Goal: Communication & Community: Answer question/provide support

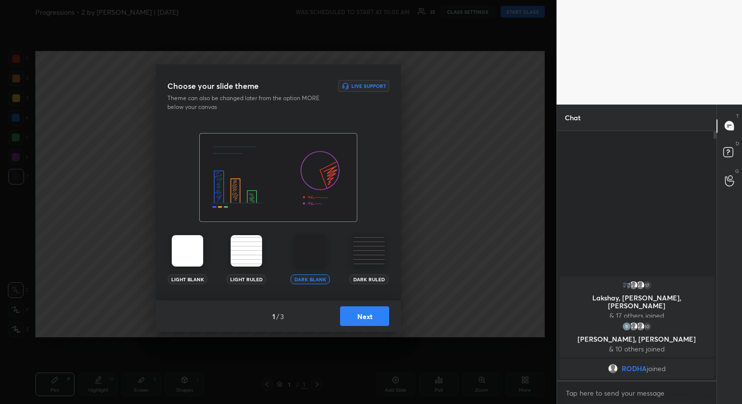
click at [363, 320] on button "Next" at bounding box center [364, 316] width 49 height 20
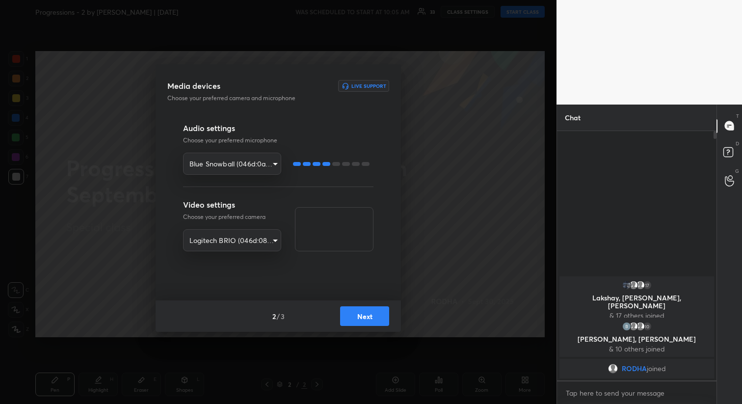
click at [363, 320] on button "Next" at bounding box center [364, 316] width 49 height 20
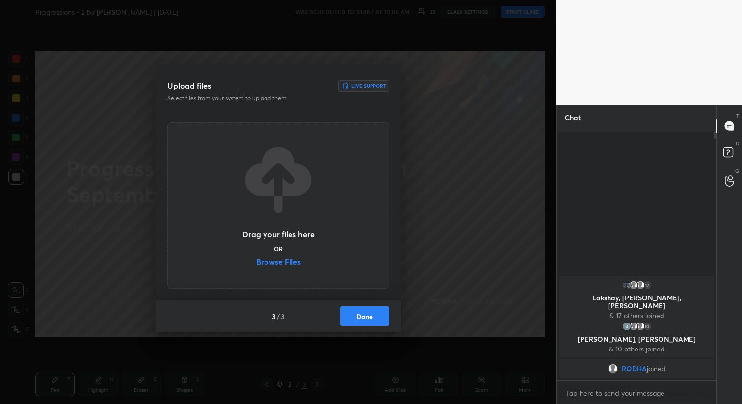
click at [363, 320] on button "Done" at bounding box center [364, 316] width 49 height 20
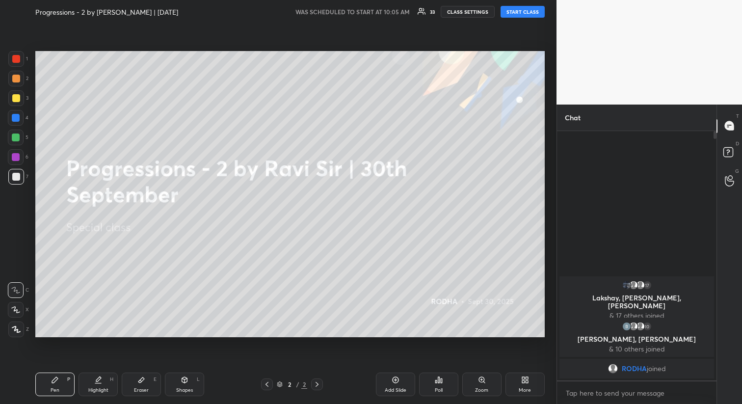
click at [510, 4] on div "Progressions - 2 by [PERSON_NAME] | [DATE] WAS SCHEDULED TO START AT 10:05 AM 3…" at bounding box center [289, 12] width 509 height 24
click at [511, 9] on button "START CLASS" at bounding box center [522, 12] width 44 height 12
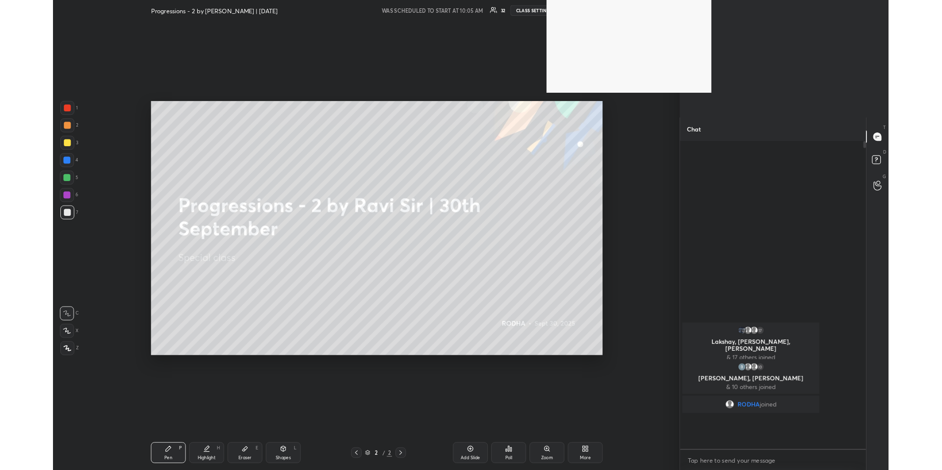
scroll to position [368, 207]
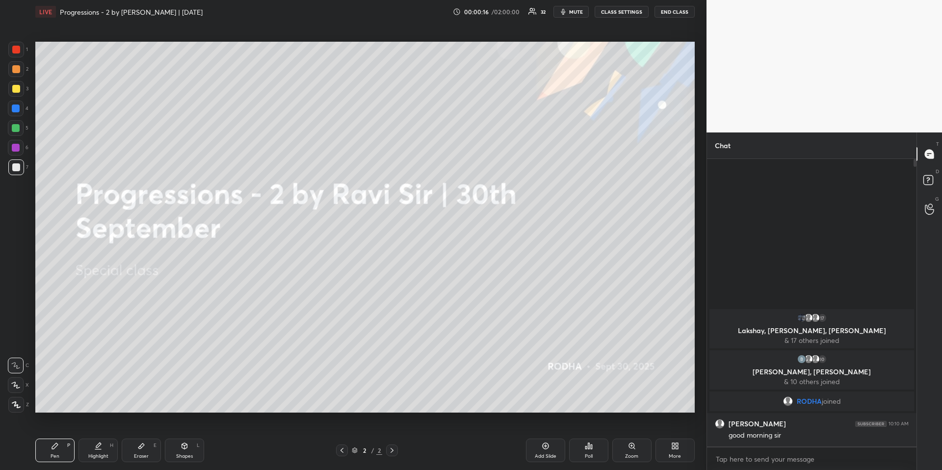
click at [17, 89] on div at bounding box center [16, 89] width 8 height 8
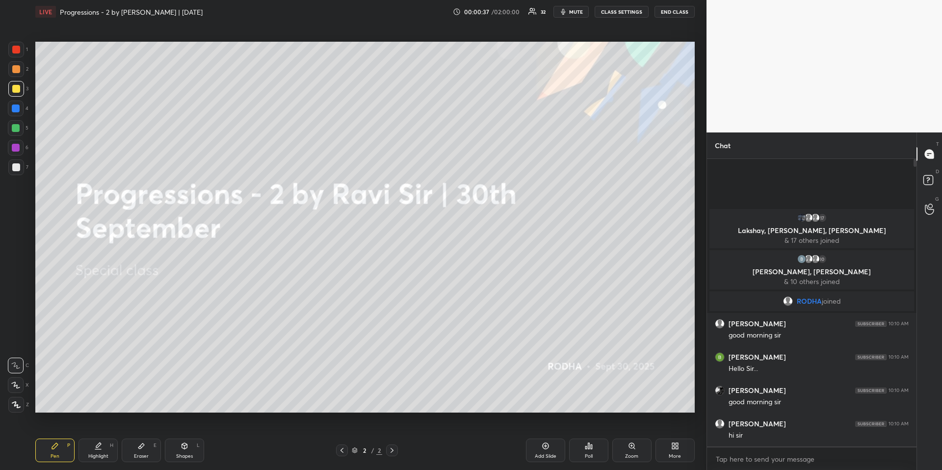
click at [581, 16] on button "mute" at bounding box center [570, 12] width 35 height 12
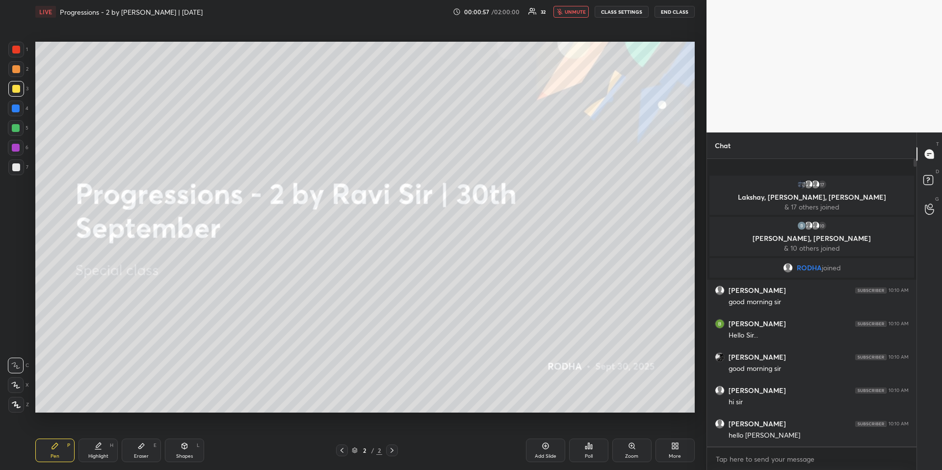
click at [576, 14] on span "unmute" at bounding box center [575, 11] width 21 height 7
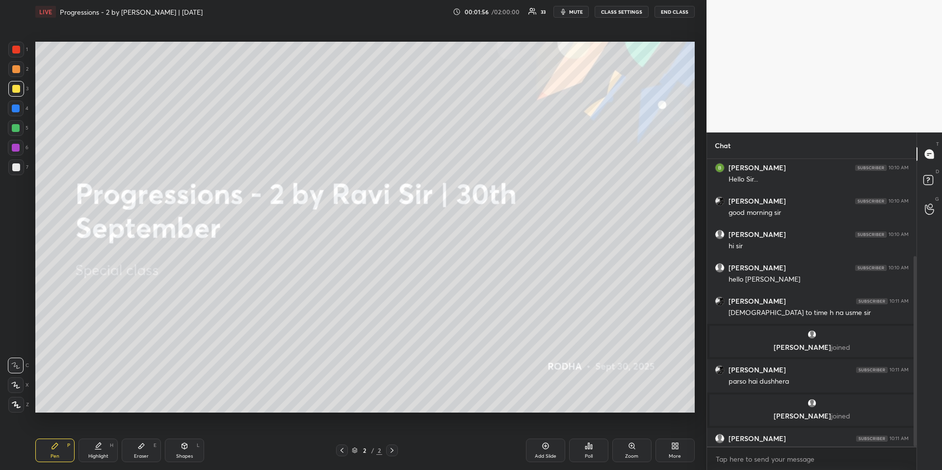
scroll to position [146, 0]
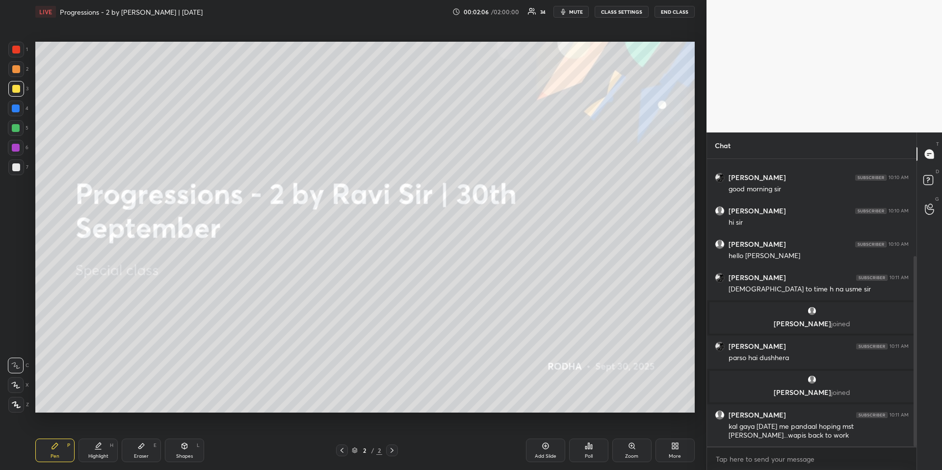
click at [671, 403] on icon at bounding box center [675, 446] width 8 height 8
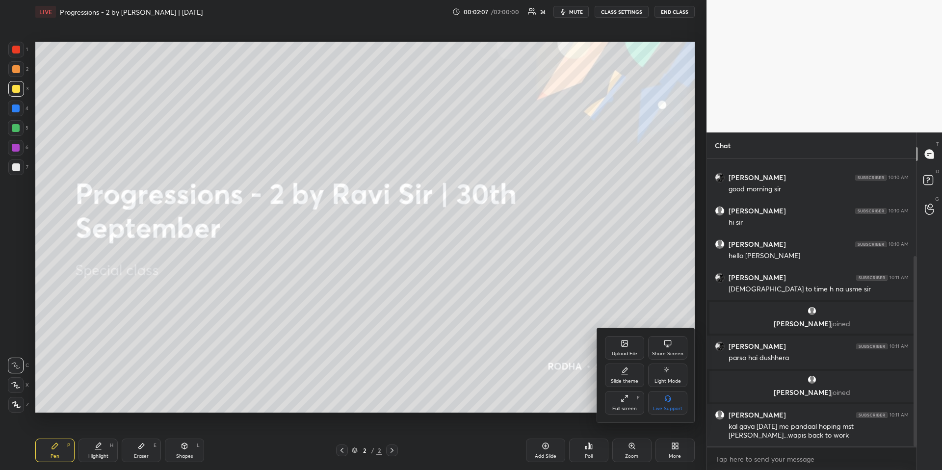
click at [630, 352] on div "Upload File" at bounding box center [625, 353] width 26 height 5
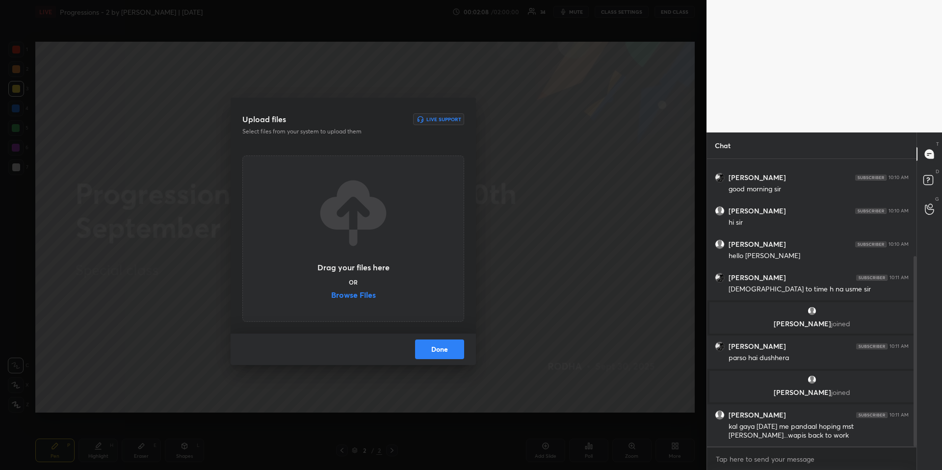
click at [363, 294] on label "Browse Files" at bounding box center [353, 296] width 45 height 10
click at [331, 294] on input "Browse Files" at bounding box center [331, 296] width 0 height 10
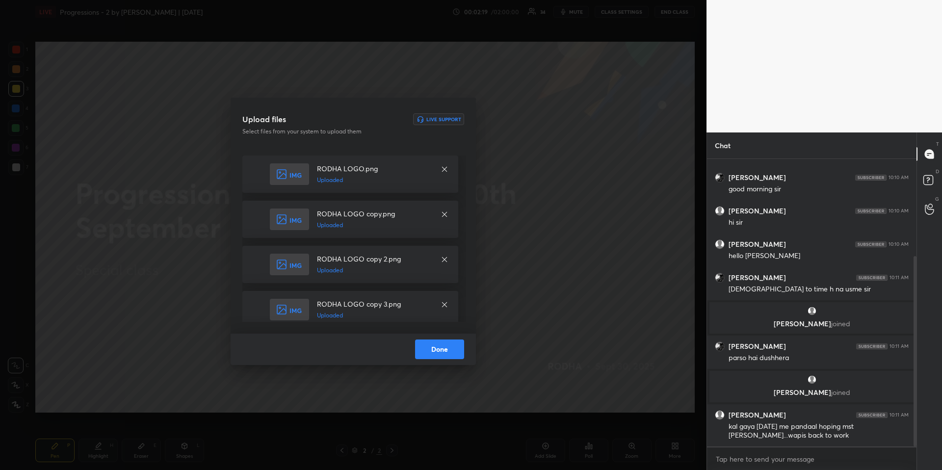
click at [433, 355] on button "Done" at bounding box center [439, 349] width 49 height 20
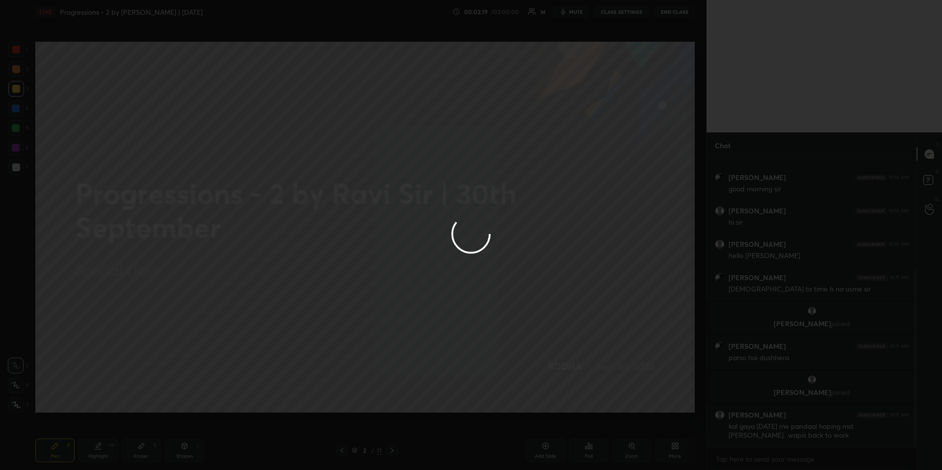
scroll to position [180, 0]
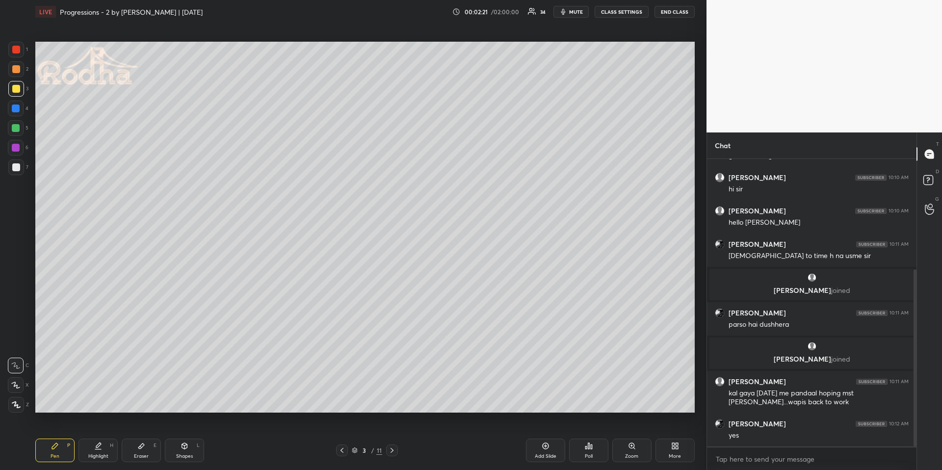
click at [66, 403] on div "Pen P" at bounding box center [54, 451] width 39 height 24
click at [14, 123] on div at bounding box center [16, 128] width 16 height 16
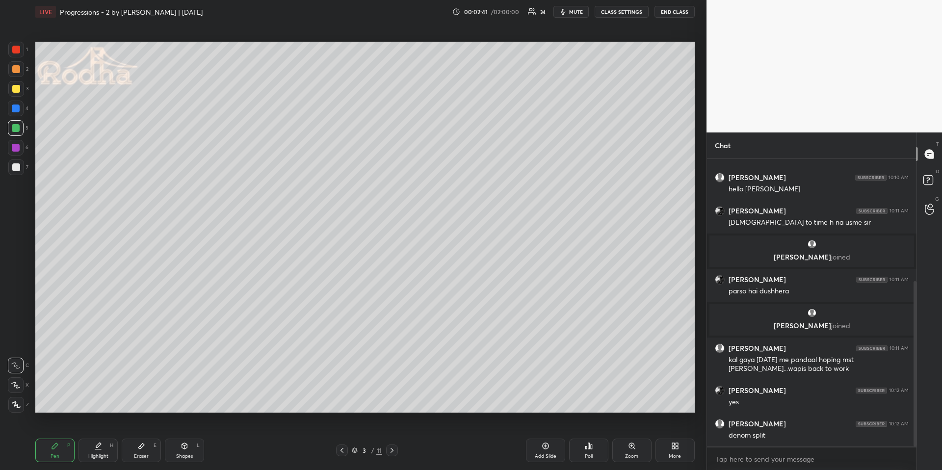
click at [11, 169] on div at bounding box center [16, 167] width 16 height 16
click at [19, 403] on icon at bounding box center [16, 404] width 9 height 7
click at [18, 109] on div at bounding box center [16, 108] width 8 height 8
click at [18, 68] on div at bounding box center [16, 69] width 8 height 8
click at [12, 388] on icon at bounding box center [15, 385] width 9 height 7
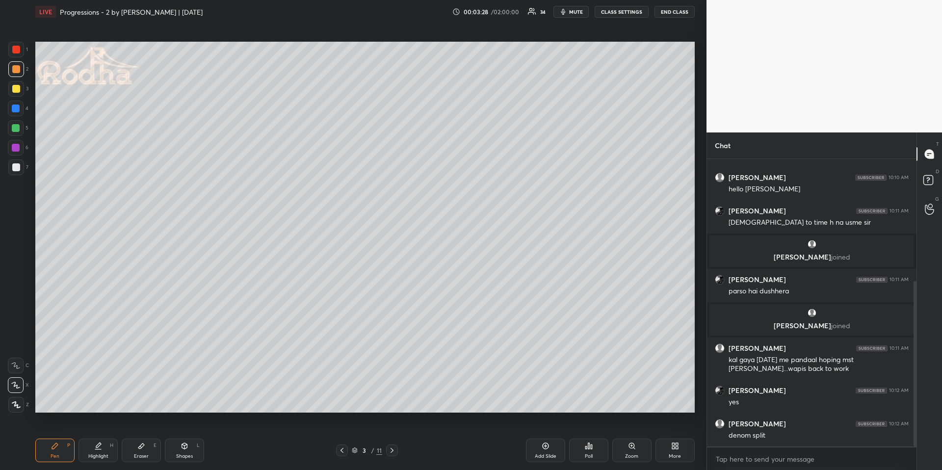
click at [104, 403] on div "Highlight H" at bounding box center [97, 451] width 39 height 24
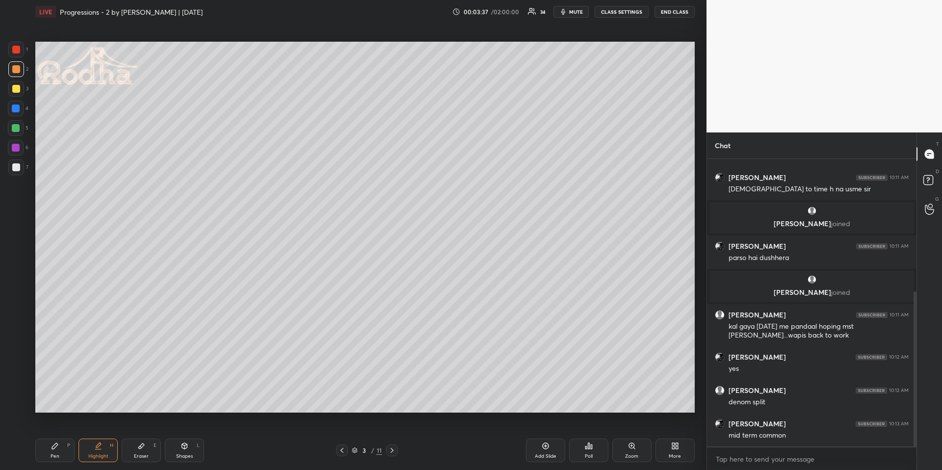
click at [50, 403] on div "Pen P" at bounding box center [54, 451] width 39 height 24
click at [14, 105] on div at bounding box center [16, 108] width 8 height 8
click at [8, 400] on div at bounding box center [16, 405] width 16 height 16
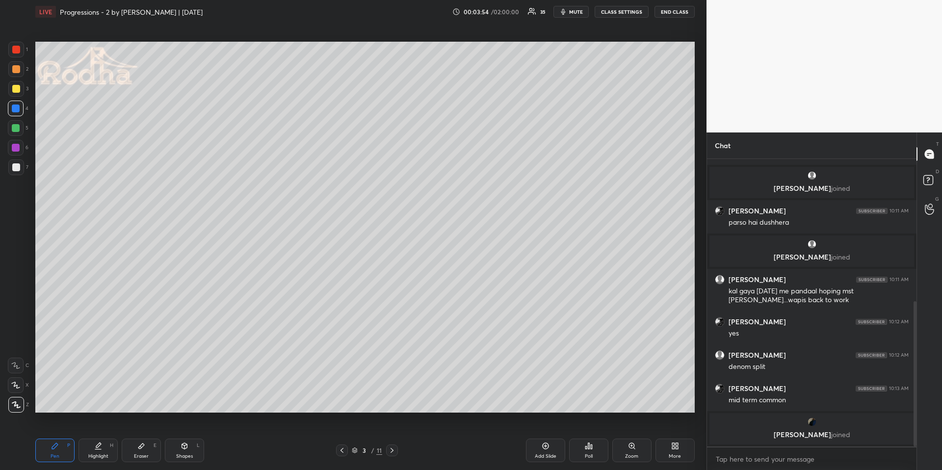
drag, startPoint x: 14, startPoint y: 386, endPoint x: 8, endPoint y: 376, distance: 11.9
click at [15, 386] on icon at bounding box center [15, 385] width 9 height 7
click at [16, 69] on div at bounding box center [16, 69] width 8 height 8
click at [15, 106] on div at bounding box center [16, 108] width 8 height 8
click at [19, 402] on icon at bounding box center [16, 404] width 9 height 7
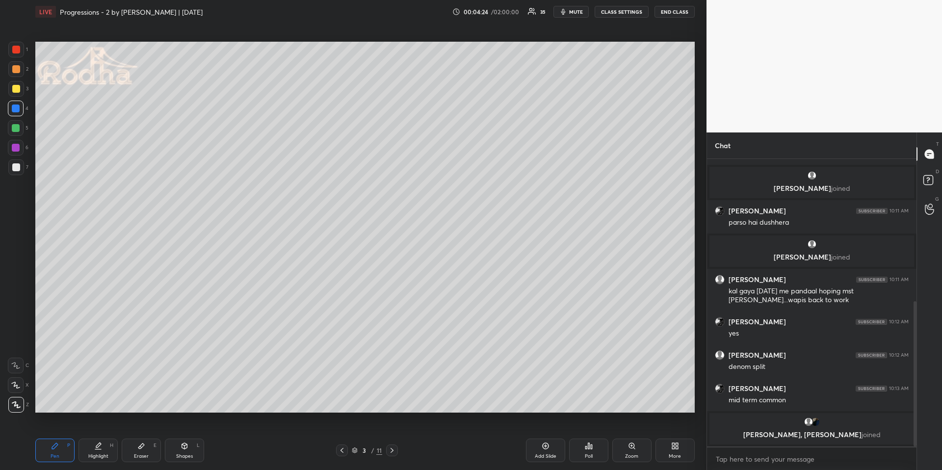
click at [97, 403] on icon at bounding box center [98, 446] width 8 height 8
click at [40, 403] on div "Pen P" at bounding box center [54, 451] width 39 height 24
click at [22, 72] on div at bounding box center [16, 69] width 16 height 16
click at [19, 387] on icon at bounding box center [15, 385] width 9 height 7
click at [15, 403] on icon at bounding box center [16, 404] width 9 height 7
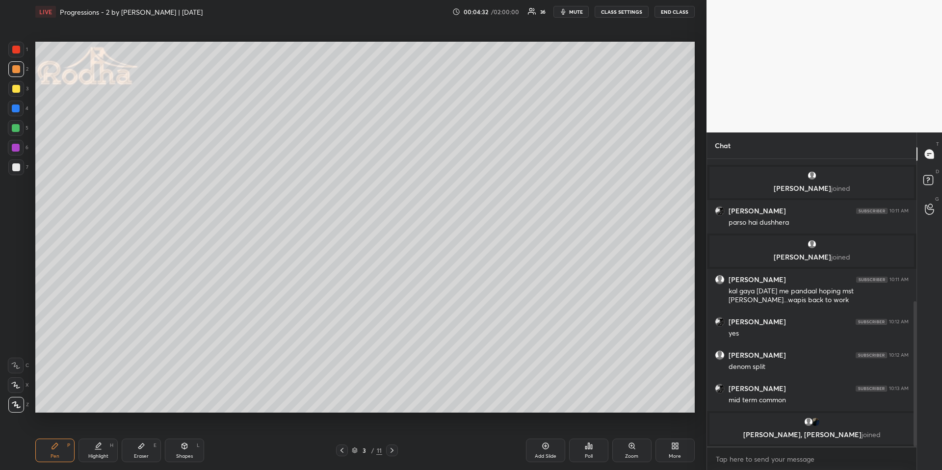
click at [20, 107] on div at bounding box center [16, 109] width 16 height 16
click at [102, 403] on icon at bounding box center [98, 446] width 8 height 8
click at [66, 403] on div "Pen P Highlight H Eraser E Shapes L 3 / 11 Add Slide Poll Zoom More" at bounding box center [364, 450] width 659 height 39
drag, startPoint x: 66, startPoint y: 449, endPoint x: 65, endPoint y: 444, distance: 5.5
click at [65, 403] on div "Pen P" at bounding box center [54, 451] width 39 height 24
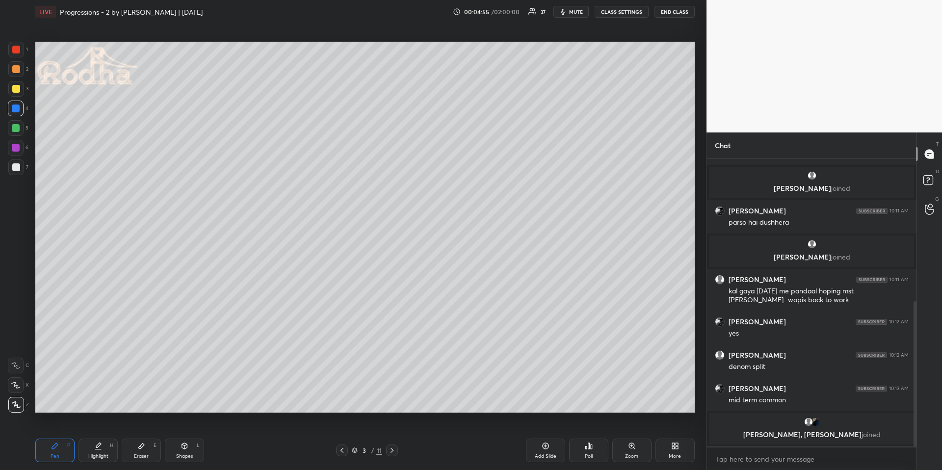
drag, startPoint x: 18, startPoint y: 70, endPoint x: 10, endPoint y: 122, distance: 52.6
click at [18, 71] on div at bounding box center [16, 69] width 8 height 8
click at [17, 111] on div at bounding box center [16, 108] width 8 height 8
click at [20, 69] on div at bounding box center [16, 69] width 16 height 16
drag, startPoint x: 12, startPoint y: 167, endPoint x: 8, endPoint y: 175, distance: 8.8
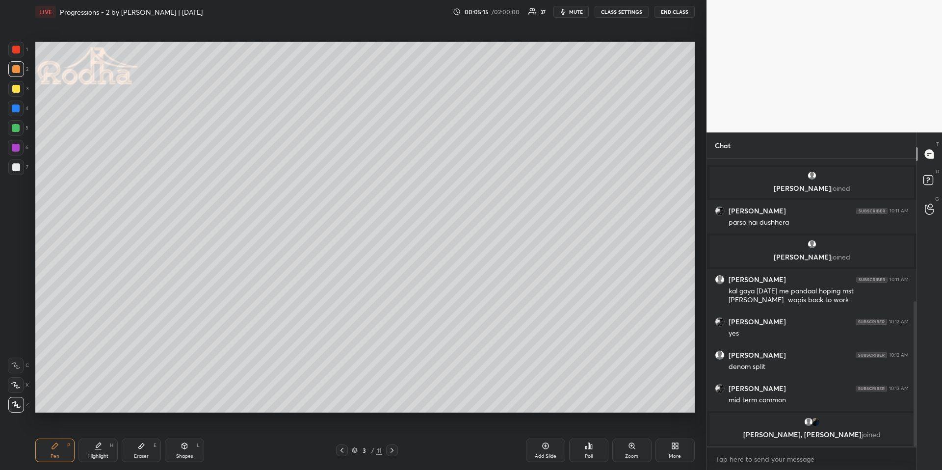
click at [14, 166] on div at bounding box center [16, 167] width 8 height 8
click at [15, 384] on icon at bounding box center [15, 385] width 9 height 7
click at [107, 403] on div "Highlight H" at bounding box center [97, 451] width 39 height 24
drag, startPoint x: 61, startPoint y: 451, endPoint x: 57, endPoint y: 441, distance: 10.6
click at [60, 403] on div "Pen P" at bounding box center [54, 451] width 39 height 24
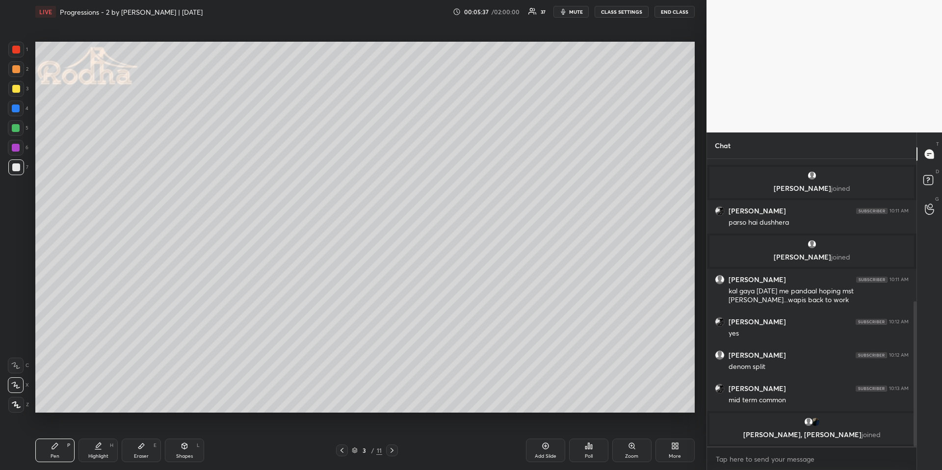
click at [17, 106] on div at bounding box center [16, 108] width 8 height 8
click at [12, 403] on div at bounding box center [16, 405] width 16 height 16
click at [0, 228] on div "1 2 3 4 5 6 7 R O A L C X Z Erase all C X Z" at bounding box center [15, 227] width 31 height 371
click at [19, 167] on div at bounding box center [16, 167] width 16 height 16
click at [11, 391] on div at bounding box center [16, 385] width 16 height 16
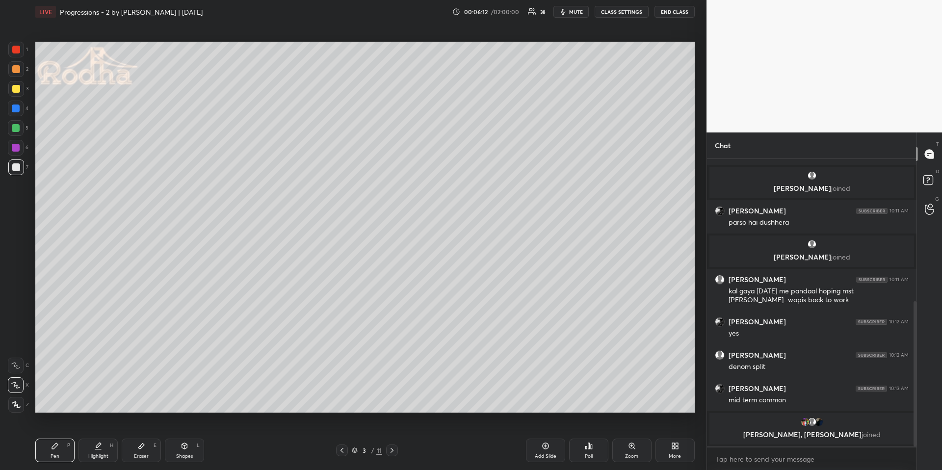
scroll to position [334, 0]
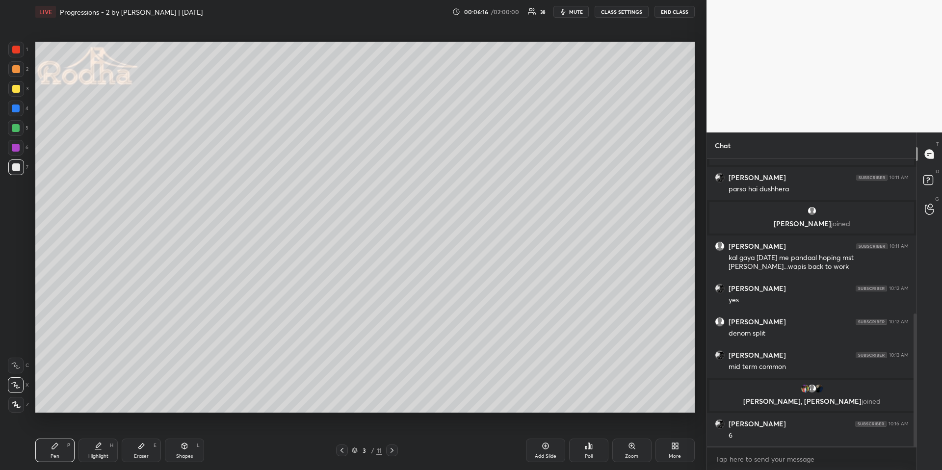
click at [17, 72] on div at bounding box center [16, 69] width 8 height 8
drag, startPoint x: 17, startPoint y: 108, endPoint x: 21, endPoint y: 147, distance: 38.9
click at [17, 108] on div at bounding box center [16, 108] width 8 height 8
drag, startPoint x: 12, startPoint y: 407, endPoint x: 0, endPoint y: 377, distance: 32.3
click at [12, 403] on icon at bounding box center [16, 404] width 9 height 7
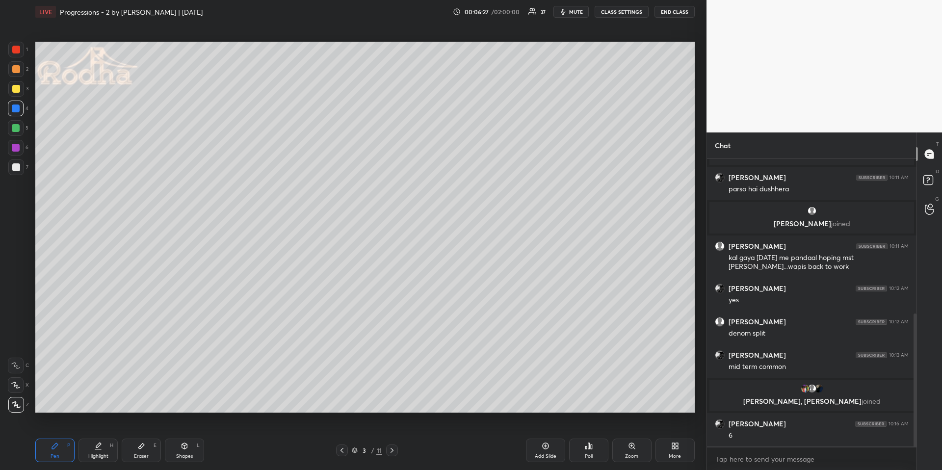
drag, startPoint x: 18, startPoint y: 85, endPoint x: 20, endPoint y: 97, distance: 11.9
click at [19, 85] on div at bounding box center [16, 89] width 8 height 8
click at [16, 53] on div at bounding box center [16, 50] width 16 height 16
click at [19, 403] on icon at bounding box center [16, 404] width 9 height 7
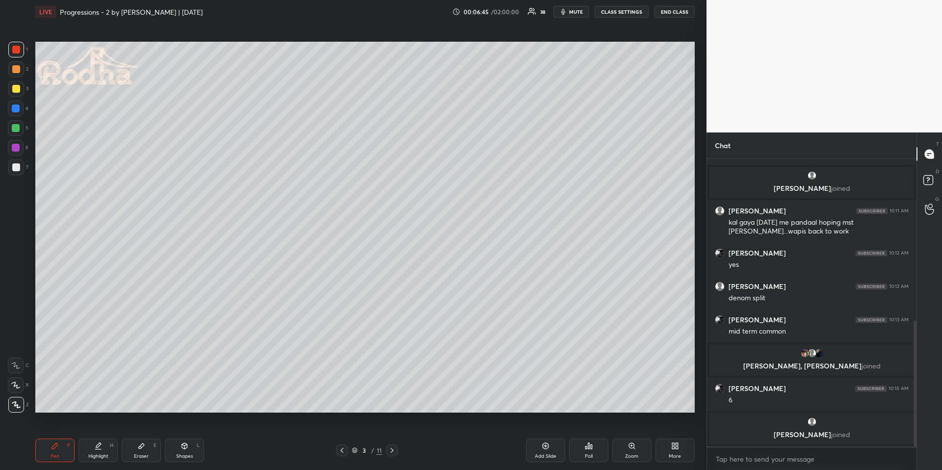
scroll to position [402, 0]
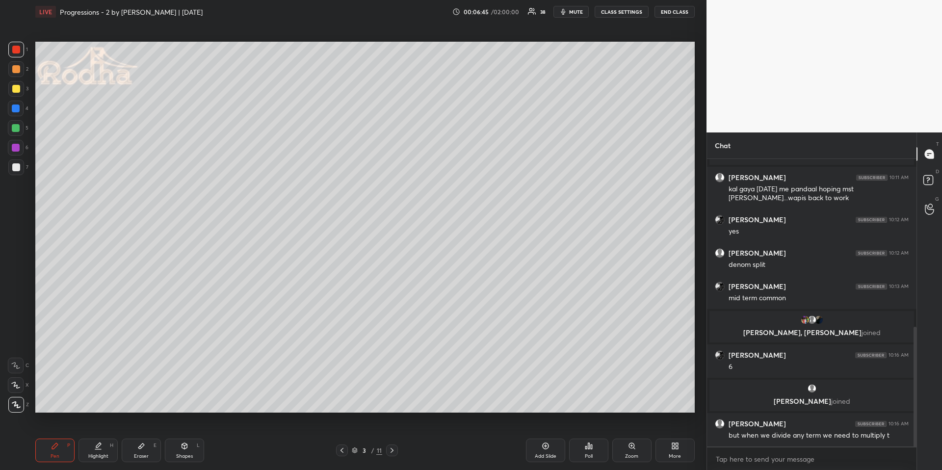
click at [93, 403] on div "Highlight H" at bounding box center [97, 451] width 39 height 24
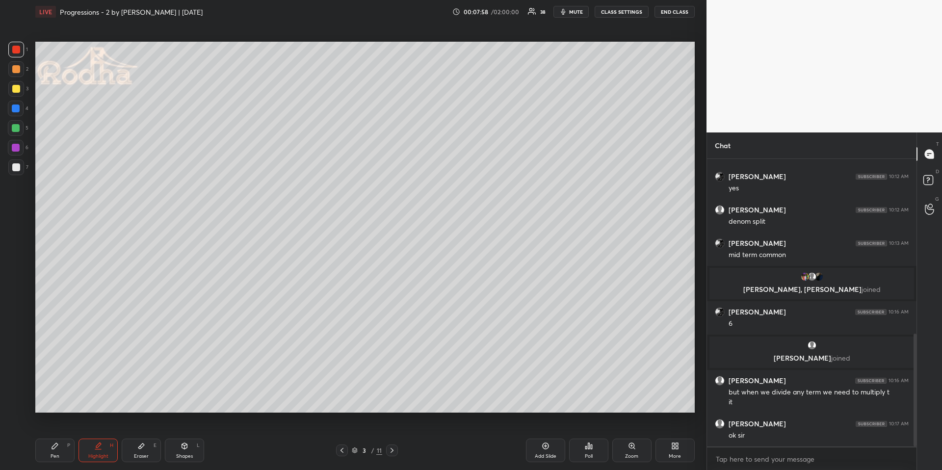
scroll to position [481, 0]
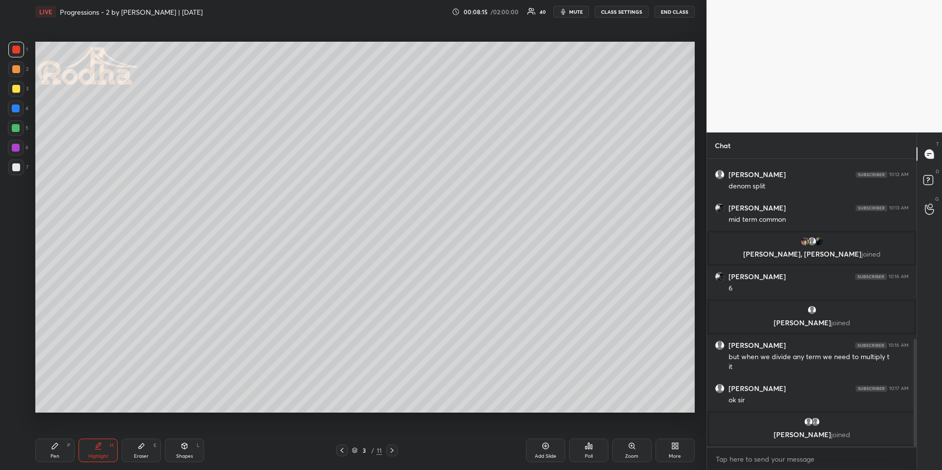
click at [389, 403] on div at bounding box center [392, 450] width 12 height 12
click at [52, 403] on icon at bounding box center [55, 446] width 6 height 6
drag, startPoint x: 13, startPoint y: 167, endPoint x: 20, endPoint y: 162, distance: 8.4
click at [13, 167] on div at bounding box center [16, 167] width 8 height 8
drag, startPoint x: 106, startPoint y: 449, endPoint x: 96, endPoint y: 421, distance: 29.6
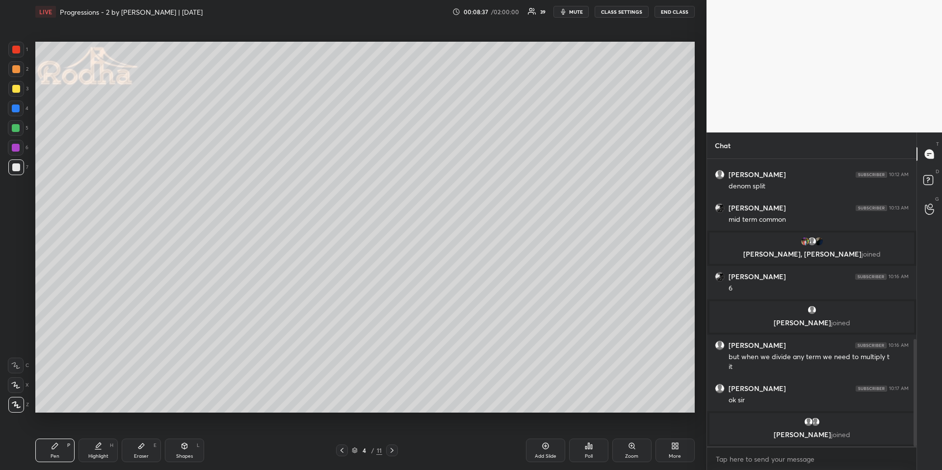
click at [105, 403] on div "Highlight H" at bounding box center [97, 451] width 39 height 24
click at [68, 403] on div "Pen P" at bounding box center [54, 451] width 39 height 24
click at [17, 68] on div at bounding box center [16, 69] width 8 height 8
click at [16, 107] on div at bounding box center [16, 108] width 8 height 8
click at [15, 89] on div at bounding box center [16, 89] width 8 height 8
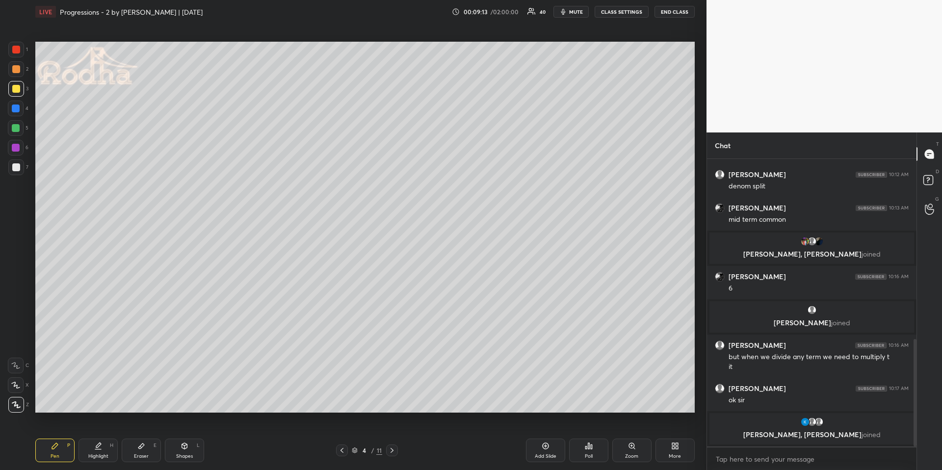
drag, startPoint x: 18, startPoint y: 388, endPoint x: 16, endPoint y: 376, distance: 12.4
click at [18, 387] on icon at bounding box center [16, 385] width 8 height 6
click at [345, 403] on div at bounding box center [342, 450] width 12 height 12
click at [90, 403] on div "Highlight H" at bounding box center [97, 451] width 39 height 24
click at [393, 403] on icon at bounding box center [392, 450] width 8 height 8
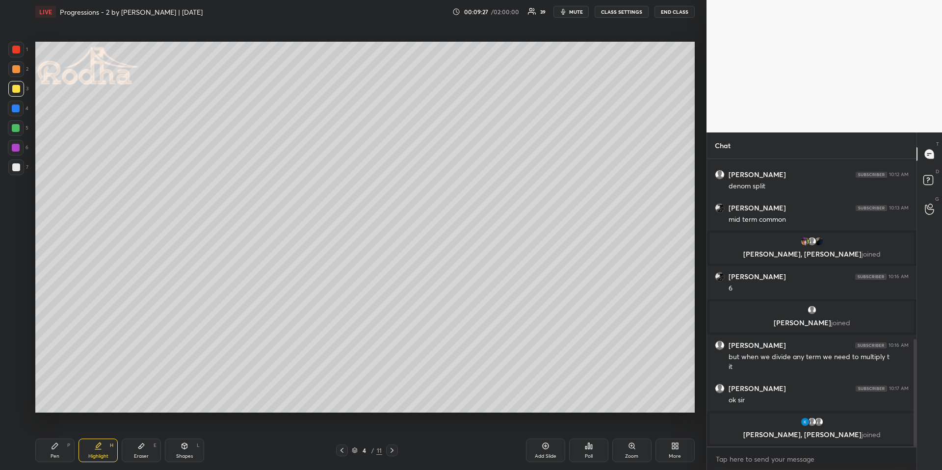
click at [19, 69] on div at bounding box center [16, 69] width 8 height 8
click at [48, 403] on div "Pen P" at bounding box center [54, 451] width 39 height 24
click at [576, 13] on span "mute" at bounding box center [576, 11] width 14 height 7
click at [562, 13] on icon "button" at bounding box center [559, 12] width 5 height 6
click at [14, 403] on icon at bounding box center [16, 404] width 9 height 7
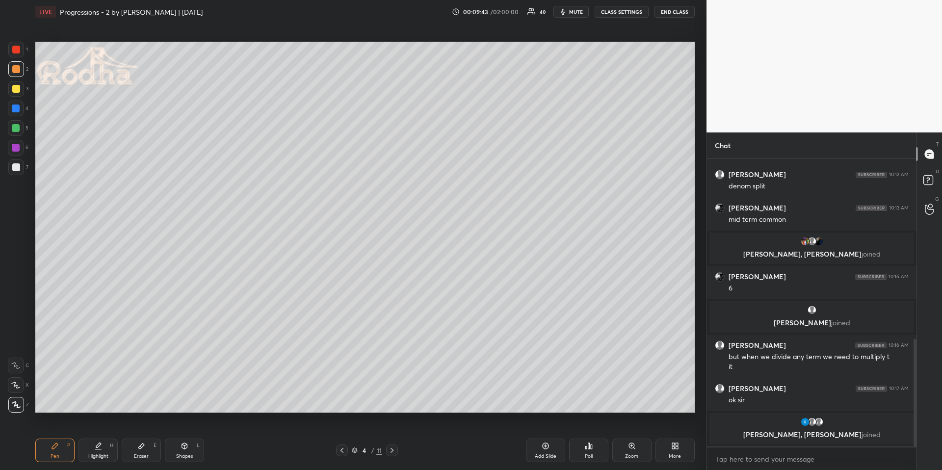
click at [128, 403] on div "Eraser E" at bounding box center [141, 451] width 39 height 24
click at [60, 403] on div "Pen P" at bounding box center [54, 451] width 39 height 24
click at [19, 88] on div at bounding box center [16, 89] width 8 height 8
click at [21, 72] on div at bounding box center [16, 69] width 16 height 16
drag, startPoint x: 22, startPoint y: 410, endPoint x: 24, endPoint y: 394, distance: 15.8
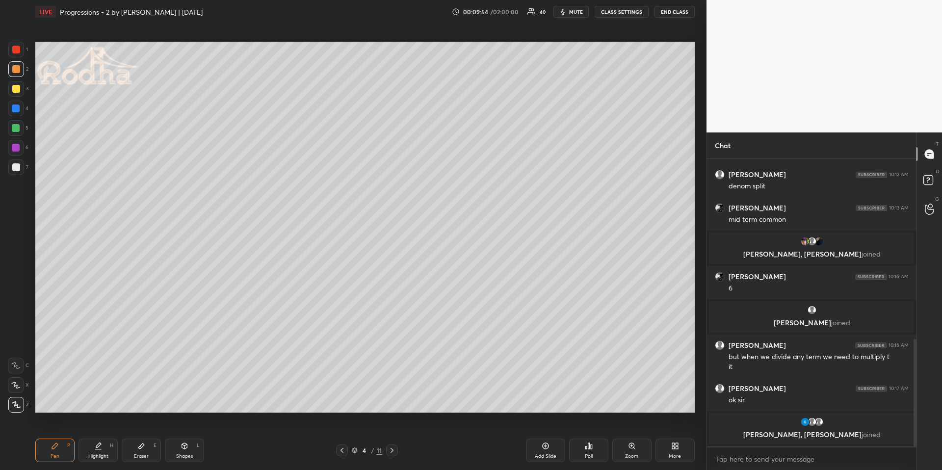
click at [22, 403] on div at bounding box center [16, 405] width 16 height 16
drag, startPoint x: 103, startPoint y: 452, endPoint x: 99, endPoint y: 420, distance: 32.1
click at [103, 403] on div "Highlight H" at bounding box center [97, 451] width 39 height 24
click at [47, 403] on div "Pen P" at bounding box center [54, 451] width 39 height 24
click at [104, 403] on div "Highlight H" at bounding box center [97, 451] width 39 height 24
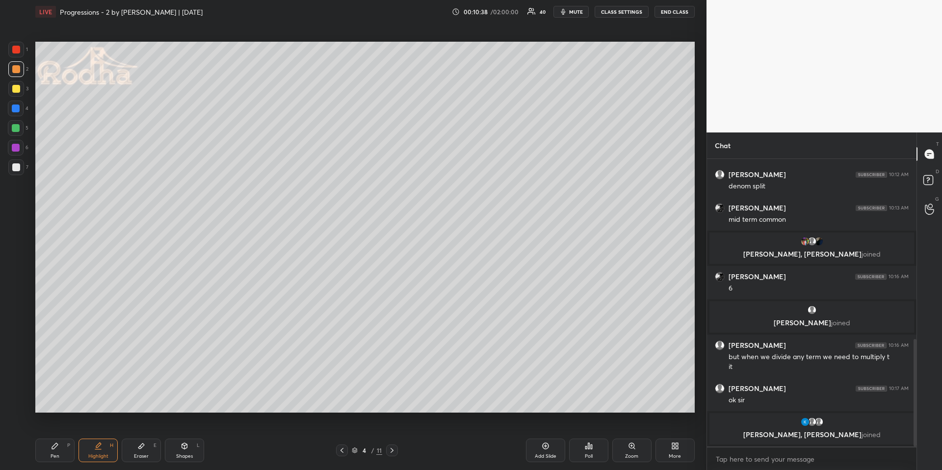
drag, startPoint x: 104, startPoint y: 443, endPoint x: 109, endPoint y: 414, distance: 29.3
click at [103, 403] on div "Highlight H" at bounding box center [97, 451] width 39 height 24
click at [54, 403] on div "Pen P" at bounding box center [54, 451] width 39 height 24
drag, startPoint x: 15, startPoint y: 382, endPoint x: 26, endPoint y: 353, distance: 30.9
click at [15, 383] on icon at bounding box center [15, 385] width 9 height 7
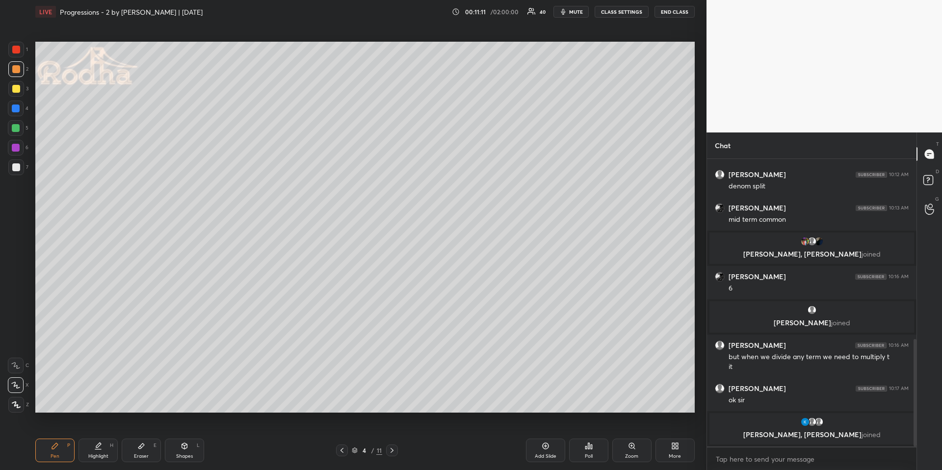
click at [105, 403] on div "Highlight" at bounding box center [98, 456] width 20 height 5
click at [48, 403] on div "Pen P" at bounding box center [54, 451] width 39 height 24
click at [12, 166] on div at bounding box center [16, 167] width 8 height 8
click at [17, 70] on div at bounding box center [16, 69] width 8 height 8
drag, startPoint x: 12, startPoint y: 404, endPoint x: 12, endPoint y: 390, distance: 13.2
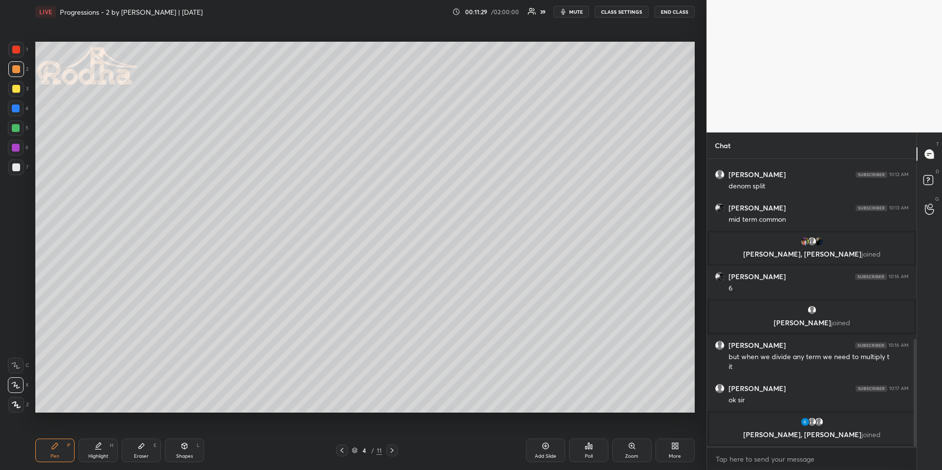
click at [12, 403] on icon at bounding box center [16, 404] width 9 height 7
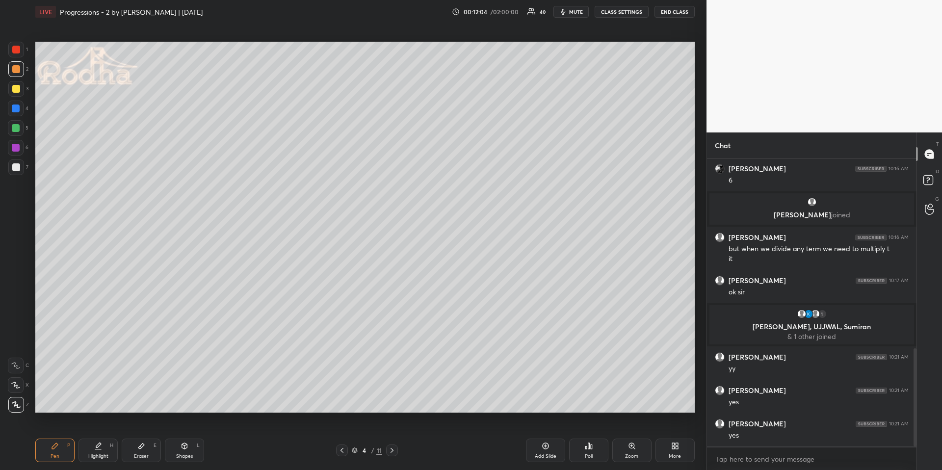
scroll to position [587, 0]
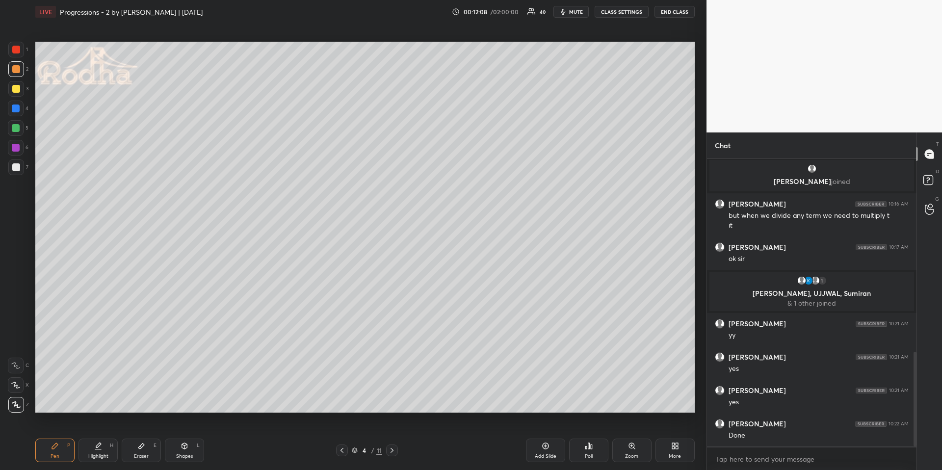
click at [392, 403] on div "Pen P Highlight H Eraser E Shapes L 4 / 11 Add Slide Poll Zoom More" at bounding box center [364, 450] width 659 height 39
click at [344, 403] on icon at bounding box center [342, 450] width 8 height 8
click at [95, 403] on div "Highlight H" at bounding box center [97, 451] width 39 height 24
click at [393, 403] on icon at bounding box center [392, 450] width 8 height 8
click at [394, 403] on icon at bounding box center [392, 450] width 8 height 8
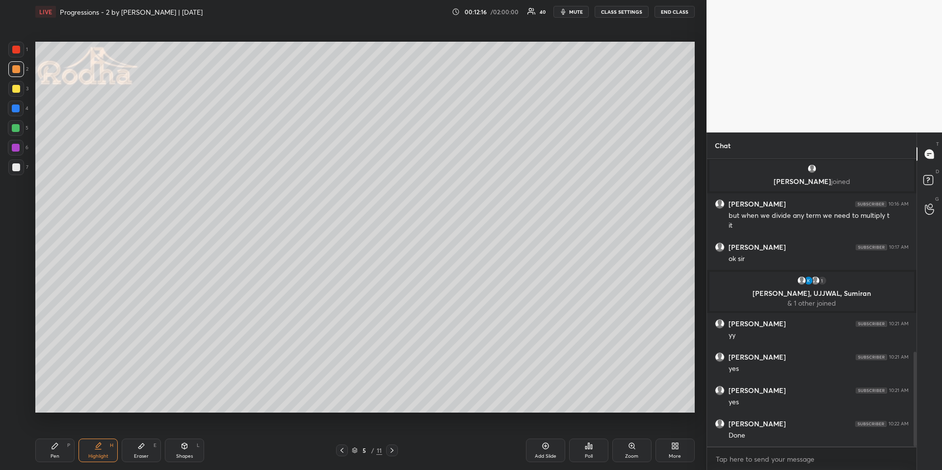
click at [67, 403] on div "Pen P Highlight H Eraser E Shapes L 5 / 11 Add Slide Poll Zoom More" at bounding box center [364, 450] width 659 height 39
click at [64, 403] on div "Pen P" at bounding box center [54, 451] width 39 height 24
click at [19, 171] on div at bounding box center [16, 167] width 16 height 16
click at [667, 16] on button "END CLASS" at bounding box center [674, 12] width 40 height 12
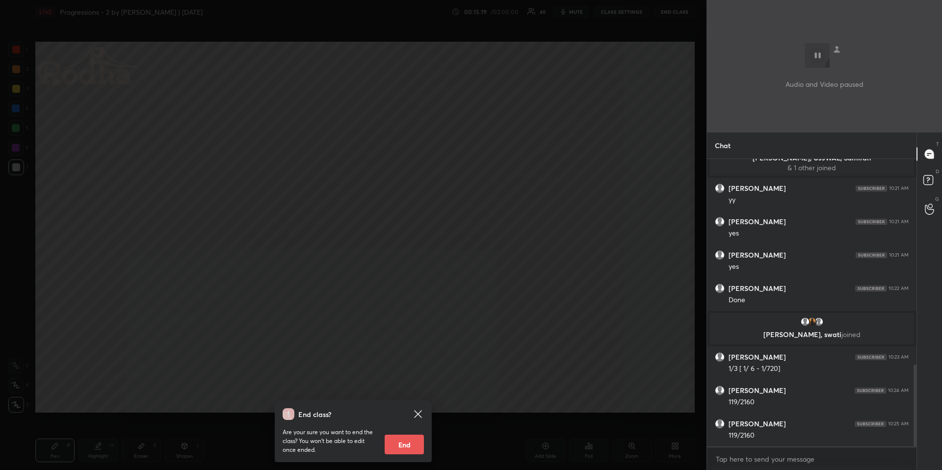
scroll to position [723, 0]
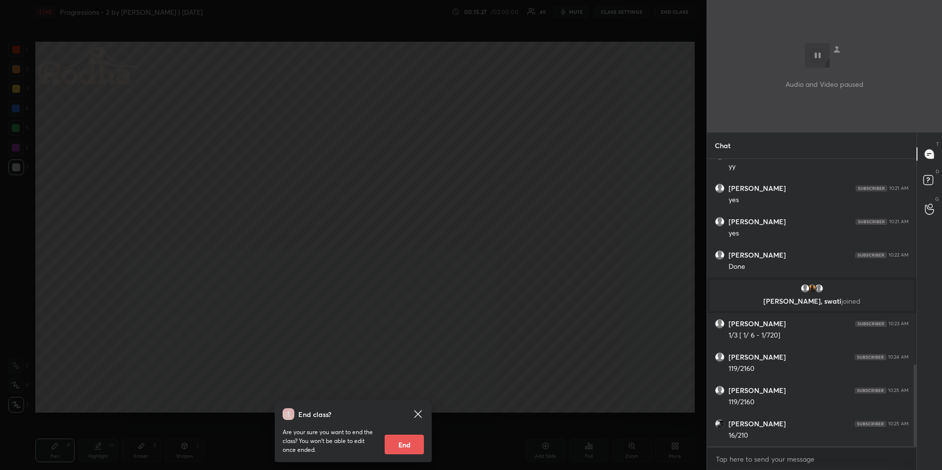
click at [495, 233] on div "End class? Are your sure you want to end the class? You won’t be able to edit o…" at bounding box center [353, 235] width 706 height 470
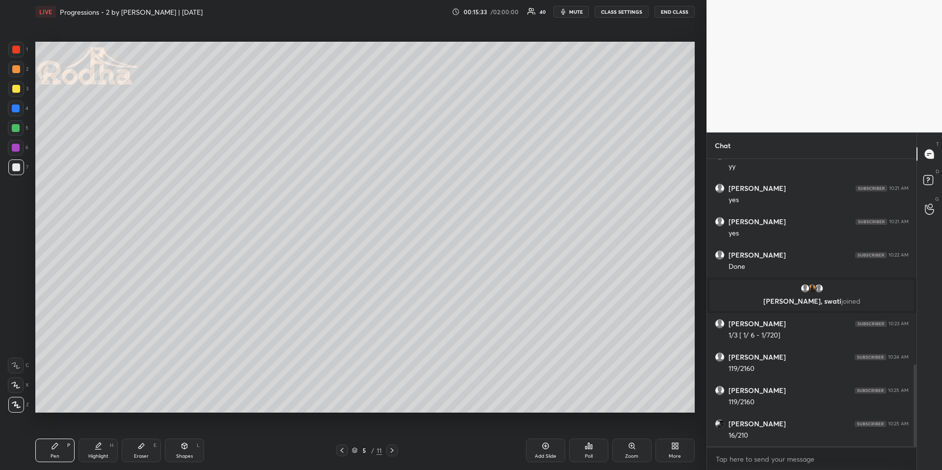
scroll to position [756, 0]
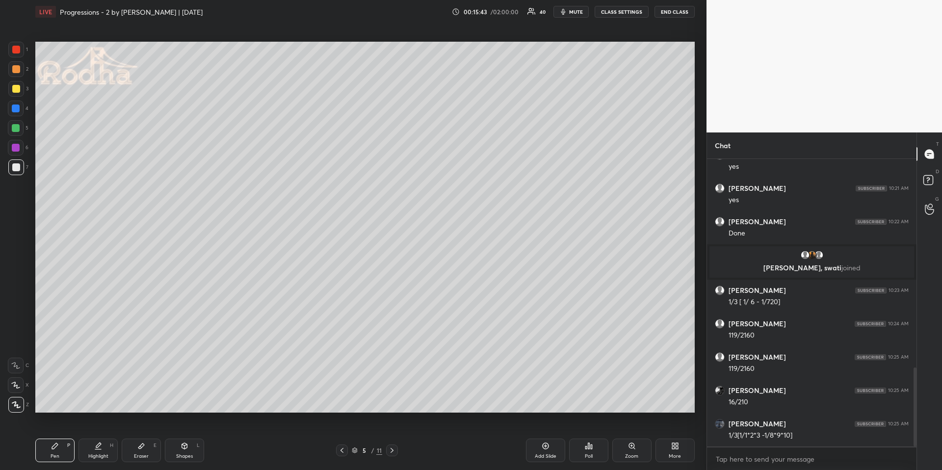
click at [94, 403] on div "Highlight" at bounding box center [98, 456] width 20 height 5
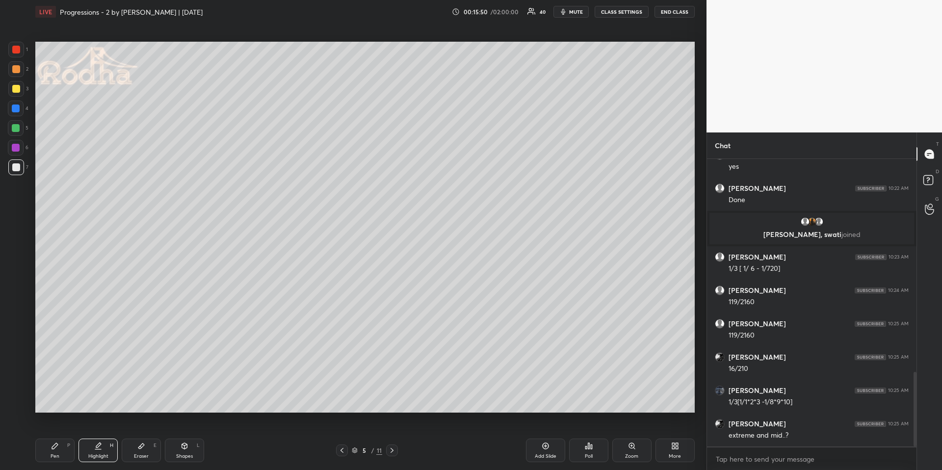
scroll to position [823, 0]
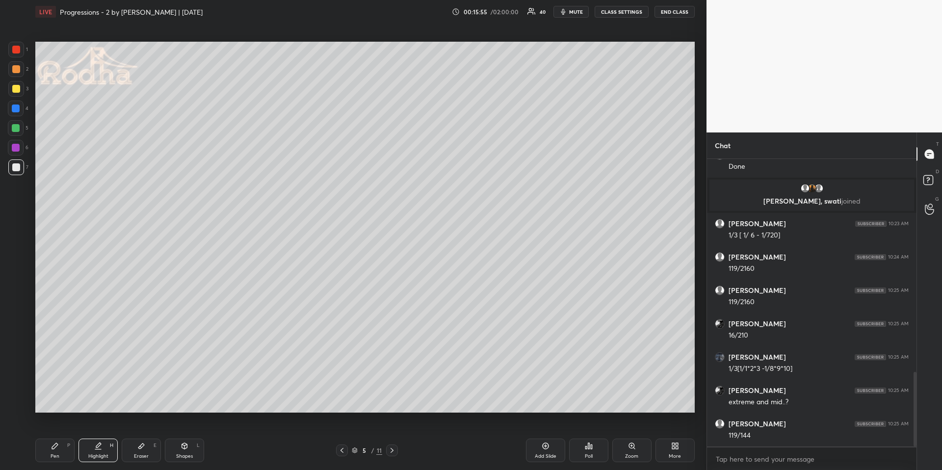
click at [63, 403] on div "Pen P" at bounding box center [54, 451] width 39 height 24
click at [16, 72] on div at bounding box center [16, 69] width 8 height 8
click at [19, 171] on div at bounding box center [16, 167] width 16 height 16
click at [151, 403] on div "Eraser E" at bounding box center [141, 451] width 39 height 24
click at [59, 403] on div "Pen P" at bounding box center [54, 451] width 39 height 24
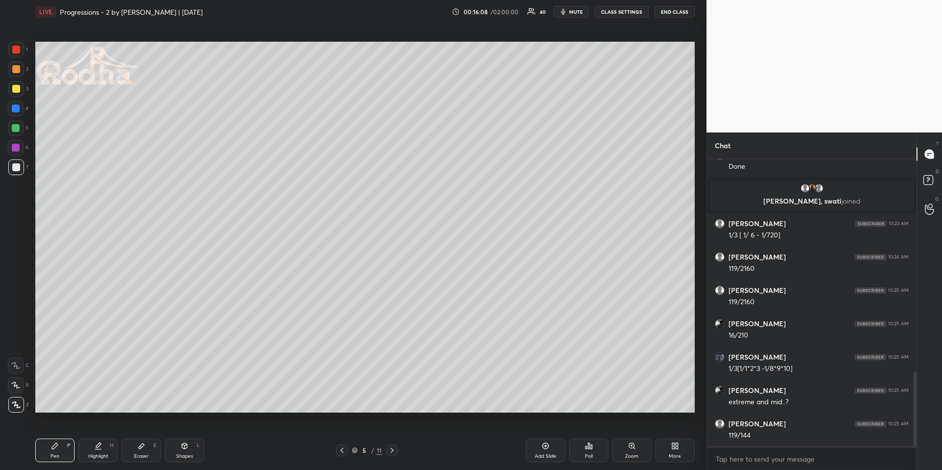
click at [16, 68] on div at bounding box center [16, 69] width 8 height 8
click at [17, 104] on div at bounding box center [16, 109] width 16 height 16
click at [17, 68] on div at bounding box center [16, 69] width 8 height 8
click at [20, 90] on div at bounding box center [16, 89] width 16 height 16
drag, startPoint x: 17, startPoint y: 386, endPoint x: 19, endPoint y: 354, distance: 32.4
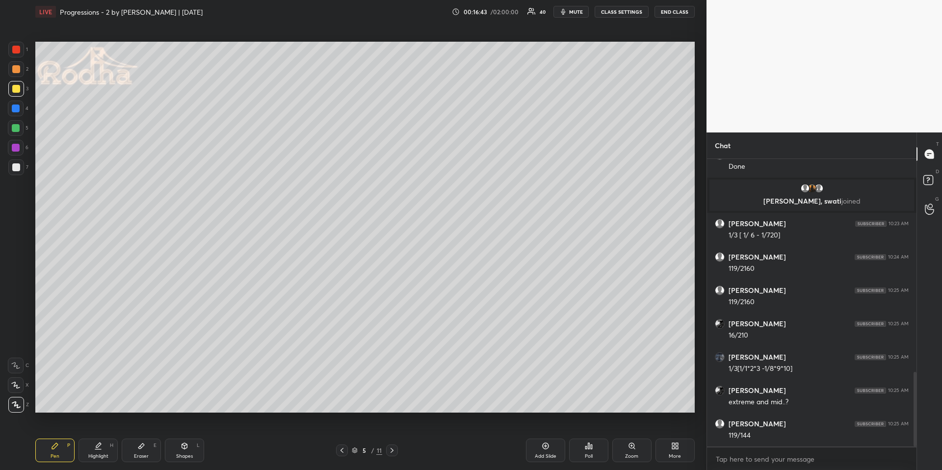
click at [17, 386] on icon at bounding box center [15, 385] width 9 height 7
click at [339, 403] on icon at bounding box center [342, 450] width 8 height 8
click at [395, 403] on icon at bounding box center [392, 450] width 8 height 8
drag, startPoint x: 17, startPoint y: 66, endPoint x: 14, endPoint y: 74, distance: 8.4
click at [16, 66] on div at bounding box center [16, 69] width 8 height 8
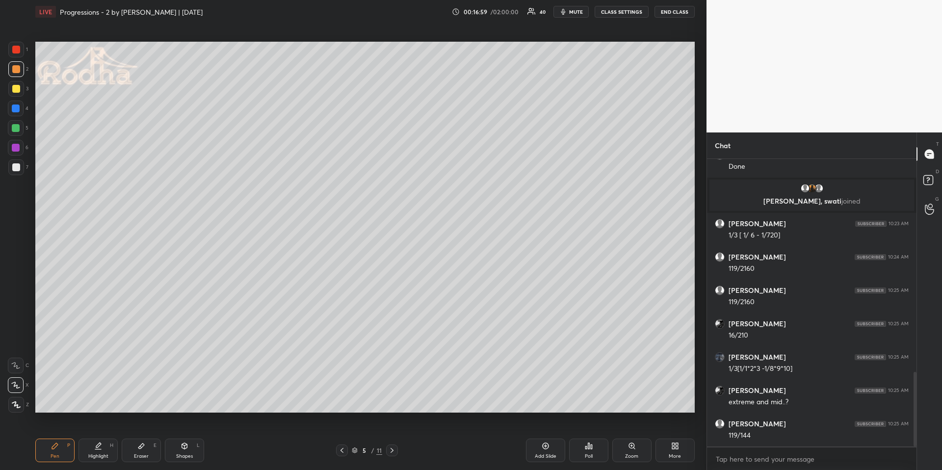
click at [18, 403] on icon at bounding box center [16, 404] width 9 height 7
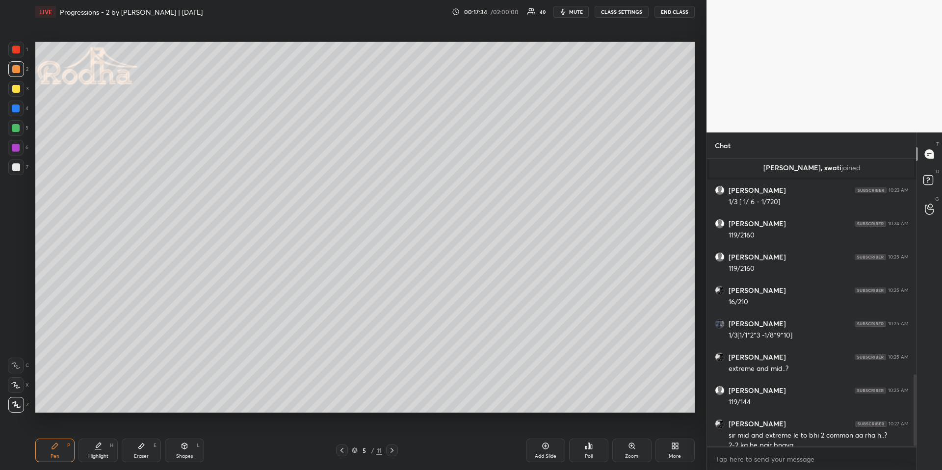
scroll to position [866, 0]
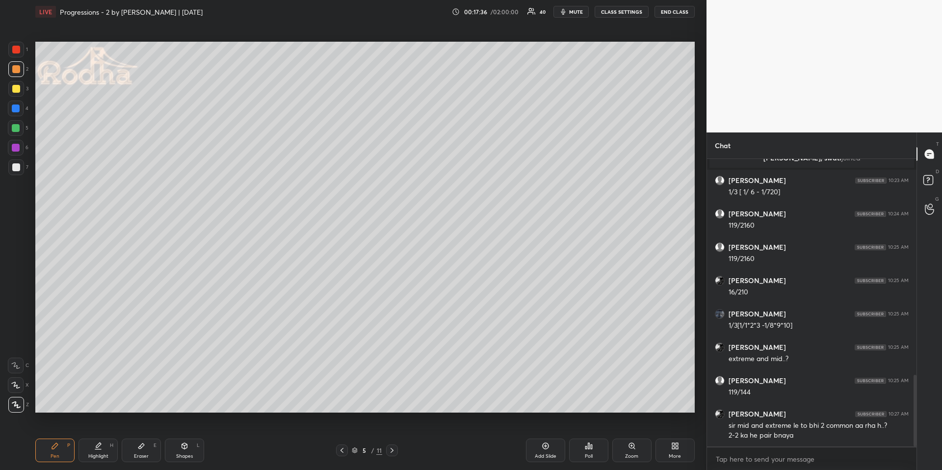
drag, startPoint x: 109, startPoint y: 450, endPoint x: 110, endPoint y: 440, distance: 9.9
click at [109, 403] on div "Highlight H" at bounding box center [97, 451] width 39 height 24
drag, startPoint x: 61, startPoint y: 448, endPoint x: 60, endPoint y: 439, distance: 9.4
click at [60, 403] on div "Pen P" at bounding box center [54, 451] width 39 height 24
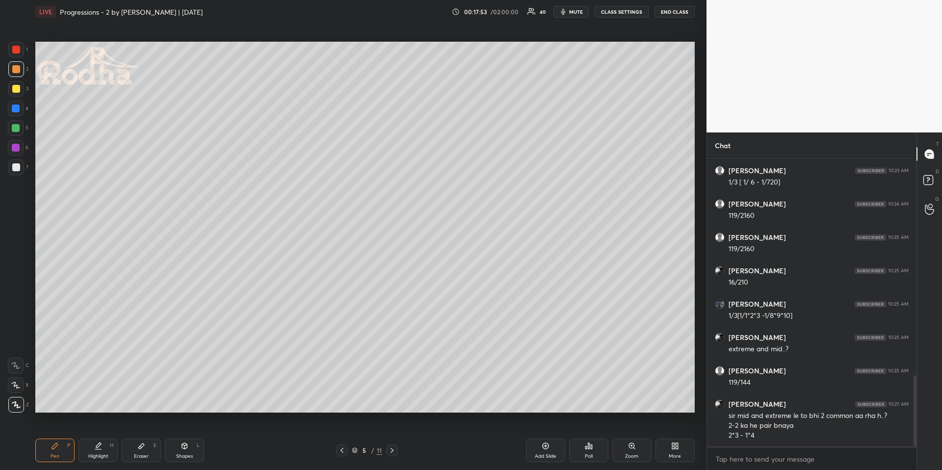
click at [144, 403] on div "Eraser E" at bounding box center [141, 451] width 39 height 24
click at [22, 403] on div at bounding box center [16, 405] width 16 height 16
drag, startPoint x: 64, startPoint y: 453, endPoint x: 67, endPoint y: 445, distance: 8.4
click at [64, 403] on div "Pen P" at bounding box center [54, 451] width 39 height 24
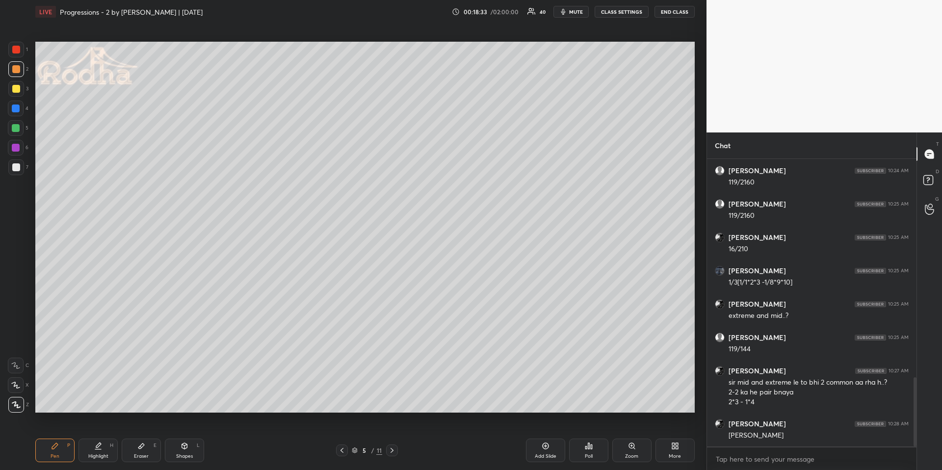
click at [17, 131] on div at bounding box center [16, 128] width 8 height 8
click at [19, 382] on icon at bounding box center [15, 385] width 9 height 7
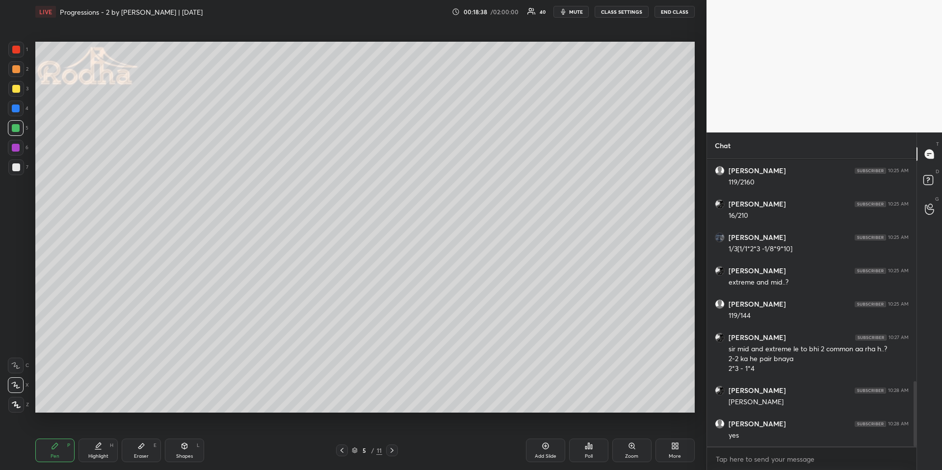
scroll to position [978, 0]
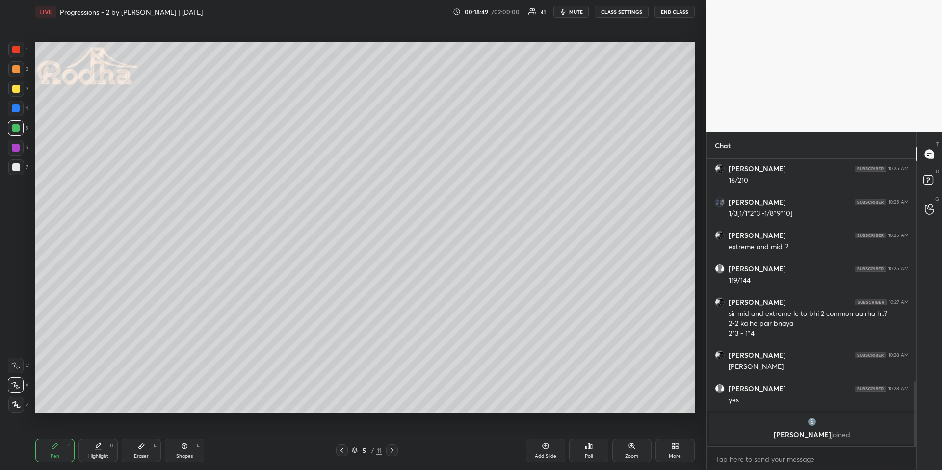
drag, startPoint x: 18, startPoint y: 66, endPoint x: 15, endPoint y: 71, distance: 5.7
click at [18, 67] on div at bounding box center [16, 69] width 8 height 8
drag, startPoint x: 16, startPoint y: 404, endPoint x: 30, endPoint y: 375, distance: 32.0
click at [16, 403] on icon at bounding box center [16, 404] width 9 height 7
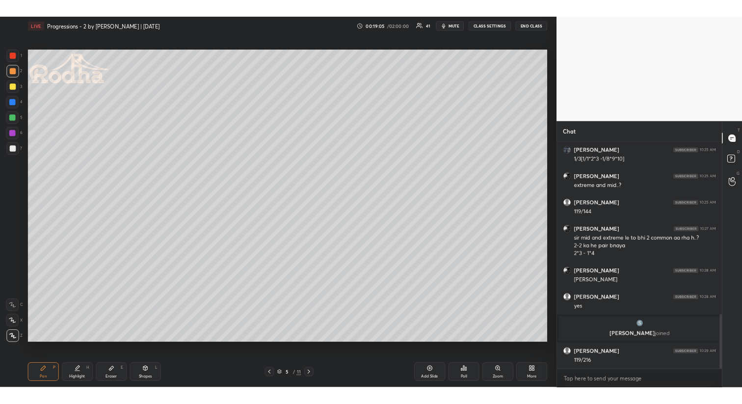
scroll to position [908, 0]
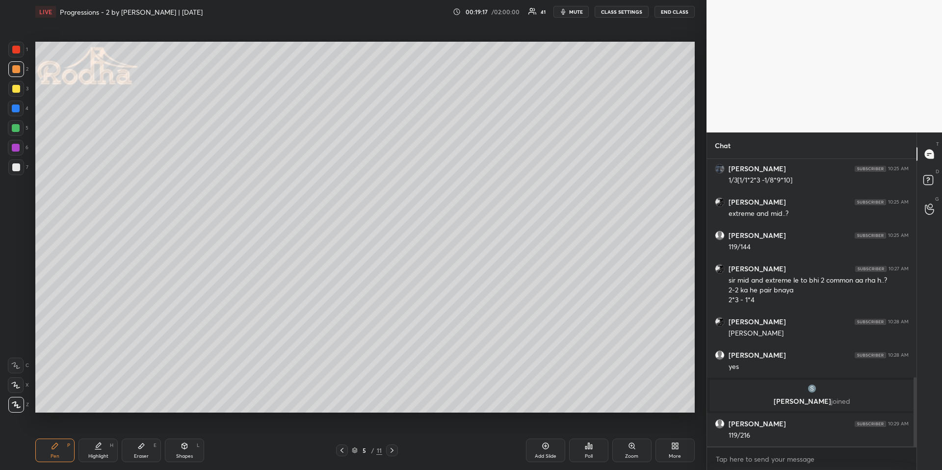
click at [396, 403] on div at bounding box center [392, 450] width 12 height 12
click at [19, 171] on div at bounding box center [16, 167] width 16 height 16
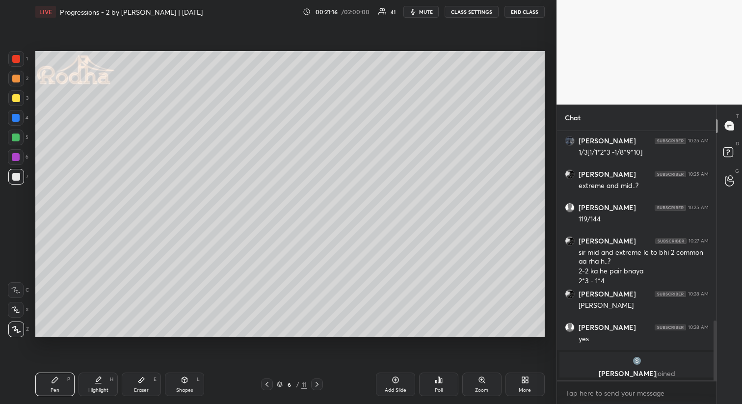
scroll to position [3, 3]
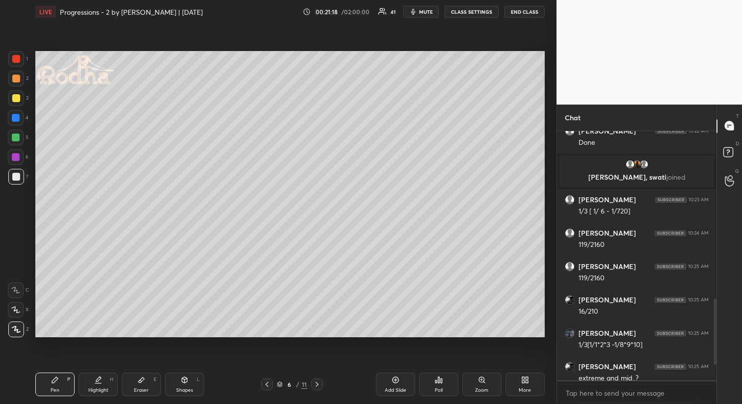
click at [431, 10] on span "mute" at bounding box center [426, 11] width 14 height 7
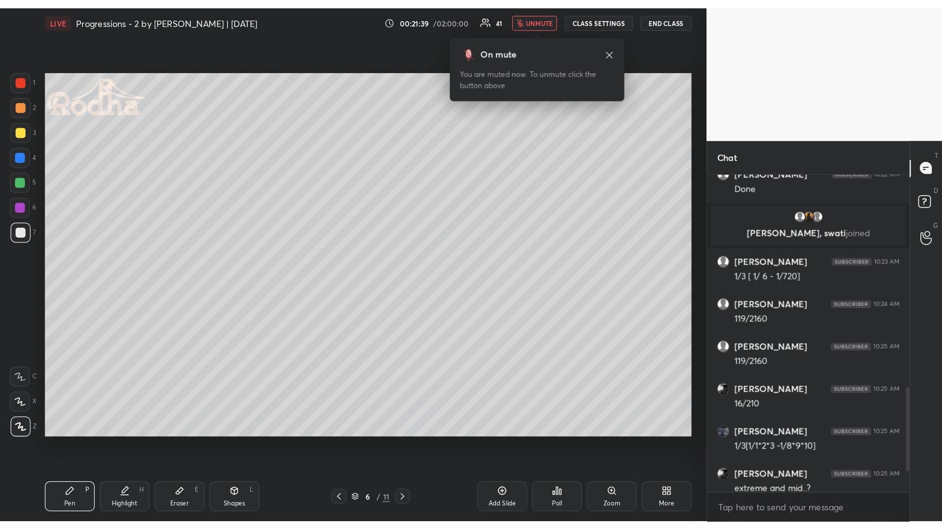
scroll to position [1017, 0]
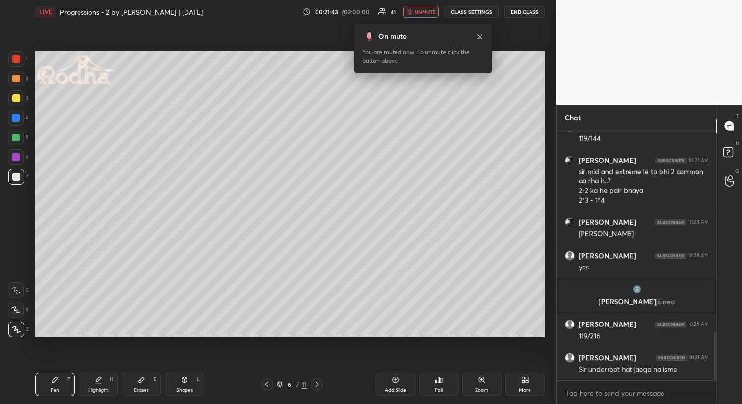
click at [416, 14] on span "unmute" at bounding box center [424, 11] width 21 height 7
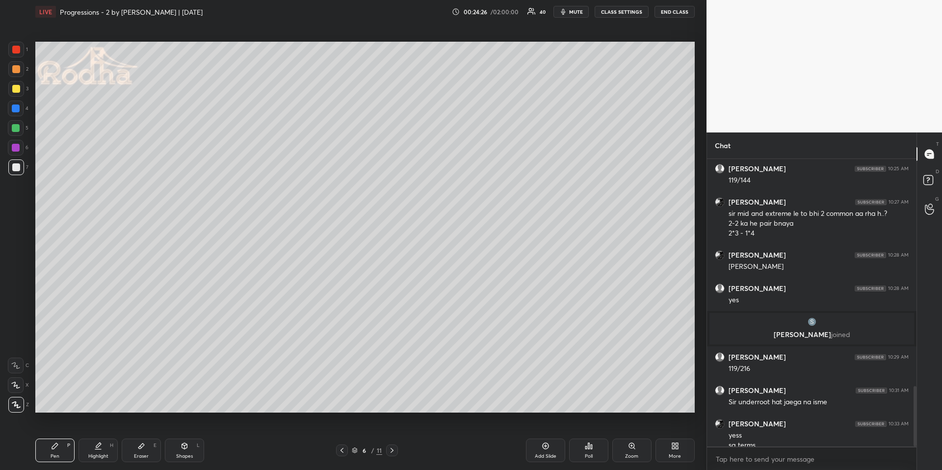
scroll to position [1084, 0]
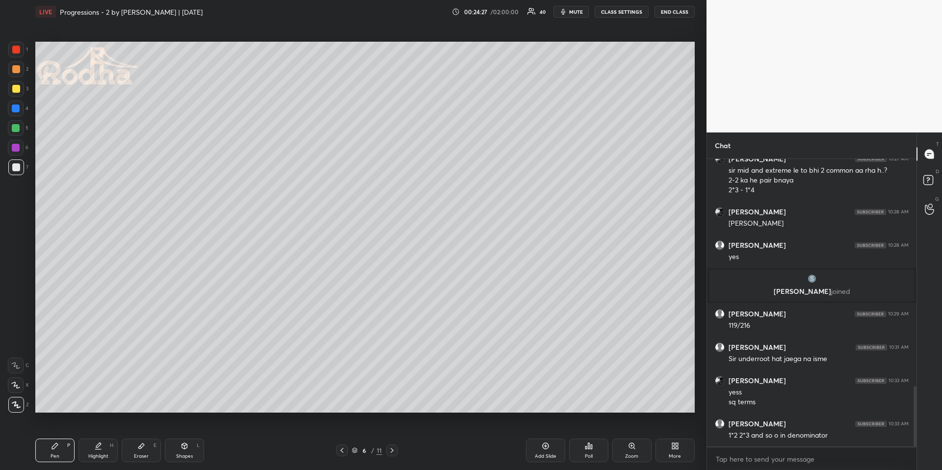
click at [564, 12] on icon "button" at bounding box center [563, 12] width 4 height 6
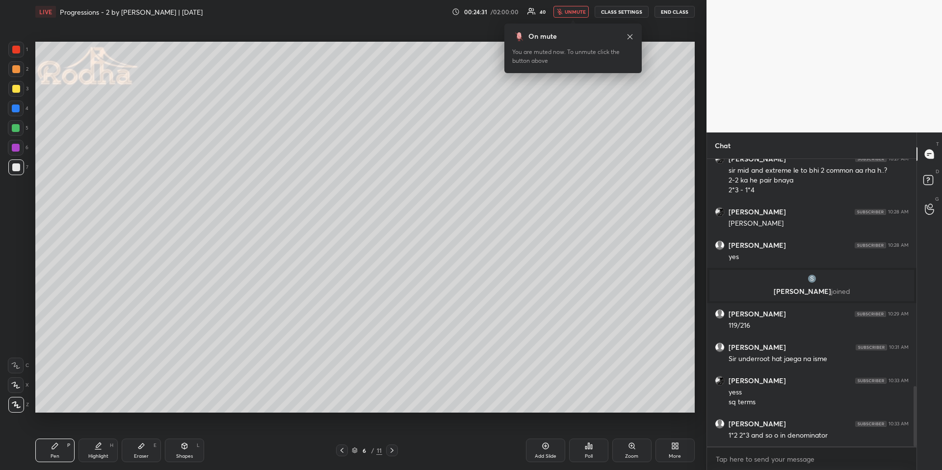
click at [561, 4] on div "LIVE Progressions - 2 by [PERSON_NAME] | [DATE] 00:24:31 / 02:00:00 40 unmute C…" at bounding box center [364, 12] width 659 height 24
click at [564, 12] on button "unmute" at bounding box center [570, 12] width 35 height 12
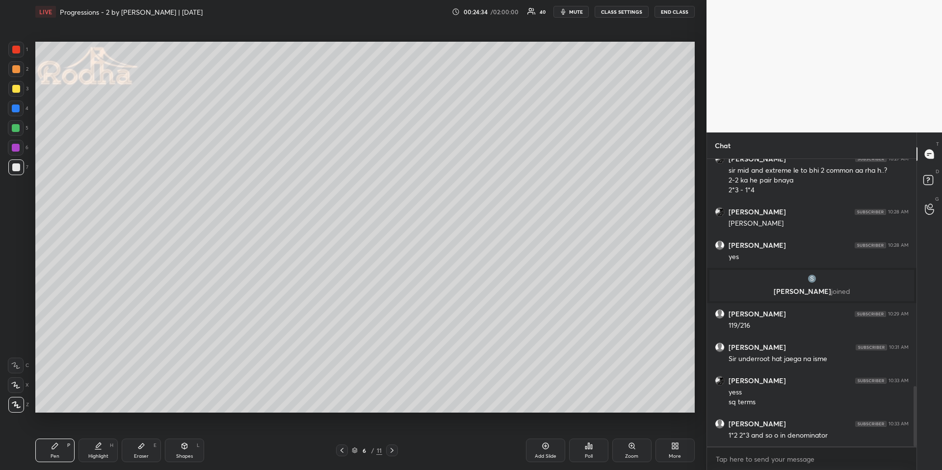
click at [17, 67] on div at bounding box center [16, 69] width 8 height 8
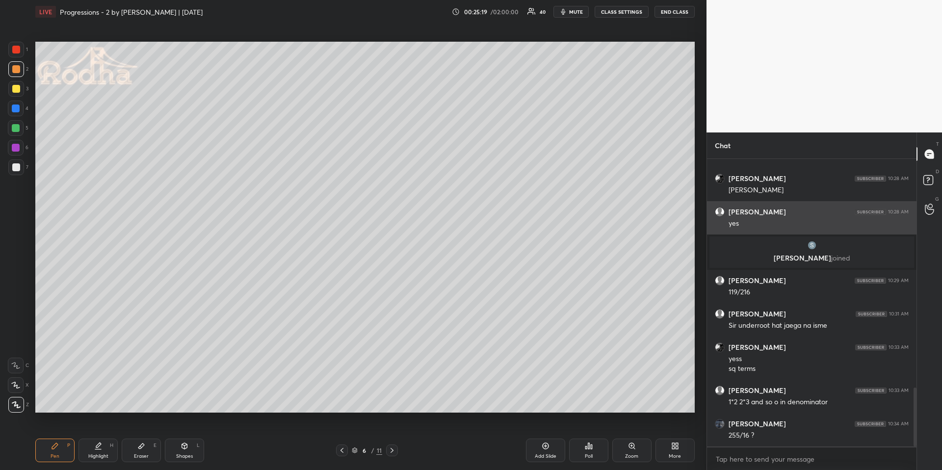
scroll to position [1151, 0]
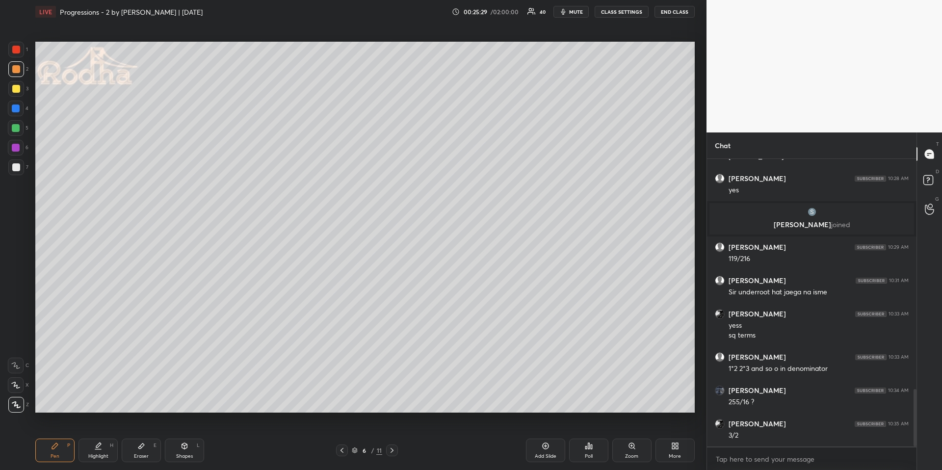
click at [103, 403] on div "Highlight" at bounding box center [98, 456] width 20 height 5
click at [55, 403] on icon at bounding box center [55, 446] width 8 height 8
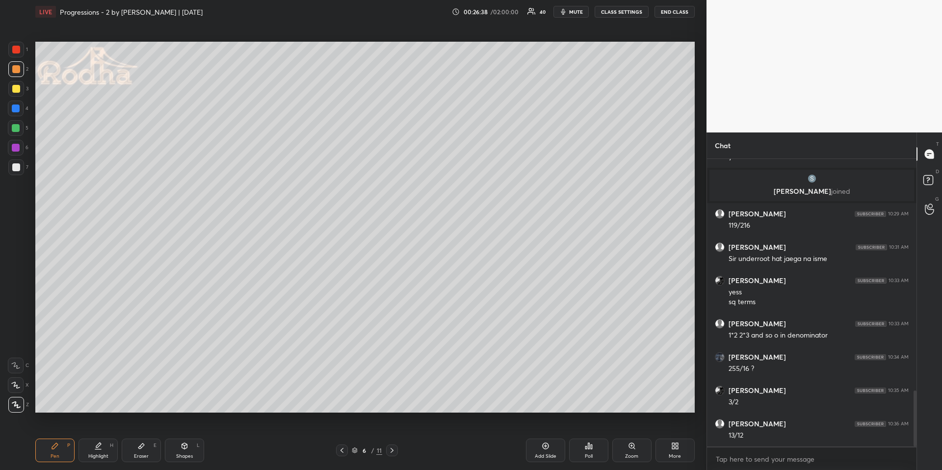
scroll to position [1226, 0]
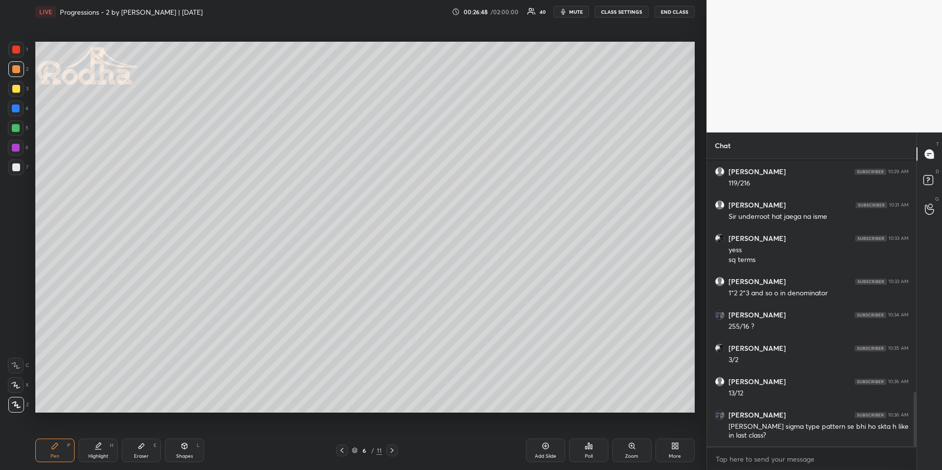
drag, startPoint x: 103, startPoint y: 447, endPoint x: 105, endPoint y: 434, distance: 14.0
click at [102, 403] on div "Highlight H" at bounding box center [97, 451] width 39 height 24
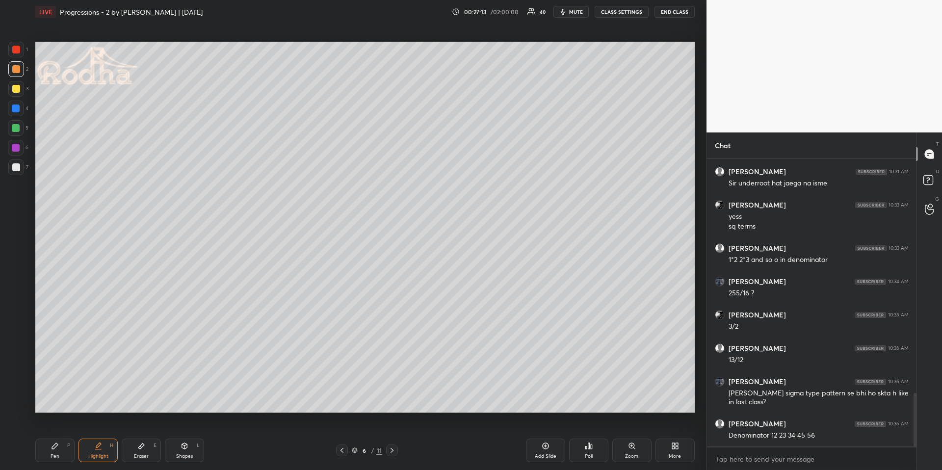
click at [72, 403] on div "Pen P Highlight H Eraser E Shapes L" at bounding box center [167, 451] width 265 height 24
drag, startPoint x: 45, startPoint y: 456, endPoint x: 37, endPoint y: 422, distance: 34.9
click at [46, 403] on div "Pen P" at bounding box center [54, 451] width 39 height 24
click at [14, 127] on div at bounding box center [16, 128] width 8 height 8
click at [21, 388] on div at bounding box center [16, 385] width 16 height 16
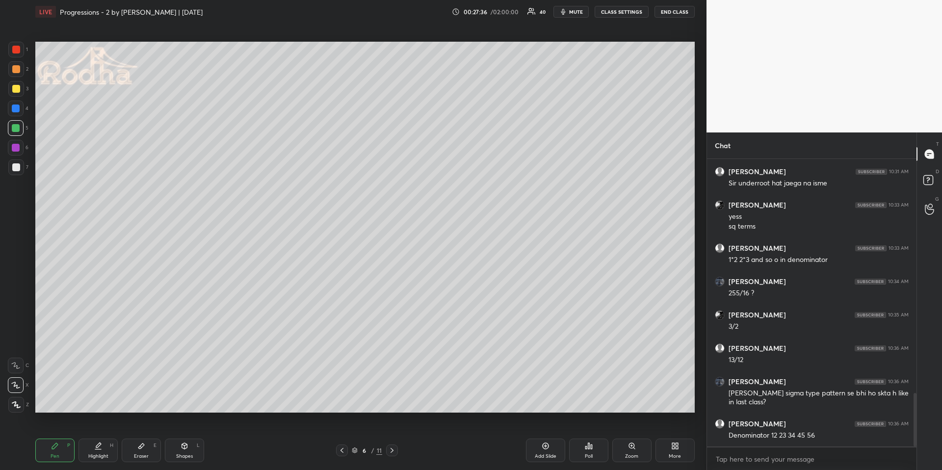
scroll to position [1293, 0]
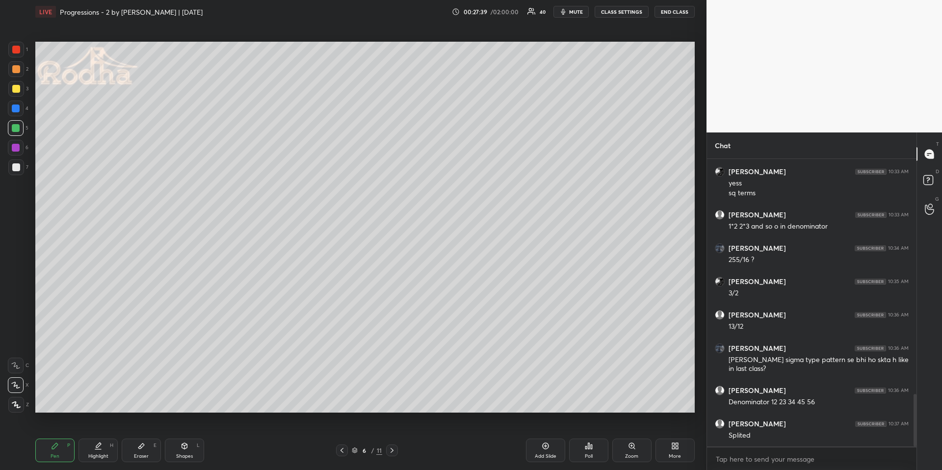
click at [109, 403] on div "Highlight H" at bounding box center [97, 451] width 39 height 24
click at [394, 403] on icon at bounding box center [392, 450] width 8 height 8
click at [62, 403] on div "Pen P" at bounding box center [54, 451] width 39 height 24
click at [15, 70] on div at bounding box center [16, 69] width 8 height 8
drag, startPoint x: 13, startPoint y: 409, endPoint x: 2, endPoint y: 372, distance: 37.9
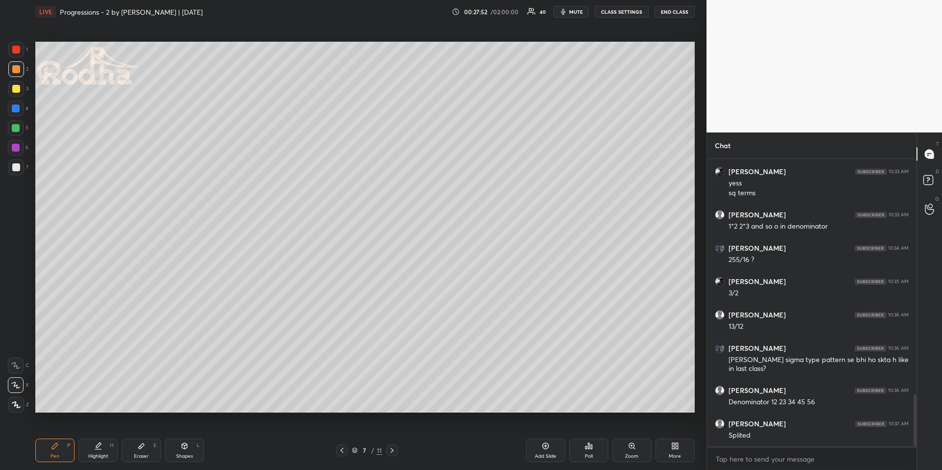
click at [13, 403] on div at bounding box center [16, 405] width 16 height 16
drag, startPoint x: 339, startPoint y: 453, endPoint x: 368, endPoint y: 449, distance: 29.8
click at [340, 403] on icon at bounding box center [342, 450] width 8 height 8
click at [396, 403] on div at bounding box center [392, 450] width 12 height 12
click at [337, 403] on div at bounding box center [342, 450] width 12 height 12
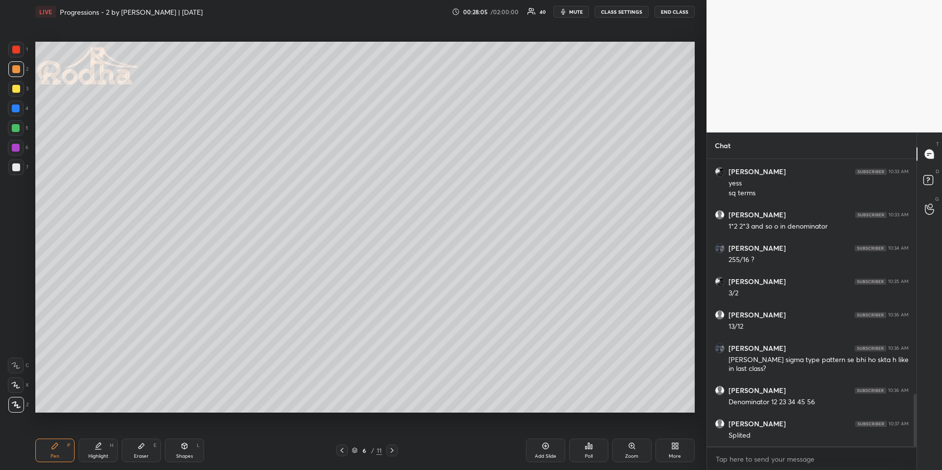
click at [390, 403] on icon at bounding box center [392, 450] width 8 height 8
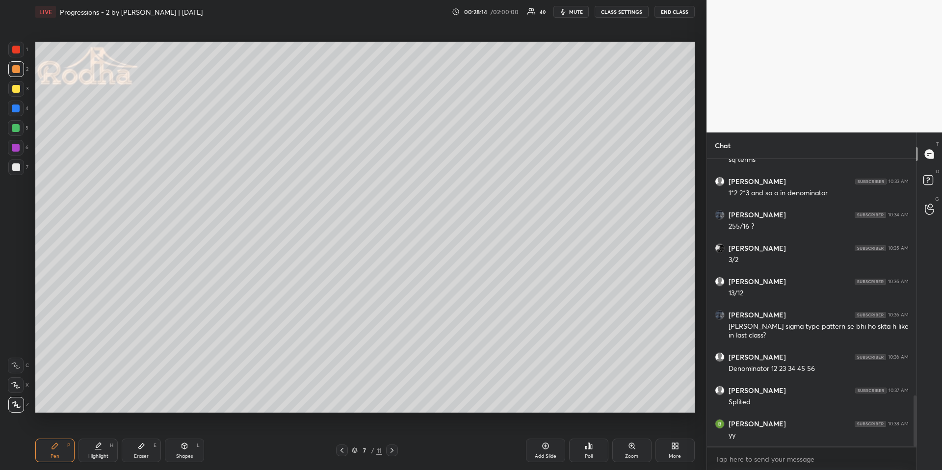
click at [18, 127] on div at bounding box center [16, 128] width 8 height 8
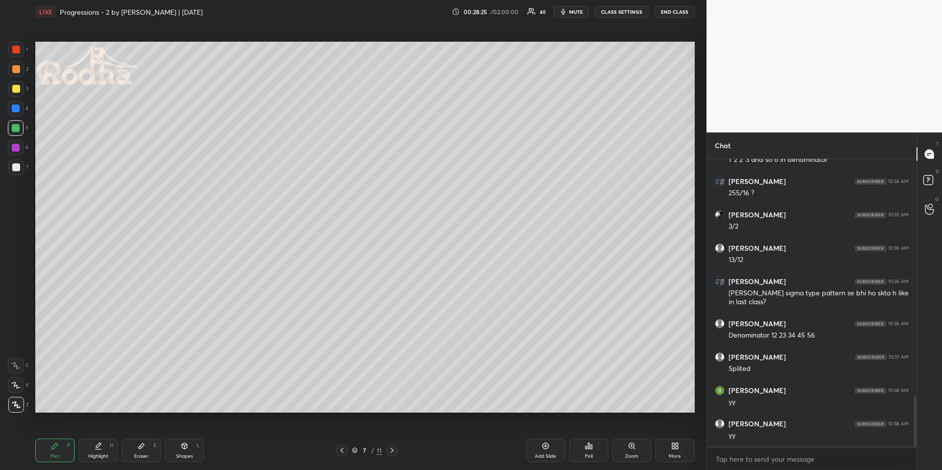
click at [16, 69] on div at bounding box center [16, 69] width 8 height 8
click at [17, 387] on icon at bounding box center [15, 385] width 9 height 7
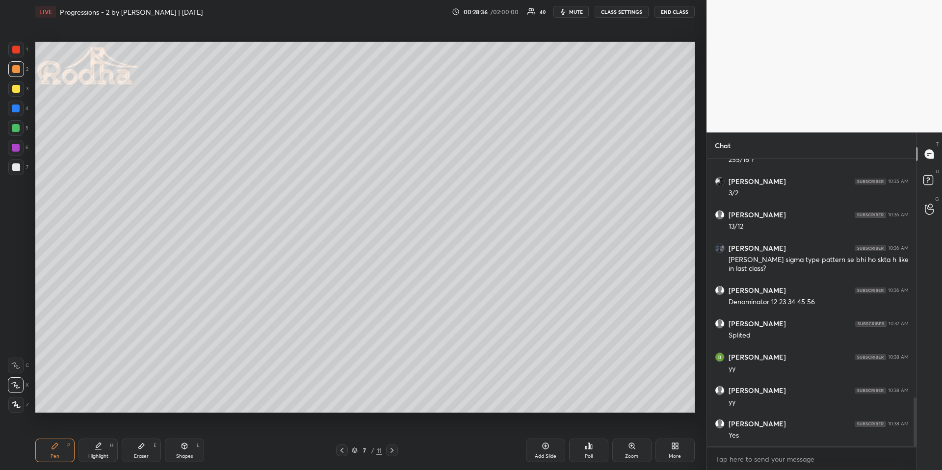
click at [15, 128] on div at bounding box center [16, 128] width 8 height 8
click at [18, 403] on icon at bounding box center [16, 404] width 9 height 7
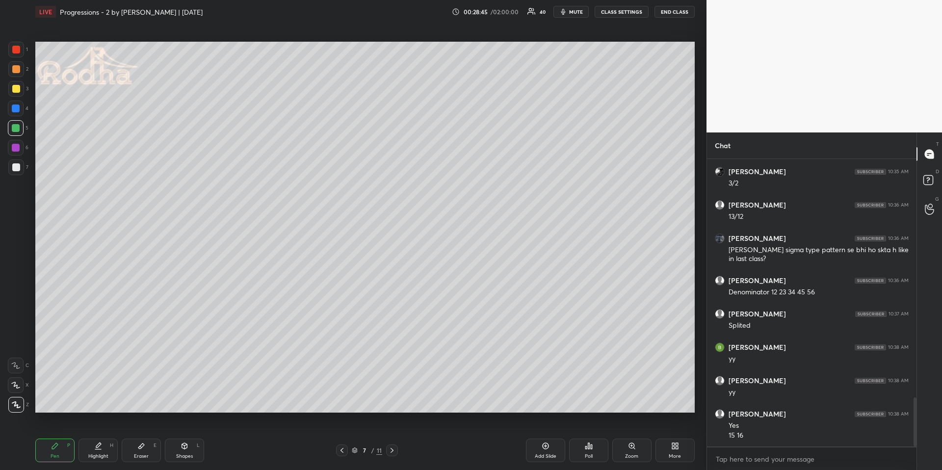
click at [17, 71] on div at bounding box center [16, 69] width 8 height 8
click at [100, 403] on div "Highlight H" at bounding box center [97, 451] width 39 height 24
click at [54, 403] on div "Pen P" at bounding box center [54, 451] width 39 height 24
click at [14, 386] on icon at bounding box center [16, 385] width 8 height 6
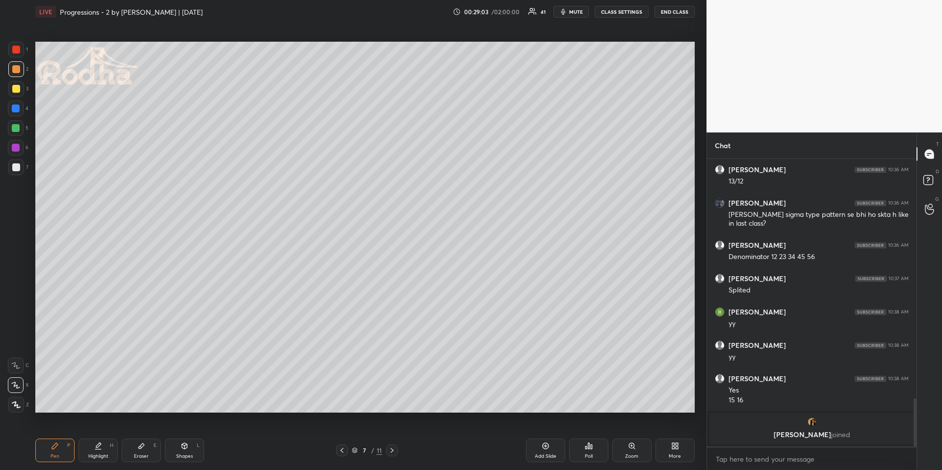
drag, startPoint x: 16, startPoint y: 384, endPoint x: 29, endPoint y: 349, distance: 37.7
click at [17, 383] on icon at bounding box center [15, 385] width 9 height 7
drag, startPoint x: 19, startPoint y: 401, endPoint x: 25, endPoint y: 393, distance: 9.8
click at [19, 401] on icon at bounding box center [16, 404] width 9 height 7
click at [19, 104] on div at bounding box center [16, 108] width 8 height 8
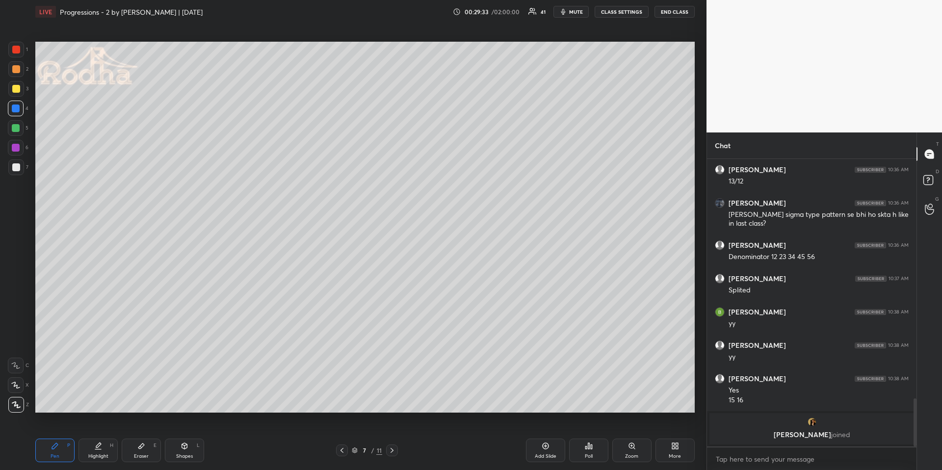
click at [101, 403] on div "Highlight H" at bounding box center [97, 451] width 39 height 24
drag, startPoint x: 50, startPoint y: 452, endPoint x: 45, endPoint y: 428, distance: 24.1
click at [52, 403] on div "Pen P" at bounding box center [54, 451] width 39 height 24
drag, startPoint x: 15, startPoint y: 68, endPoint x: 16, endPoint y: 74, distance: 5.4
click at [15, 69] on div at bounding box center [16, 69] width 8 height 8
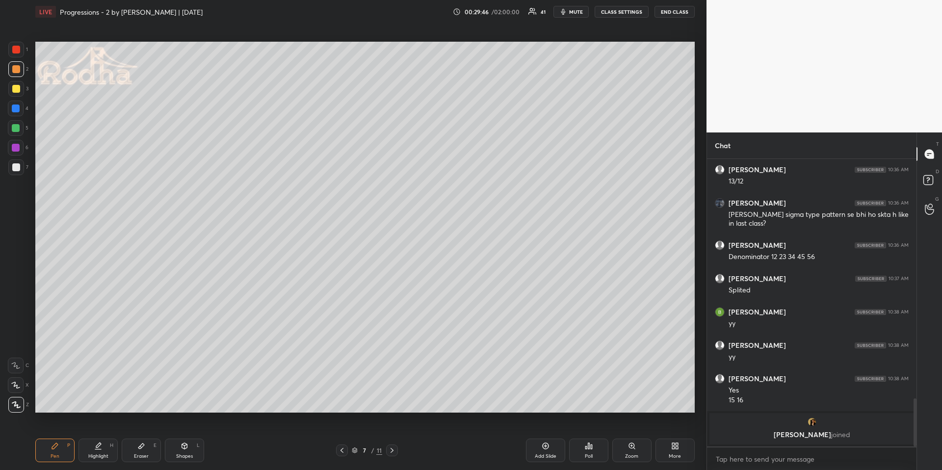
click at [18, 164] on div at bounding box center [16, 167] width 8 height 8
click at [14, 68] on div at bounding box center [16, 69] width 8 height 8
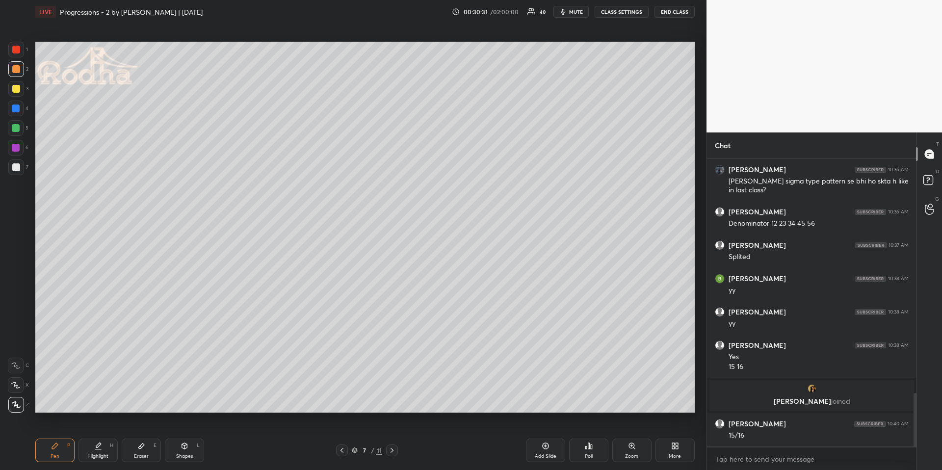
scroll to position [1259, 0]
drag, startPoint x: 13, startPoint y: 386, endPoint x: 16, endPoint y: 364, distance: 21.8
click at [13, 387] on icon at bounding box center [15, 385] width 9 height 7
drag, startPoint x: 17, startPoint y: 68, endPoint x: 17, endPoint y: 76, distance: 7.4
click at [18, 69] on div at bounding box center [16, 69] width 8 height 8
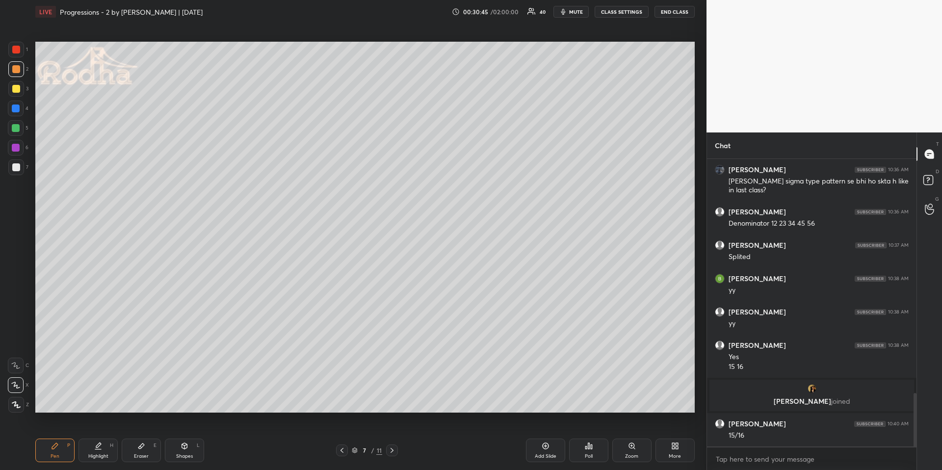
click at [15, 403] on icon at bounding box center [16, 404] width 9 height 7
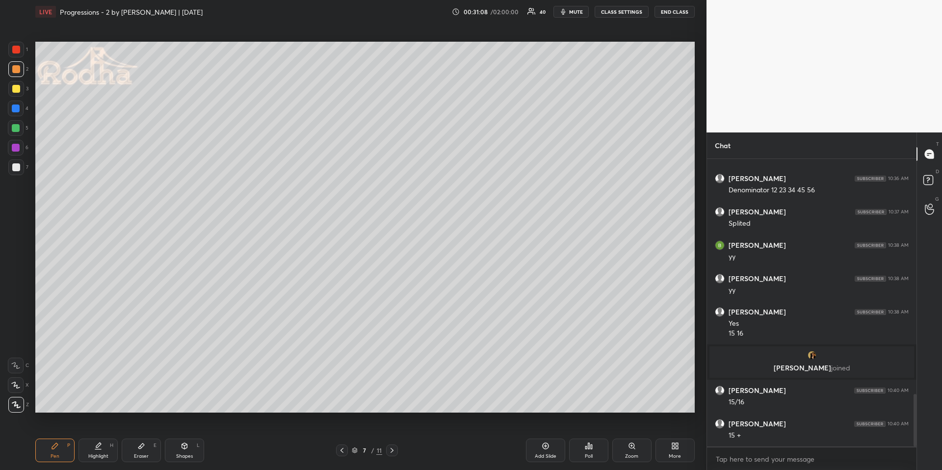
click at [147, 403] on div "Eraser E" at bounding box center [141, 451] width 39 height 24
drag, startPoint x: 53, startPoint y: 445, endPoint x: 55, endPoint y: 439, distance: 6.5
click at [55, 403] on icon at bounding box center [55, 446] width 6 height 6
click at [203, 403] on div "Pen P Highlight H Eraser E Shapes L" at bounding box center [167, 451] width 265 height 24
click at [192, 403] on div "Shapes L" at bounding box center [184, 451] width 39 height 24
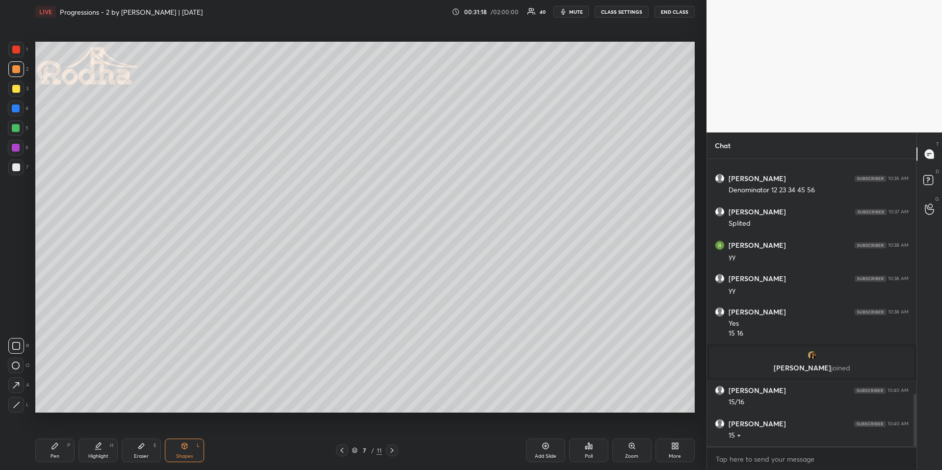
click at [18, 403] on icon at bounding box center [16, 404] width 5 height 5
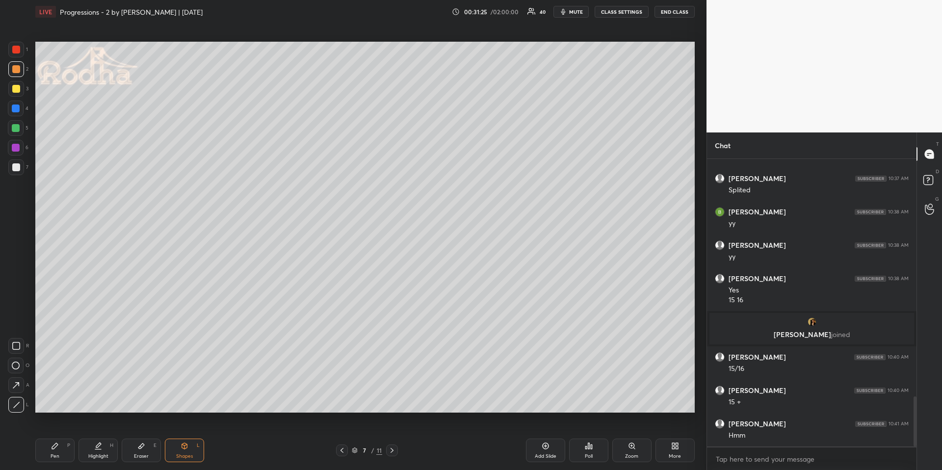
scroll to position [1359, 0]
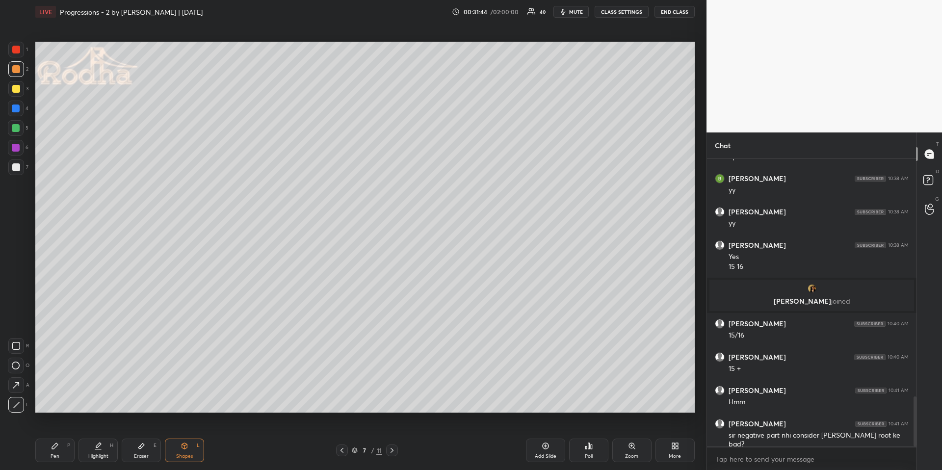
click at [340, 403] on icon at bounding box center [341, 450] width 3 height 5
click at [93, 403] on div "Highlight H" at bounding box center [97, 451] width 39 height 24
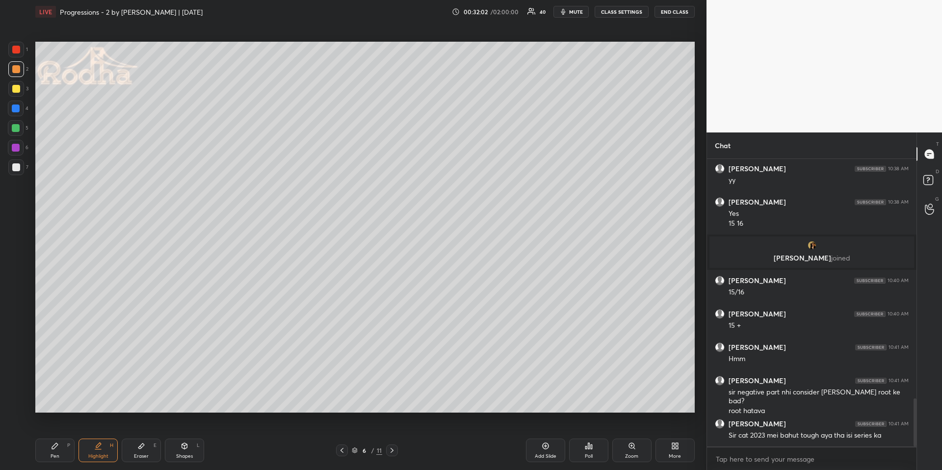
scroll to position [1435, 0]
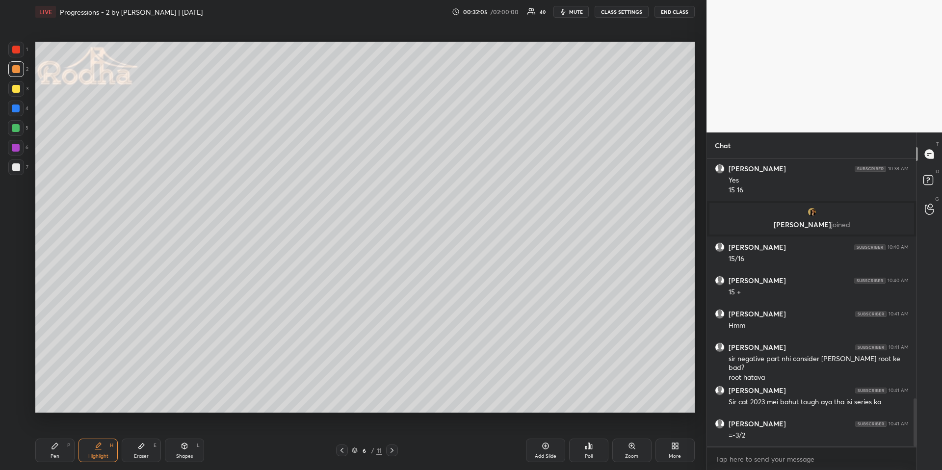
click at [341, 403] on icon at bounding box center [342, 450] width 8 height 8
drag, startPoint x: 541, startPoint y: 445, endPoint x: 540, endPoint y: 440, distance: 5.0
click at [541, 403] on div "Add Slide" at bounding box center [545, 451] width 39 height 24
click at [61, 403] on div "Pen P" at bounding box center [54, 451] width 39 height 24
click at [20, 110] on div at bounding box center [16, 109] width 16 height 16
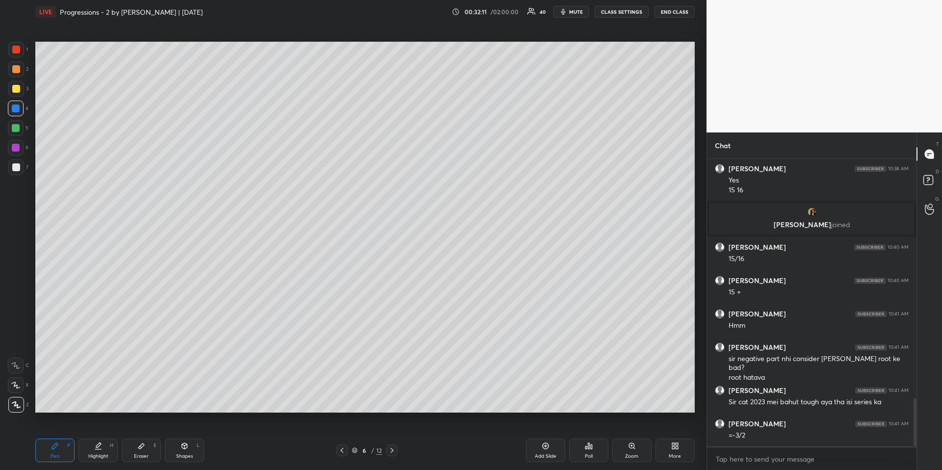
click at [7, 167] on div "1 2 3 4 5 6 7 R O A L C X Z Erase all C X Z" at bounding box center [15, 227] width 31 height 371
click at [16, 166] on div at bounding box center [16, 167] width 8 height 8
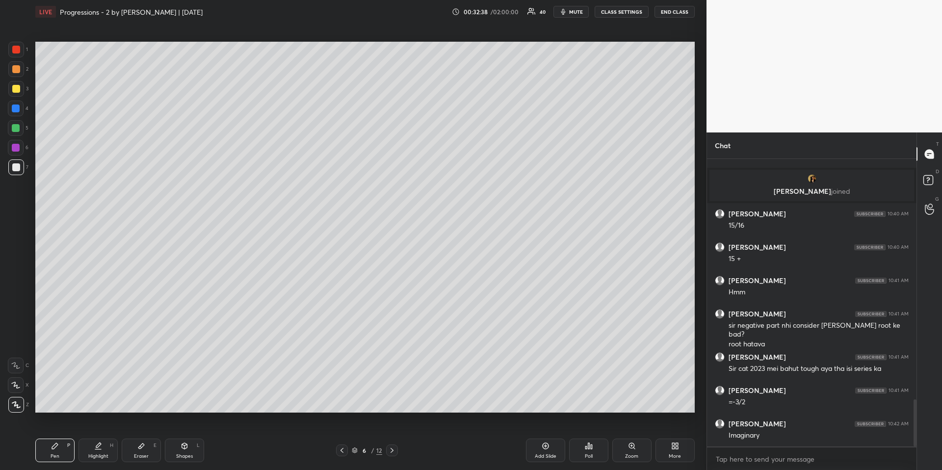
click at [103, 403] on div "Highlight H" at bounding box center [97, 451] width 39 height 24
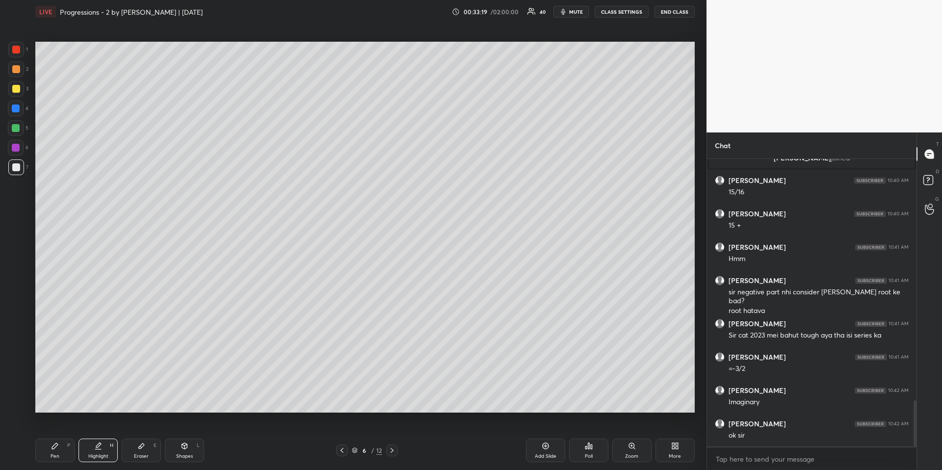
click at [393, 403] on icon at bounding box center [392, 450] width 8 height 8
click at [392, 403] on icon at bounding box center [392, 450] width 8 height 8
click at [391, 403] on div at bounding box center [392, 450] width 12 height 12
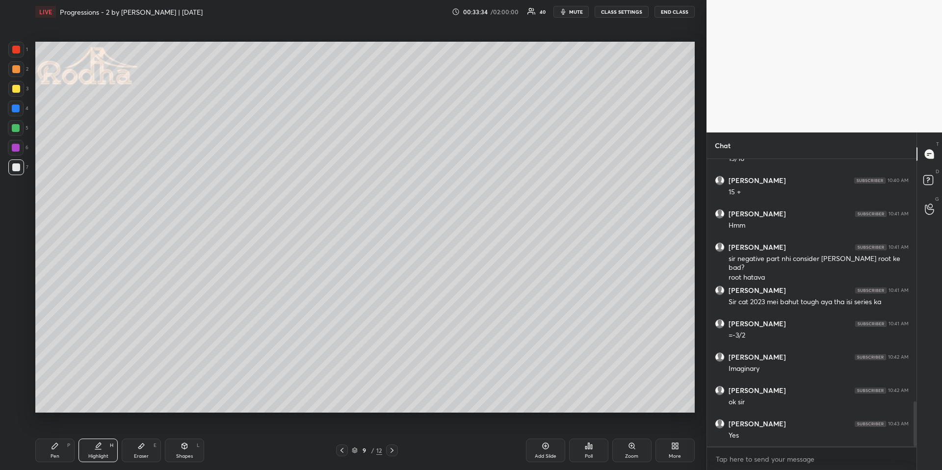
drag, startPoint x: 65, startPoint y: 449, endPoint x: 59, endPoint y: 432, distance: 18.6
click at [66, 403] on div "Pen P" at bounding box center [54, 451] width 39 height 24
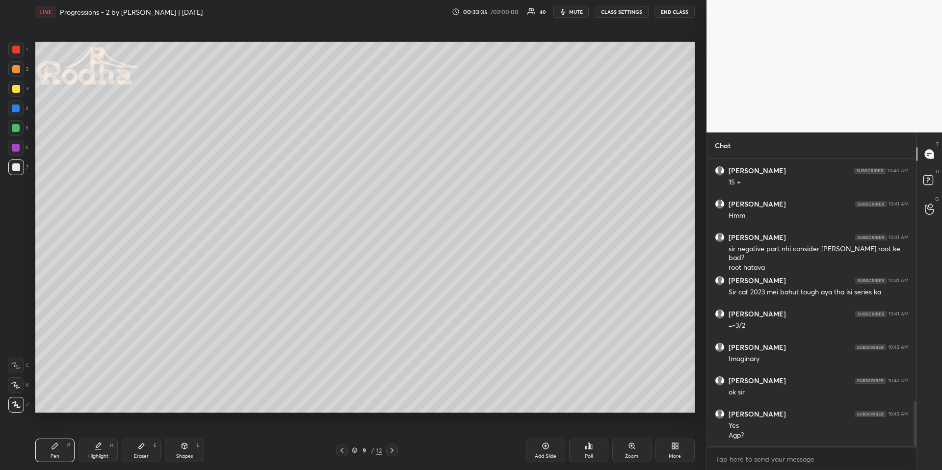
click at [19, 109] on div at bounding box center [16, 109] width 16 height 16
click at [188, 403] on div "Shapes L" at bounding box center [184, 451] width 39 height 24
click at [17, 402] on icon at bounding box center [16, 404] width 7 height 7
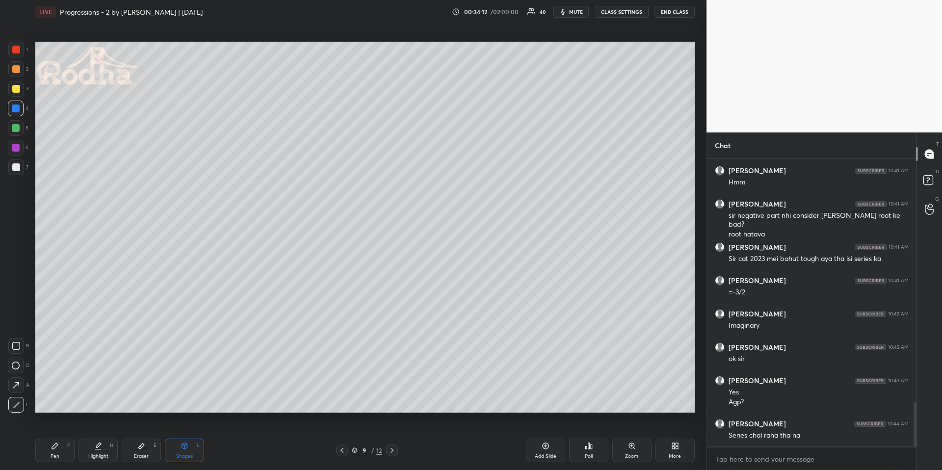
click at [54, 403] on div "Pen P" at bounding box center [54, 451] width 39 height 24
click at [16, 66] on div at bounding box center [16, 69] width 8 height 8
drag, startPoint x: 175, startPoint y: 450, endPoint x: 170, endPoint y: 446, distance: 6.7
click at [177, 403] on div "Shapes L" at bounding box center [184, 451] width 39 height 24
drag, startPoint x: 22, startPoint y: 405, endPoint x: 34, endPoint y: 385, distance: 23.1
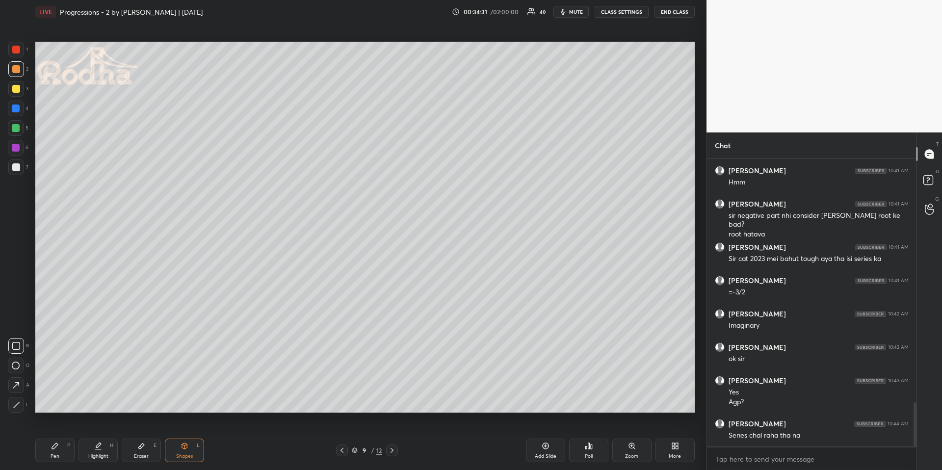
click at [22, 403] on div at bounding box center [16, 405] width 16 height 16
click at [43, 403] on div "Pen P" at bounding box center [54, 451] width 39 height 24
drag, startPoint x: 19, startPoint y: 164, endPoint x: 5, endPoint y: 166, distance: 14.0
click at [19, 165] on div at bounding box center [16, 167] width 8 height 8
drag, startPoint x: 19, startPoint y: 68, endPoint x: 18, endPoint y: 73, distance: 4.9
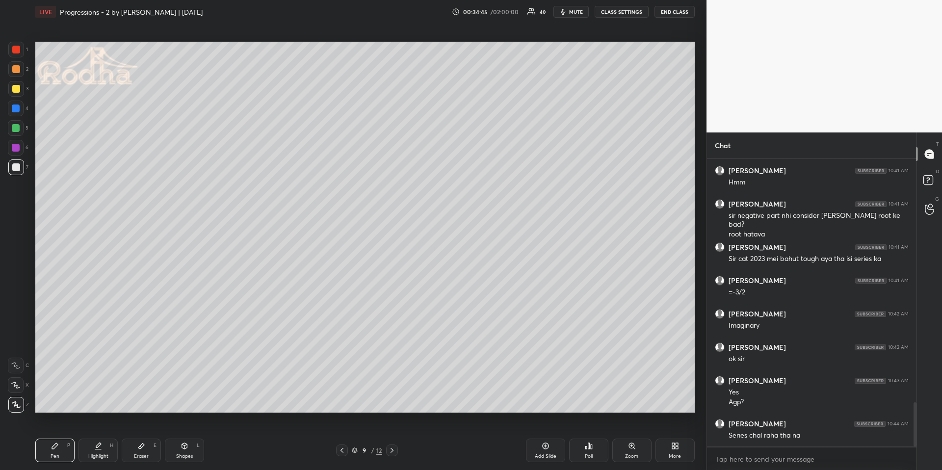
click at [19, 70] on div at bounding box center [16, 69] width 16 height 16
click at [16, 386] on icon at bounding box center [15, 385] width 9 height 7
click at [19, 167] on div at bounding box center [16, 167] width 16 height 16
click at [566, 12] on icon "button" at bounding box center [563, 12] width 4 height 6
click at [570, 16] on button "unmute" at bounding box center [570, 12] width 35 height 12
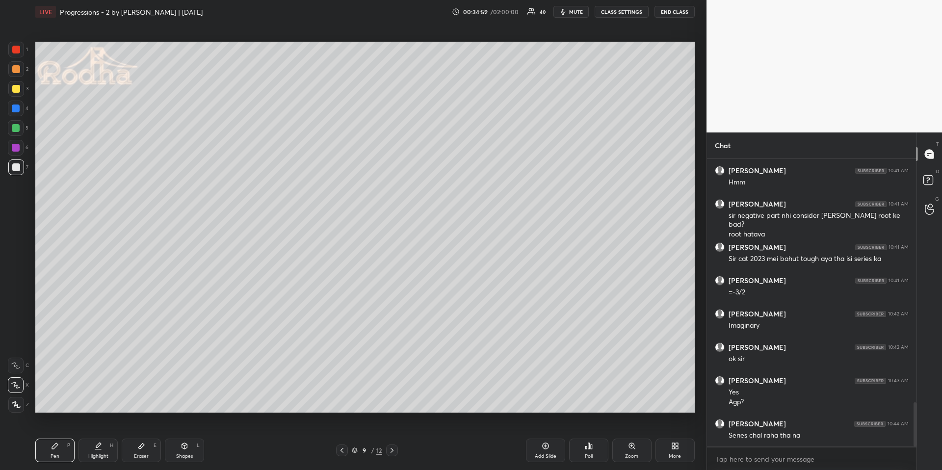
drag, startPoint x: 16, startPoint y: 407, endPoint x: 17, endPoint y: 398, distance: 9.4
click at [16, 403] on icon at bounding box center [16, 404] width 9 height 7
drag, startPoint x: 18, startPoint y: 91, endPoint x: 18, endPoint y: 83, distance: 8.3
click at [18, 91] on div at bounding box center [16, 89] width 8 height 8
drag, startPoint x: 14, startPoint y: 75, endPoint x: 14, endPoint y: 83, distance: 8.8
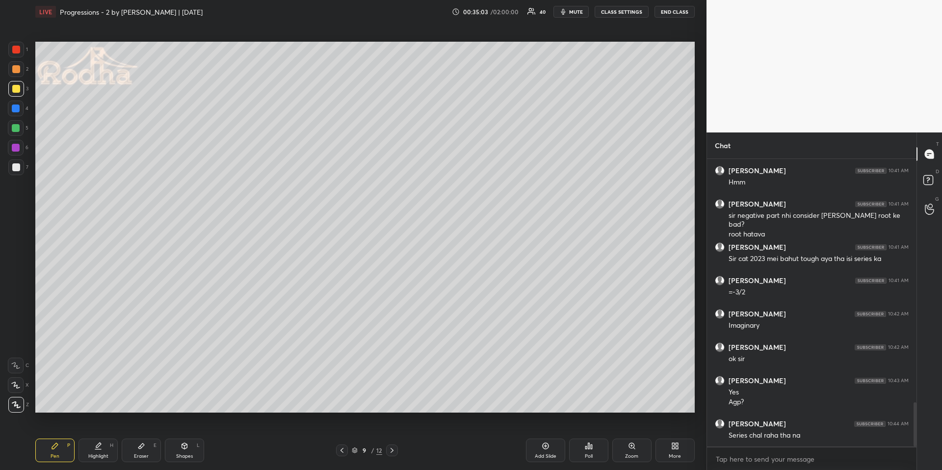
click at [14, 76] on div at bounding box center [16, 69] width 16 height 16
click at [20, 390] on div at bounding box center [16, 385] width 16 height 16
drag, startPoint x: 18, startPoint y: 167, endPoint x: 13, endPoint y: 210, distance: 43.4
click at [18, 167] on div at bounding box center [16, 167] width 8 height 8
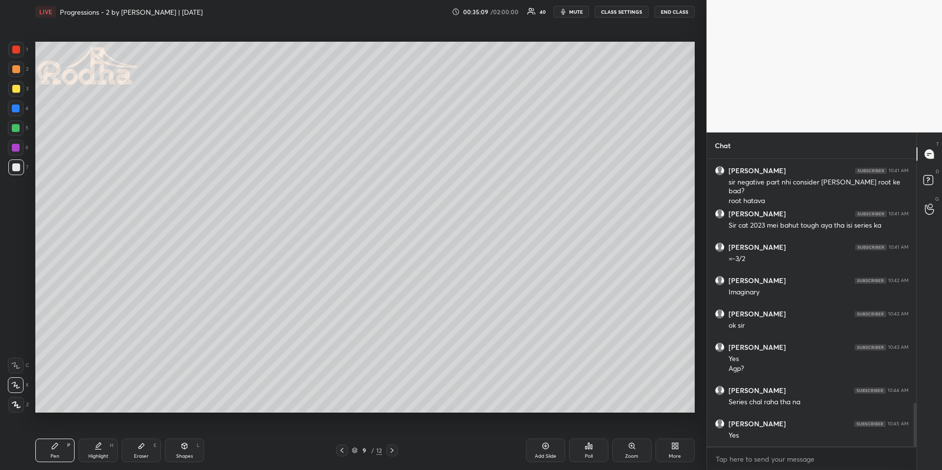
drag, startPoint x: 12, startPoint y: 405, endPoint x: 7, endPoint y: 382, distance: 23.7
click at [13, 403] on icon at bounding box center [16, 404] width 9 height 7
click at [95, 403] on icon at bounding box center [98, 446] width 8 height 8
click at [52, 403] on div "Pen P" at bounding box center [54, 451] width 39 height 24
drag, startPoint x: 182, startPoint y: 450, endPoint x: 178, endPoint y: 443, distance: 7.9
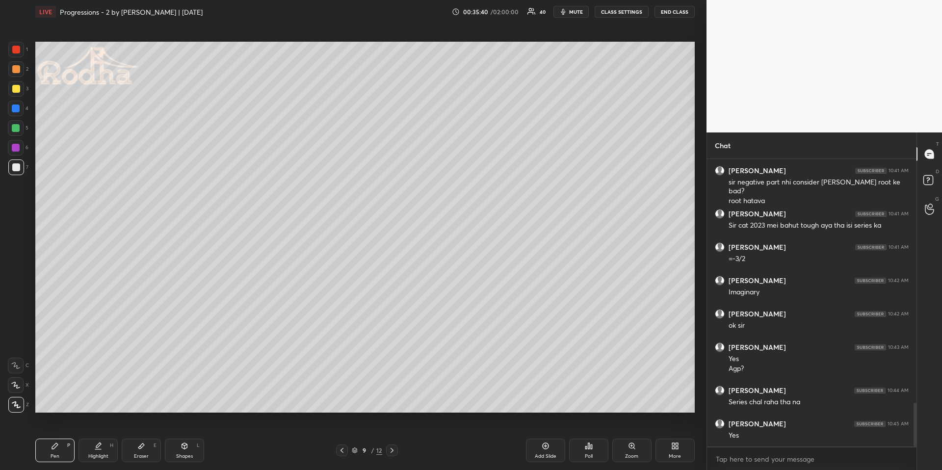
click at [183, 403] on div "Shapes L" at bounding box center [184, 451] width 39 height 24
drag, startPoint x: 19, startPoint y: 348, endPoint x: 27, endPoint y: 339, distance: 11.5
click at [19, 347] on icon at bounding box center [16, 346] width 8 height 8
click at [104, 403] on div "Highlight" at bounding box center [98, 456] width 20 height 5
click at [55, 403] on div "Pen" at bounding box center [55, 456] width 9 height 5
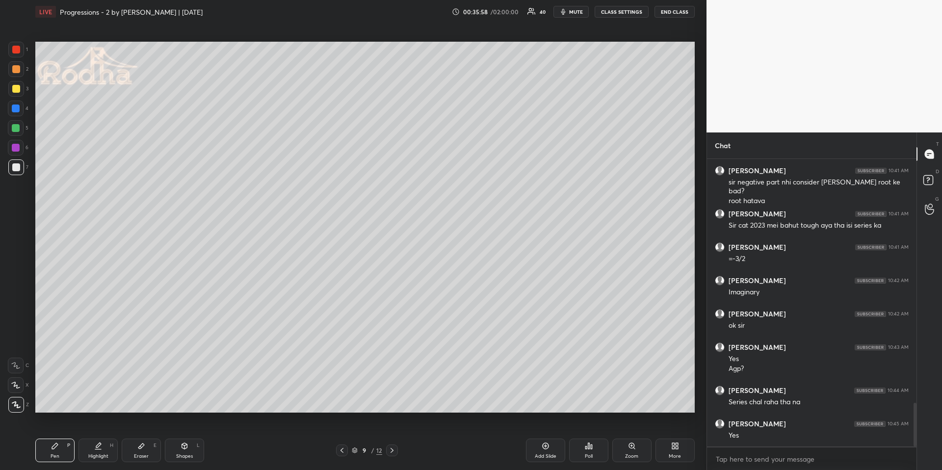
drag, startPoint x: 102, startPoint y: 449, endPoint x: 104, endPoint y: 441, distance: 8.1
click at [103, 403] on div "Highlight H" at bounding box center [97, 451] width 39 height 24
click at [63, 403] on div "Pen P" at bounding box center [54, 451] width 39 height 24
click at [132, 403] on div "Eraser E" at bounding box center [141, 451] width 39 height 24
click at [54, 403] on div "Pen P" at bounding box center [54, 451] width 39 height 24
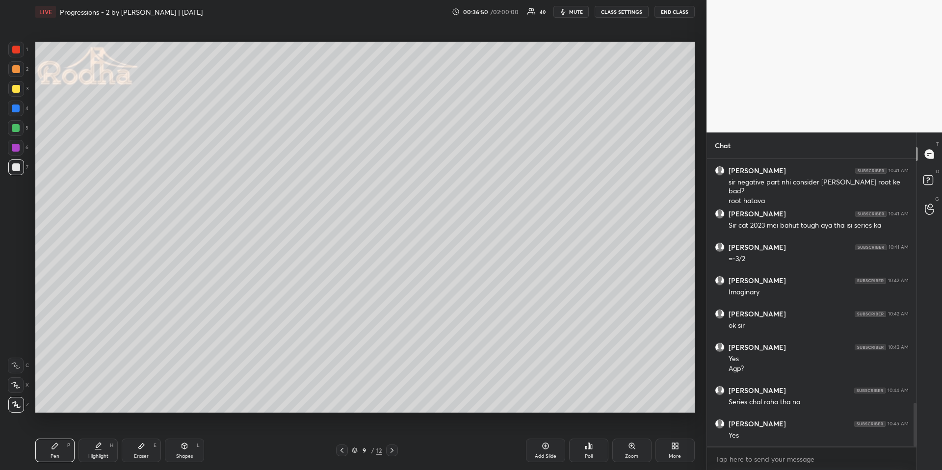
click at [196, 403] on div "Shapes L" at bounding box center [184, 451] width 39 height 24
click at [13, 342] on rect at bounding box center [16, 345] width 7 height 7
click at [93, 403] on div "Highlight H" at bounding box center [97, 451] width 39 height 24
click at [74, 403] on div "Pen P Highlight H Eraser E Shapes L" at bounding box center [167, 451] width 265 height 24
click at [67, 403] on div "P" at bounding box center [68, 445] width 3 height 5
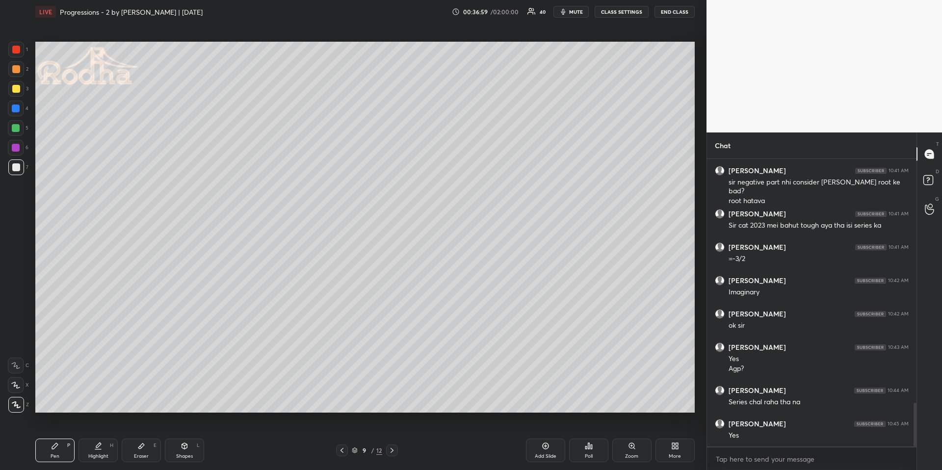
click at [18, 87] on div at bounding box center [16, 89] width 8 height 8
click at [106, 403] on div "Highlight" at bounding box center [98, 456] width 20 height 5
click at [52, 403] on icon at bounding box center [55, 446] width 8 height 8
click at [16, 168] on div at bounding box center [16, 167] width 8 height 8
click at [183, 403] on div "Shapes L" at bounding box center [184, 451] width 39 height 24
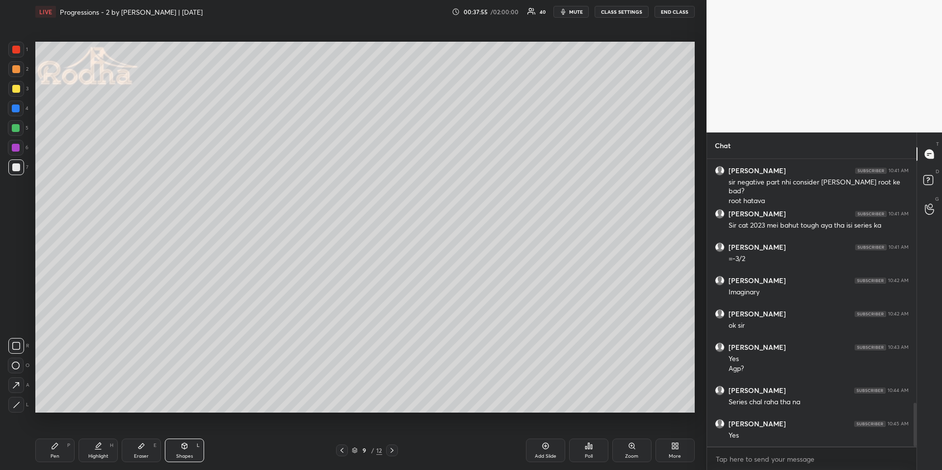
drag, startPoint x: 16, startPoint y: 346, endPoint x: 21, endPoint y: 348, distance: 5.1
click at [16, 346] on icon at bounding box center [16, 346] width 8 height 8
drag, startPoint x: 43, startPoint y: 448, endPoint x: 44, endPoint y: 438, distance: 10.9
click at [43, 403] on div "Pen P" at bounding box center [54, 451] width 39 height 24
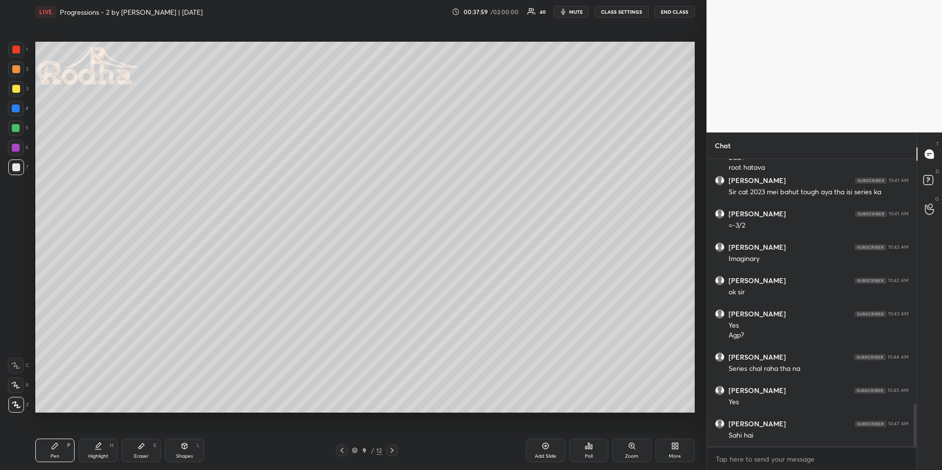
drag, startPoint x: 12, startPoint y: 87, endPoint x: 15, endPoint y: 93, distance: 6.4
click at [12, 86] on div at bounding box center [16, 89] width 8 height 8
click at [99, 403] on div "Highlight H" at bounding box center [97, 451] width 39 height 24
click at [61, 403] on div "Pen P" at bounding box center [54, 451] width 39 height 24
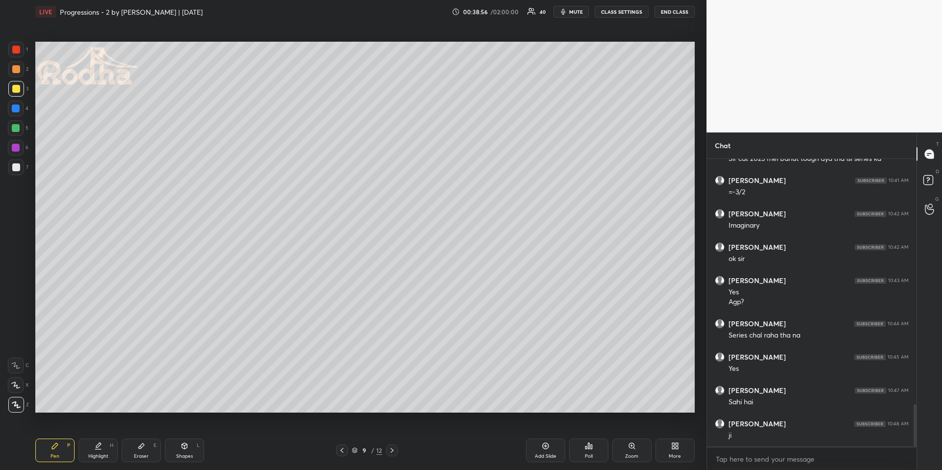
click at [391, 403] on icon at bounding box center [391, 450] width 3 height 5
click at [39, 403] on div "Pen P" at bounding box center [54, 451] width 39 height 24
drag, startPoint x: 18, startPoint y: 126, endPoint x: 30, endPoint y: 125, distance: 12.8
click at [17, 127] on div at bounding box center [16, 128] width 8 height 8
click at [188, 403] on div "Shapes L" at bounding box center [184, 451] width 39 height 24
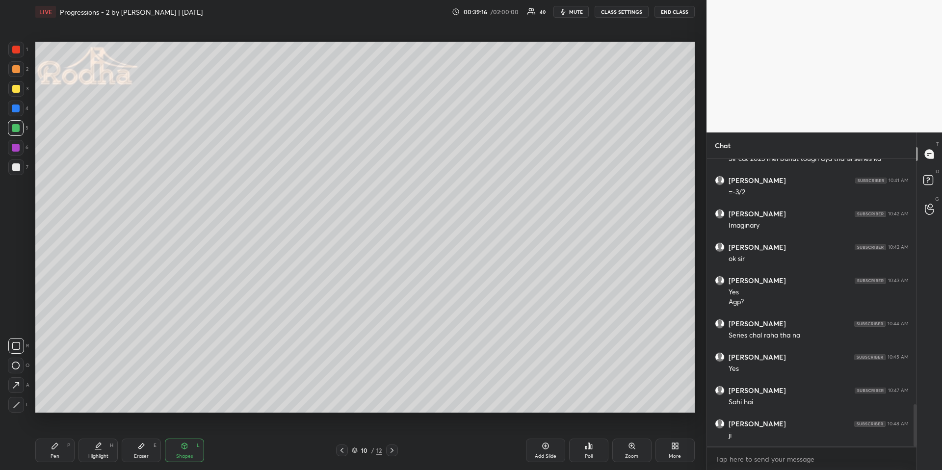
click at [15, 346] on icon at bounding box center [16, 346] width 8 height 8
click at [58, 403] on div "Pen" at bounding box center [55, 456] width 9 height 5
click at [16, 165] on div at bounding box center [16, 167] width 8 height 8
click at [15, 89] on div at bounding box center [16, 89] width 8 height 8
click at [12, 168] on div at bounding box center [16, 167] width 8 height 8
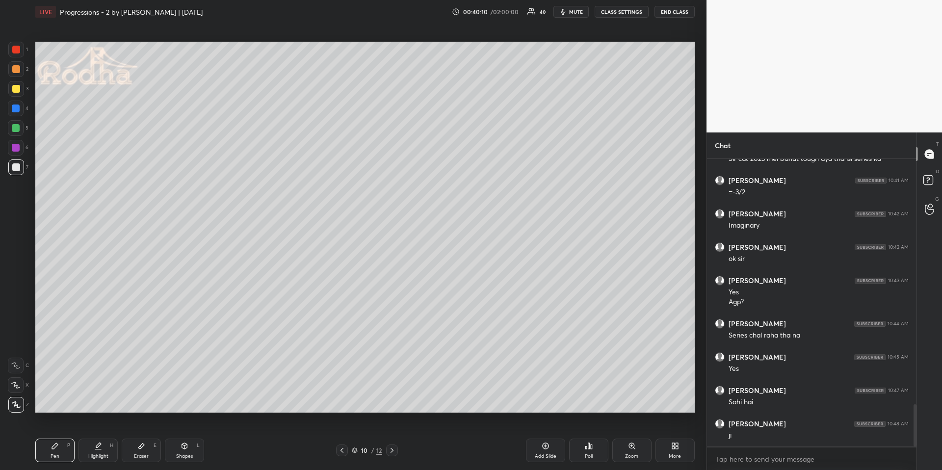
click at [87, 403] on div "Highlight H" at bounding box center [97, 451] width 39 height 24
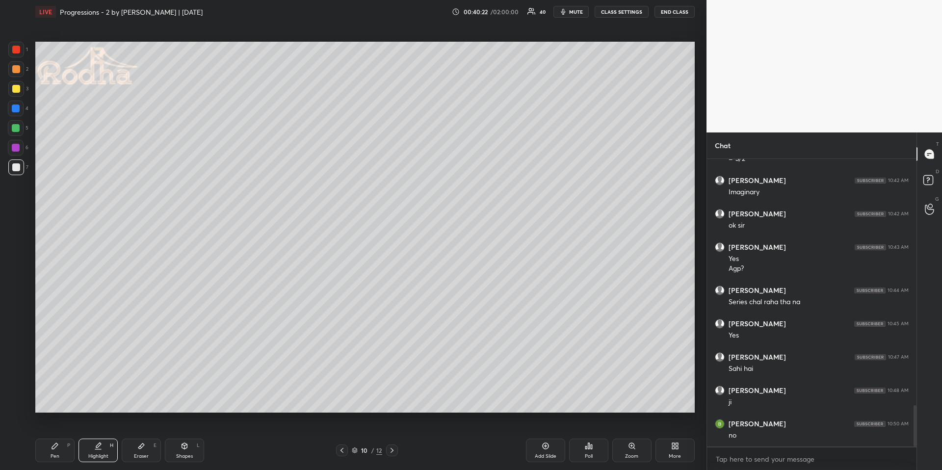
scroll to position [1745, 0]
click at [71, 403] on div "Pen P" at bounding box center [54, 451] width 39 height 24
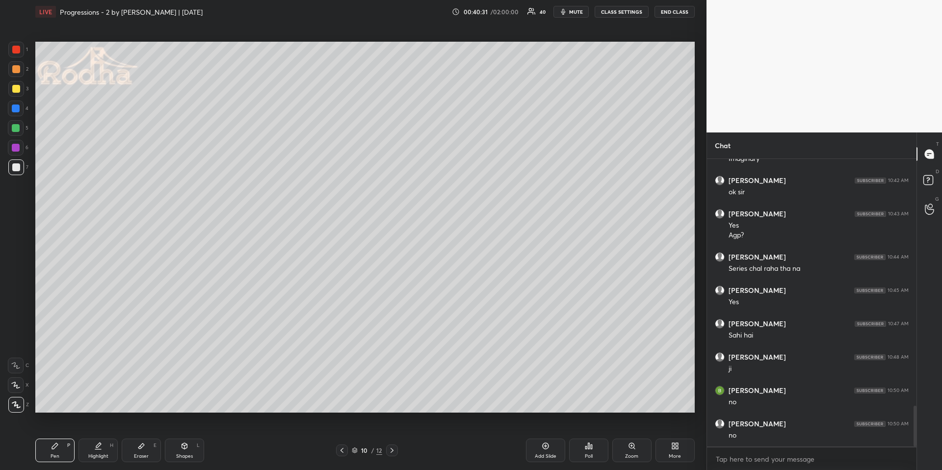
click at [93, 403] on div "Highlight H" at bounding box center [97, 451] width 39 height 24
drag, startPoint x: 51, startPoint y: 451, endPoint x: 51, endPoint y: 440, distance: 10.3
click at [51, 403] on div "Pen P" at bounding box center [54, 451] width 39 height 24
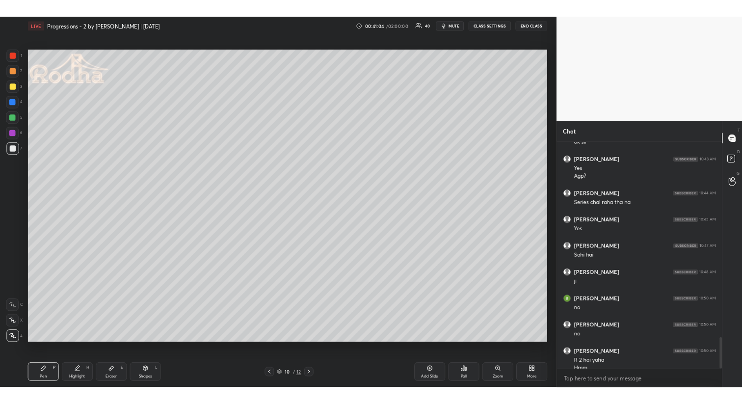
scroll to position [1788, 0]
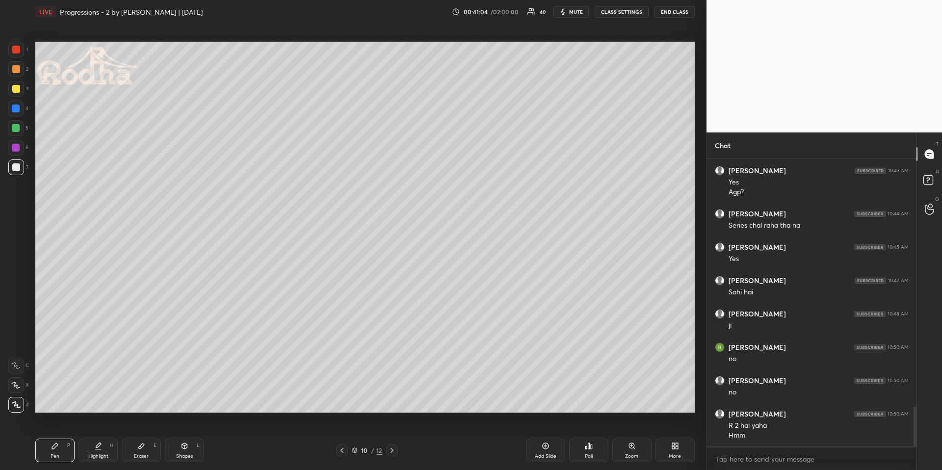
click at [15, 67] on div at bounding box center [16, 69] width 8 height 8
click at [13, 380] on div at bounding box center [16, 385] width 16 height 16
drag, startPoint x: 583, startPoint y: 13, endPoint x: 579, endPoint y: 19, distance: 6.7
click at [582, 12] on span "mute" at bounding box center [576, 11] width 14 height 7
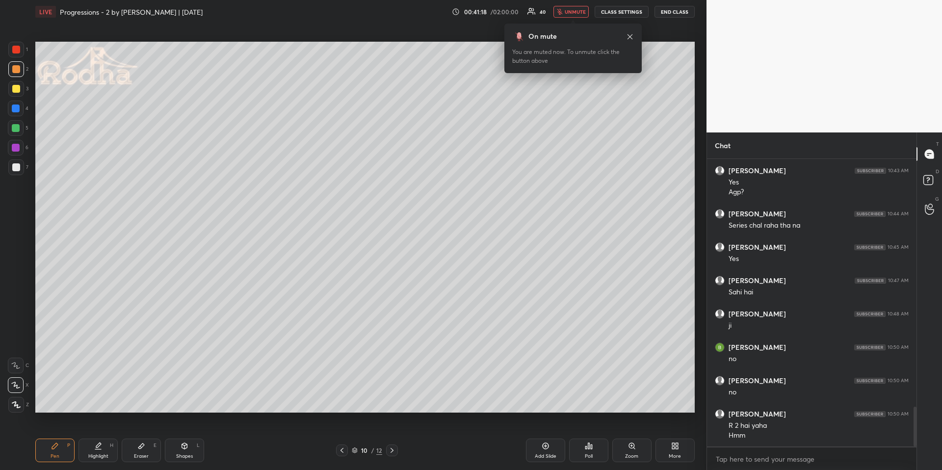
click at [570, 10] on span "unmute" at bounding box center [575, 11] width 21 height 7
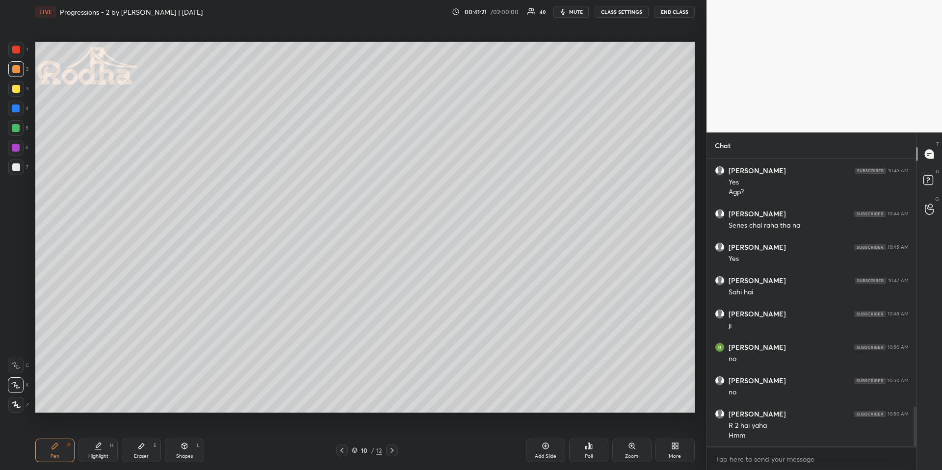
click at [60, 403] on div "Pen P" at bounding box center [54, 451] width 39 height 24
drag, startPoint x: 16, startPoint y: 169, endPoint x: 18, endPoint y: 188, distance: 19.7
click at [16, 169] on div at bounding box center [16, 167] width 8 height 8
drag, startPoint x: 19, startPoint y: 406, endPoint x: 19, endPoint y: 400, distance: 5.4
click at [18, 403] on icon at bounding box center [16, 404] width 9 height 7
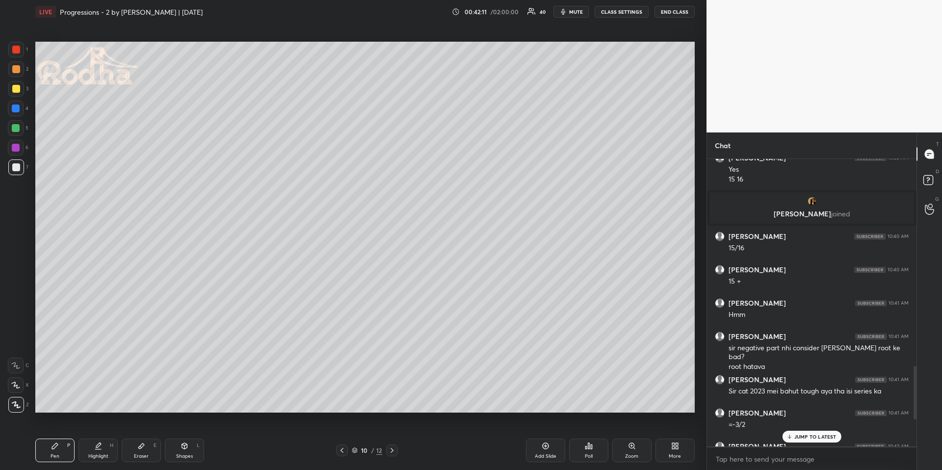
scroll to position [1721, 0]
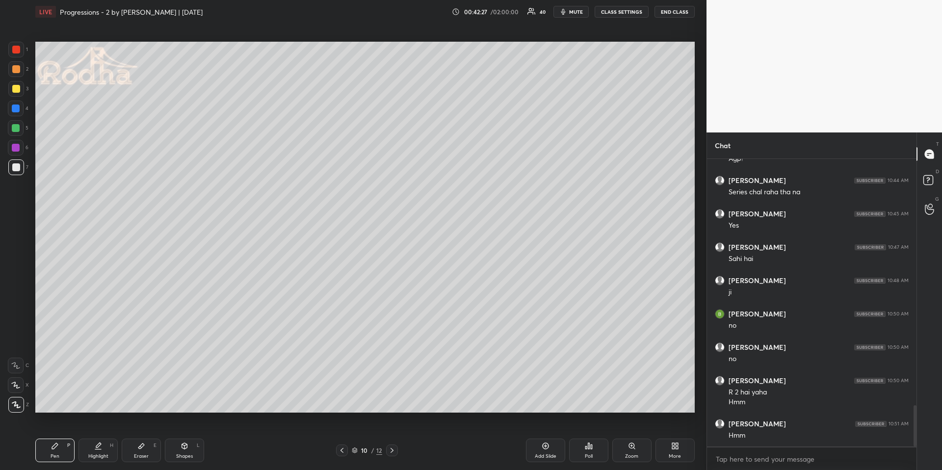
click at [344, 403] on icon at bounding box center [342, 450] width 8 height 8
click at [85, 403] on div "Highlight H" at bounding box center [97, 451] width 39 height 24
click at [392, 403] on icon at bounding box center [392, 450] width 8 height 8
click at [393, 403] on div at bounding box center [392, 450] width 12 height 12
click at [45, 403] on div "Pen P" at bounding box center [54, 451] width 39 height 24
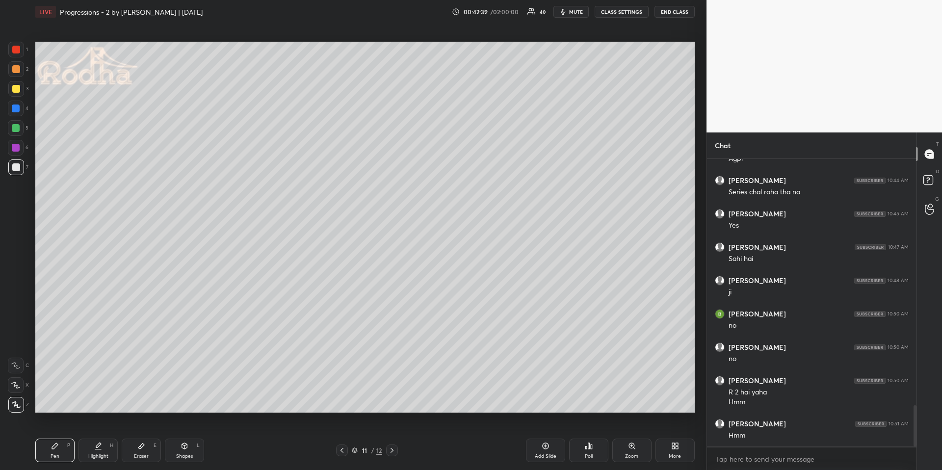
click at [342, 403] on icon at bounding box center [342, 450] width 8 height 8
click at [96, 403] on div "Highlight H" at bounding box center [97, 451] width 39 height 24
click at [394, 403] on icon at bounding box center [392, 450] width 8 height 8
click at [64, 403] on div "Pen P" at bounding box center [54, 451] width 39 height 24
drag, startPoint x: 21, startPoint y: 88, endPoint x: 32, endPoint y: 91, distance: 11.7
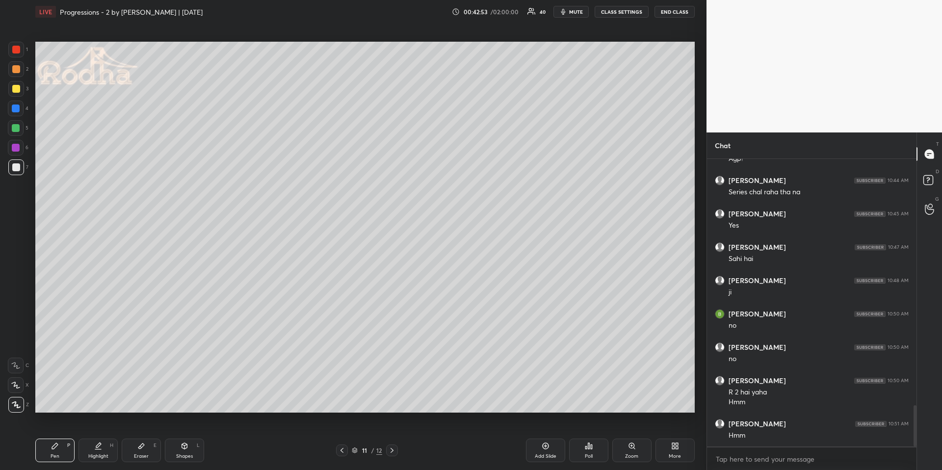
click at [20, 88] on div at bounding box center [16, 89] width 16 height 16
click at [100, 403] on div "Highlight H" at bounding box center [97, 451] width 39 height 24
click at [54, 403] on div "LIVE Progressions - 2 by [PERSON_NAME] | [DATE] 00:43:17 / 02:00:00 40 mute CLA…" at bounding box center [364, 235] width 667 height 470
click at [60, 403] on div "Pen P" at bounding box center [54, 451] width 39 height 24
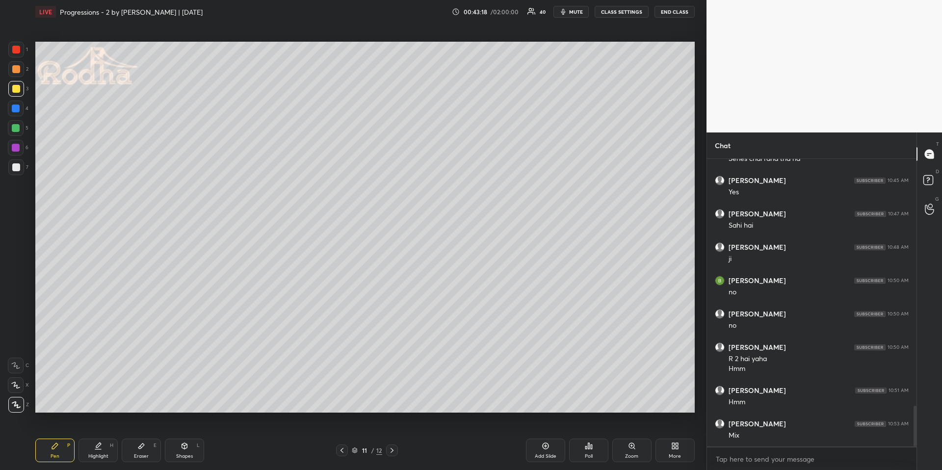
click at [19, 109] on div at bounding box center [16, 108] width 8 height 8
click at [17, 168] on div at bounding box center [16, 167] width 8 height 8
click at [20, 72] on div at bounding box center [16, 69] width 16 height 16
click at [15, 168] on div at bounding box center [16, 167] width 8 height 8
click at [15, 69] on div at bounding box center [16, 69] width 8 height 8
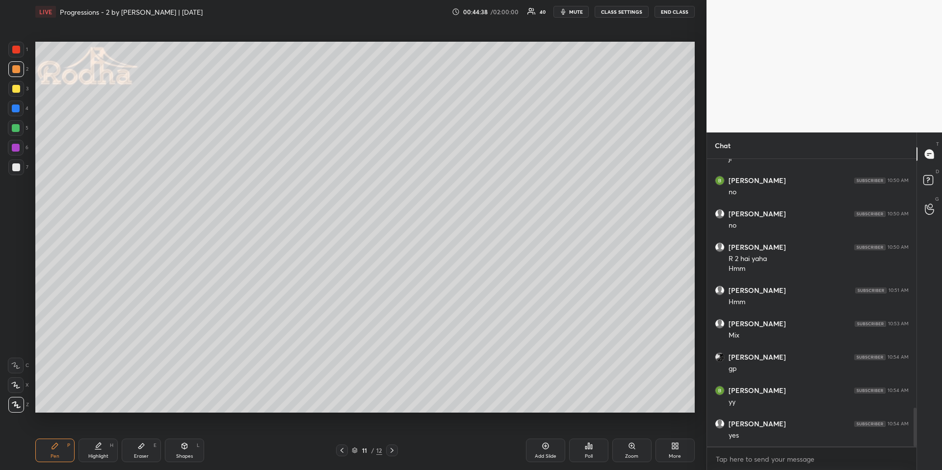
scroll to position [1888, 0]
click at [16, 165] on div at bounding box center [16, 167] width 8 height 8
click at [19, 127] on div at bounding box center [16, 128] width 8 height 8
click at [87, 403] on div "Highlight H" at bounding box center [97, 451] width 39 height 24
click at [343, 403] on icon at bounding box center [342, 450] width 8 height 8
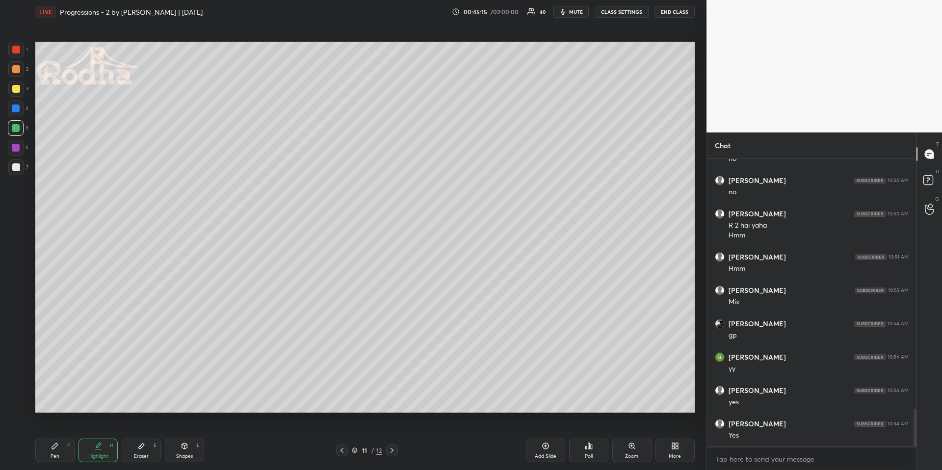
scroll to position [1921, 0]
click at [396, 403] on div at bounding box center [392, 450] width 12 height 12
click at [59, 403] on div "Pen P" at bounding box center [54, 451] width 39 height 24
click at [20, 72] on div at bounding box center [16, 69] width 16 height 16
drag, startPoint x: 104, startPoint y: 445, endPoint x: 108, endPoint y: 443, distance: 5.1
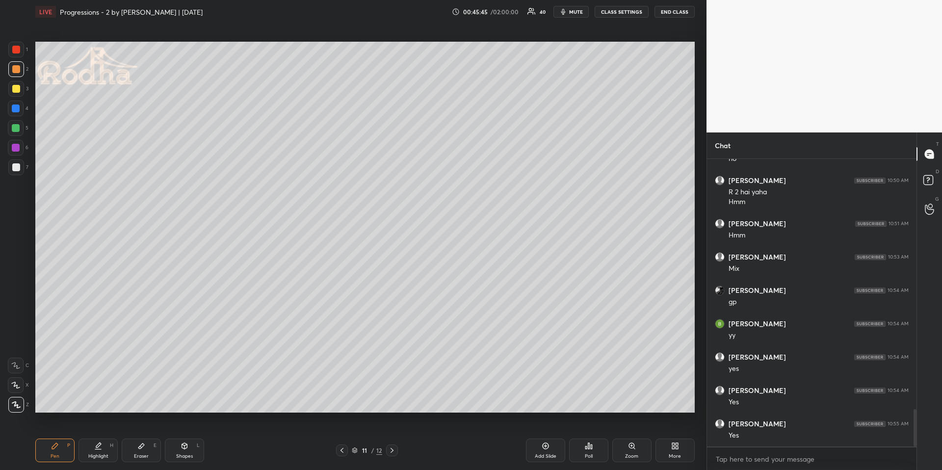
click at [104, 403] on div "Highlight H" at bounding box center [97, 451] width 39 height 24
click at [55, 403] on icon at bounding box center [55, 446] width 8 height 8
click at [15, 113] on div at bounding box center [16, 109] width 16 height 16
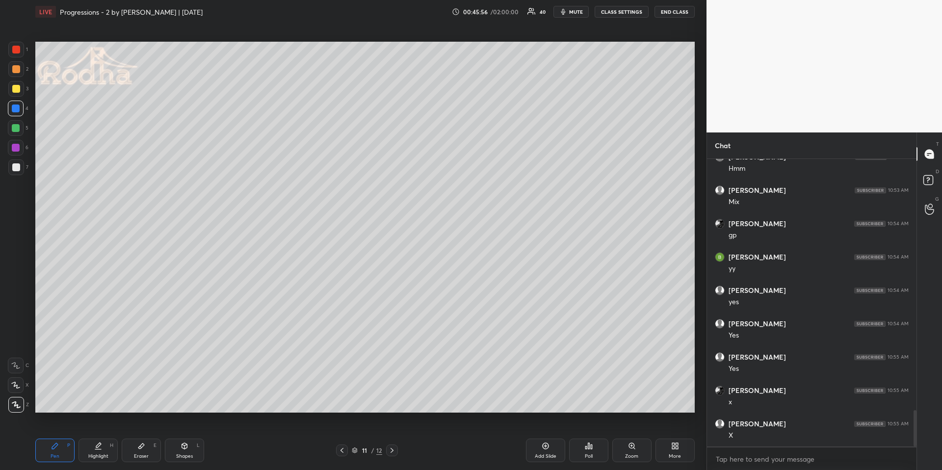
click at [18, 69] on div at bounding box center [16, 69] width 8 height 8
click at [15, 134] on div at bounding box center [16, 128] width 16 height 16
drag, startPoint x: 94, startPoint y: 452, endPoint x: 91, endPoint y: 444, distance: 8.2
click at [93, 403] on div "Highlight H" at bounding box center [97, 451] width 39 height 24
click at [52, 403] on icon at bounding box center [55, 446] width 8 height 8
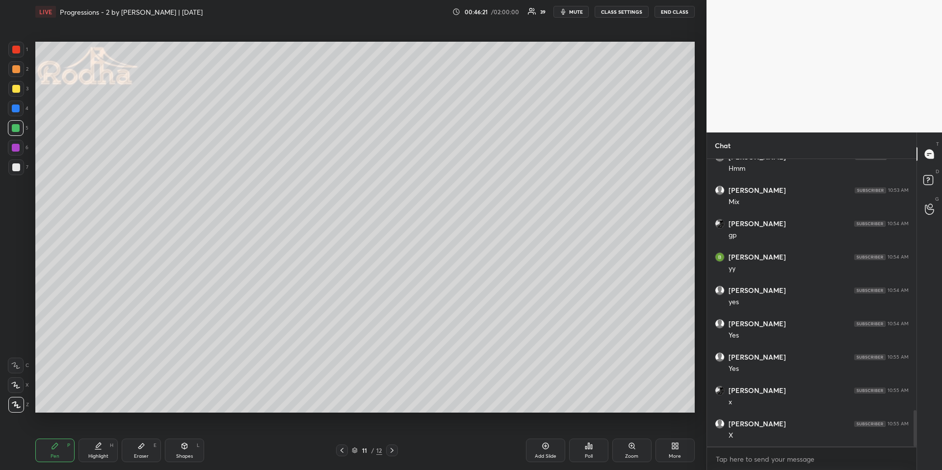
click at [187, 403] on div "Shapes L" at bounding box center [184, 451] width 39 height 24
click at [16, 403] on icon at bounding box center [16, 404] width 7 height 7
click at [52, 403] on div "Pen" at bounding box center [55, 456] width 9 height 5
drag, startPoint x: 17, startPoint y: 87, endPoint x: 12, endPoint y: 94, distance: 8.4
click at [17, 88] on div at bounding box center [16, 89] width 8 height 8
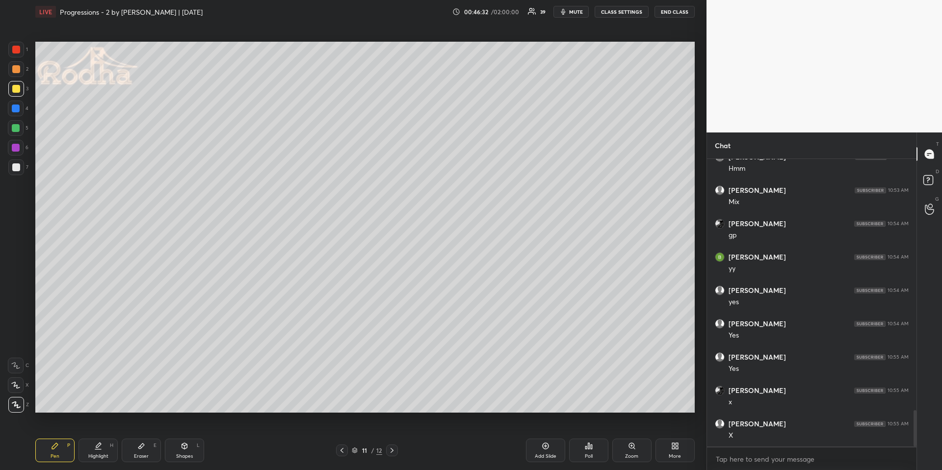
click at [15, 386] on icon at bounding box center [16, 385] width 8 height 6
click at [100, 403] on icon at bounding box center [98, 446] width 8 height 8
drag, startPoint x: 171, startPoint y: 447, endPoint x: 168, endPoint y: 442, distance: 6.1
click at [171, 403] on div "Shapes L" at bounding box center [184, 451] width 39 height 24
click at [20, 384] on icon at bounding box center [16, 385] width 10 height 10
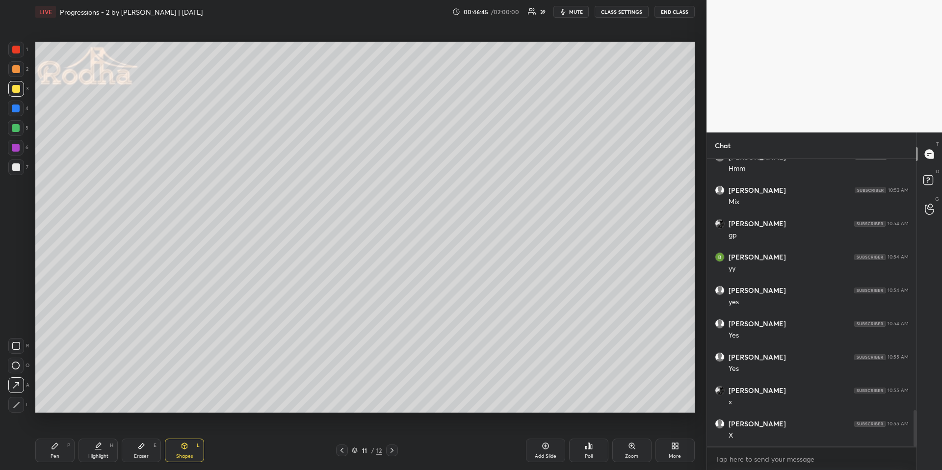
drag, startPoint x: 61, startPoint y: 444, endPoint x: 56, endPoint y: 428, distance: 17.5
click at [61, 403] on div "Pen P" at bounding box center [54, 451] width 39 height 24
click at [18, 132] on div at bounding box center [16, 128] width 16 height 16
drag, startPoint x: 14, startPoint y: 408, endPoint x: 31, endPoint y: 383, distance: 29.7
click at [13, 403] on icon at bounding box center [16, 404] width 9 height 7
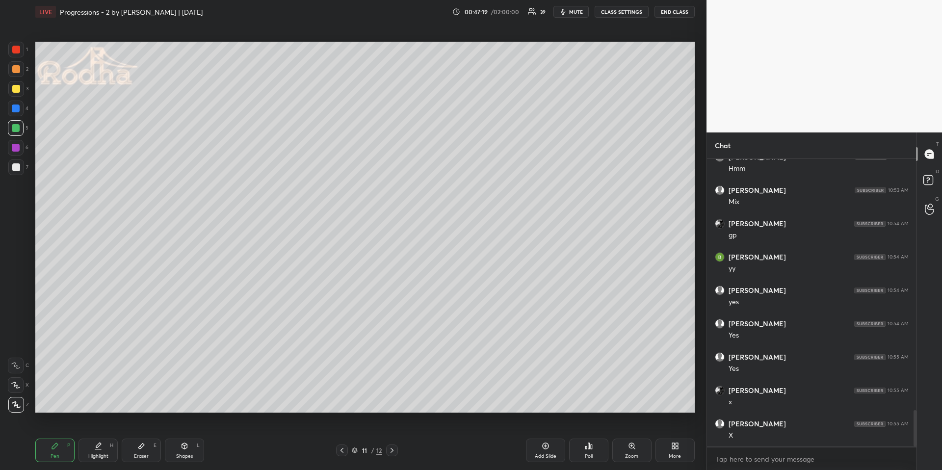
click at [14, 172] on div at bounding box center [16, 167] width 16 height 16
click at [99, 403] on div "Highlight H" at bounding box center [97, 451] width 39 height 24
click at [393, 403] on icon at bounding box center [392, 450] width 8 height 8
click at [67, 403] on div "Pen P" at bounding box center [54, 451] width 39 height 24
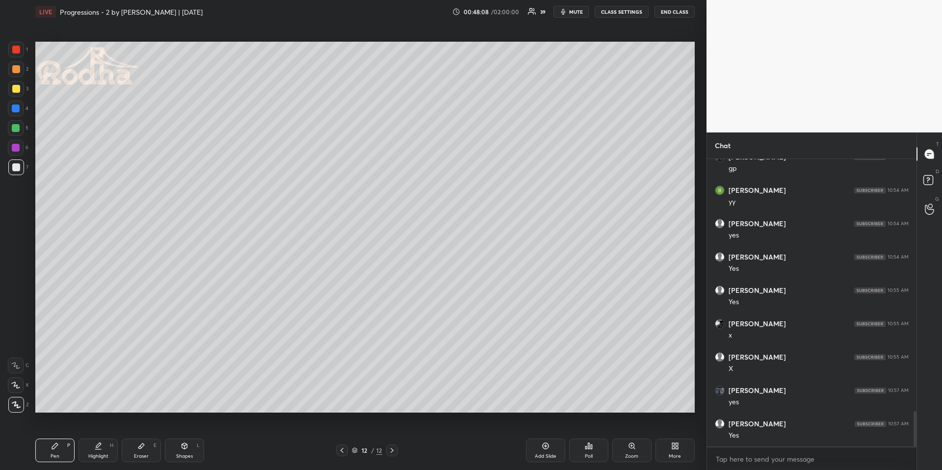
click at [18, 125] on div at bounding box center [16, 128] width 8 height 8
click at [20, 403] on icon at bounding box center [16, 404] width 9 height 7
drag, startPoint x: 342, startPoint y: 454, endPoint x: 359, endPoint y: 450, distance: 17.3
click at [342, 403] on div at bounding box center [342, 450] width 12 height 12
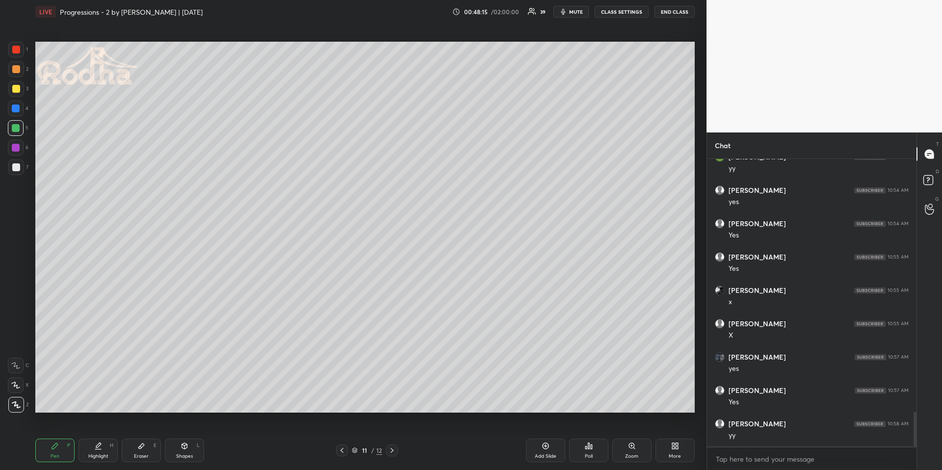
click at [391, 403] on icon at bounding box center [392, 450] width 8 height 8
click at [100, 403] on div "Highlight" at bounding box center [98, 456] width 20 height 5
click at [66, 403] on div "Pen P" at bounding box center [54, 451] width 39 height 24
drag, startPoint x: 15, startPoint y: 84, endPoint x: 20, endPoint y: 85, distance: 5.0
click at [15, 85] on div at bounding box center [16, 89] width 8 height 8
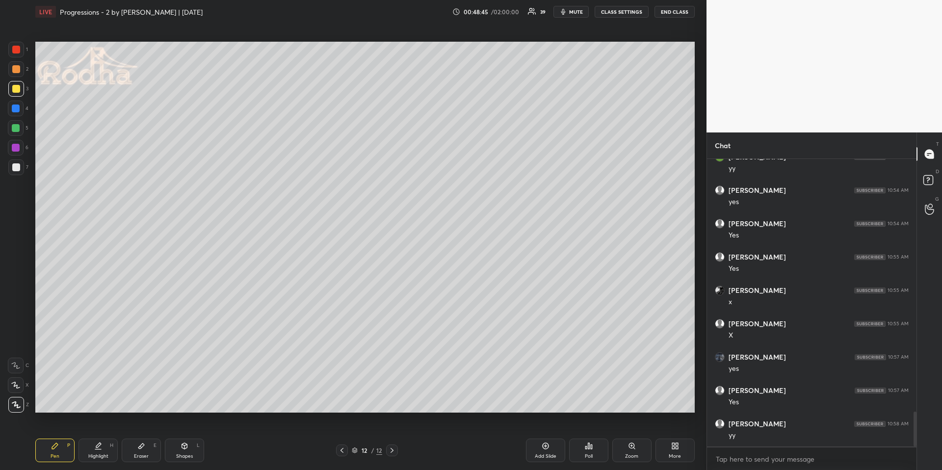
click at [16, 129] on div at bounding box center [16, 128] width 8 height 8
click at [341, 403] on div "Pen P Highlight H Eraser E Shapes L 12 / 12 Add Slide Poll Zoom More" at bounding box center [364, 450] width 659 height 39
click at [342, 403] on icon at bounding box center [342, 450] width 8 height 8
click at [101, 403] on div "Highlight H" at bounding box center [97, 451] width 39 height 24
click at [391, 403] on icon at bounding box center [392, 450] width 8 height 8
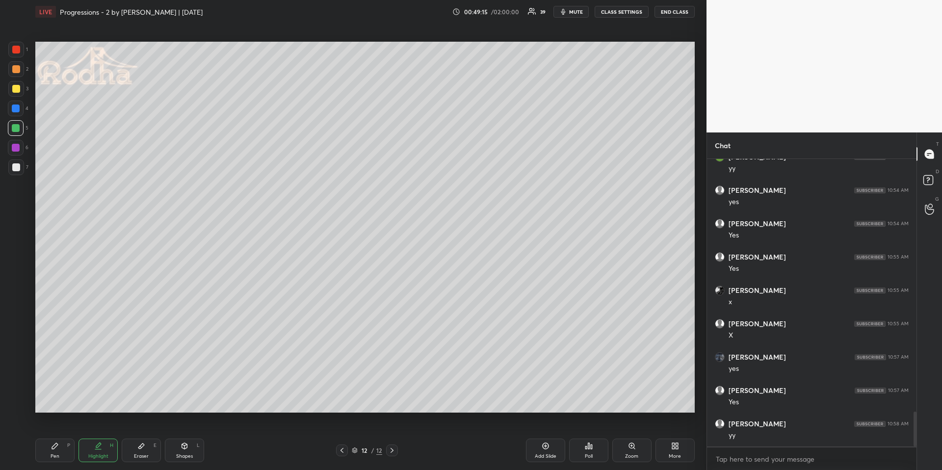
click at [690, 403] on div "More" at bounding box center [674, 451] width 39 height 24
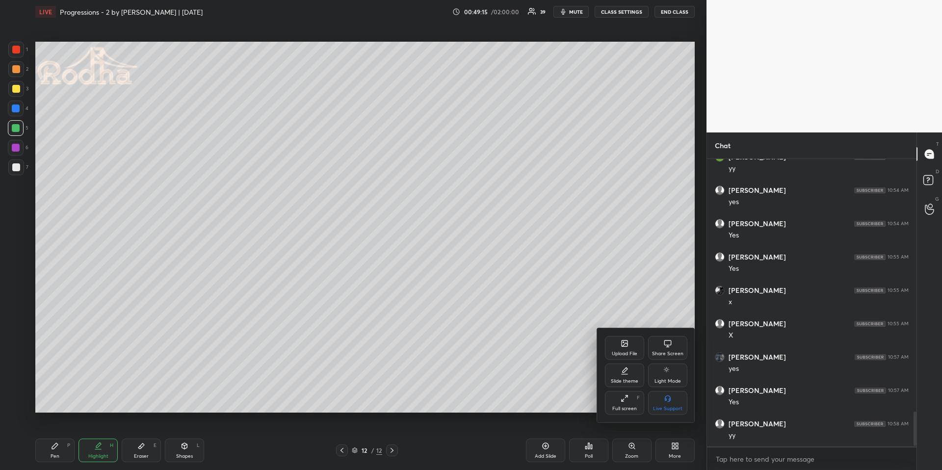
click at [626, 348] on div "Upload File" at bounding box center [624, 348] width 39 height 24
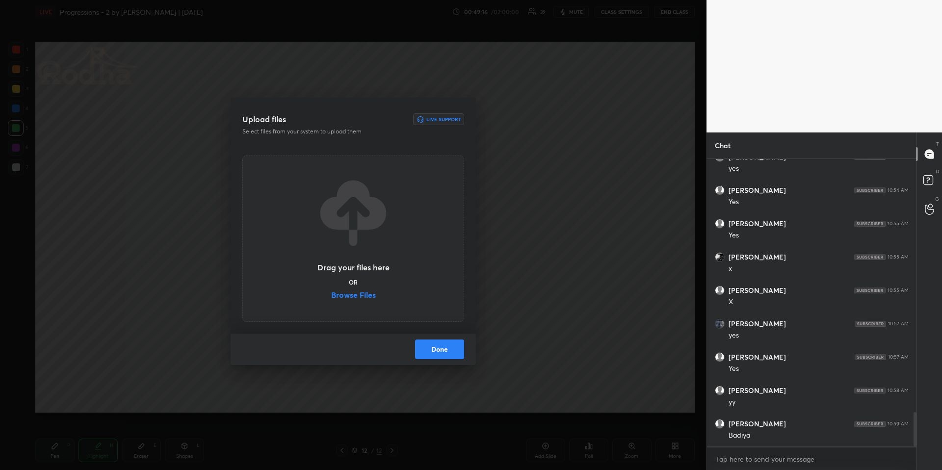
click at [354, 296] on label "Browse Files" at bounding box center [353, 296] width 45 height 10
click at [331, 296] on input "Browse Files" at bounding box center [331, 296] width 0 height 10
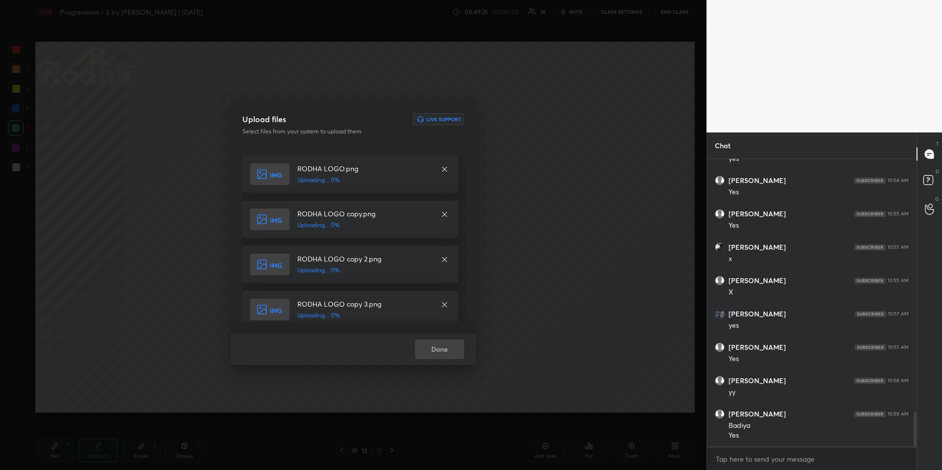
scroll to position [2164, 0]
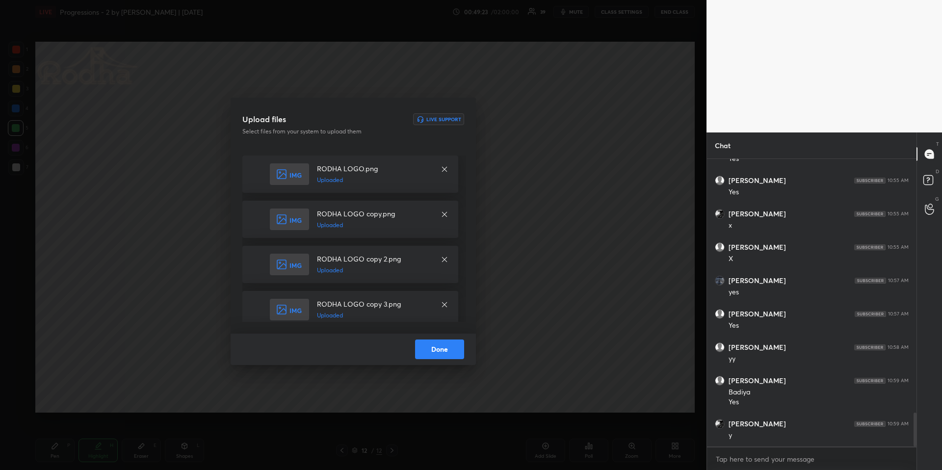
click at [446, 346] on button "Done" at bounding box center [439, 349] width 49 height 20
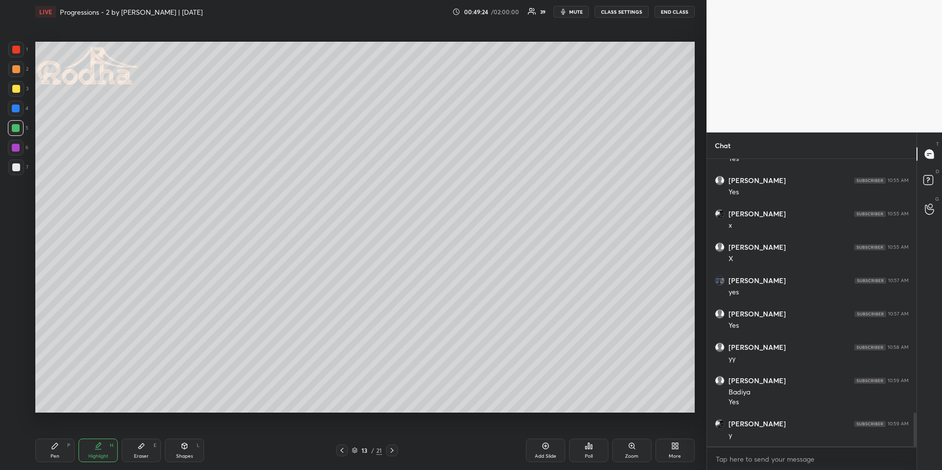
click at [341, 403] on icon at bounding box center [342, 450] width 8 height 8
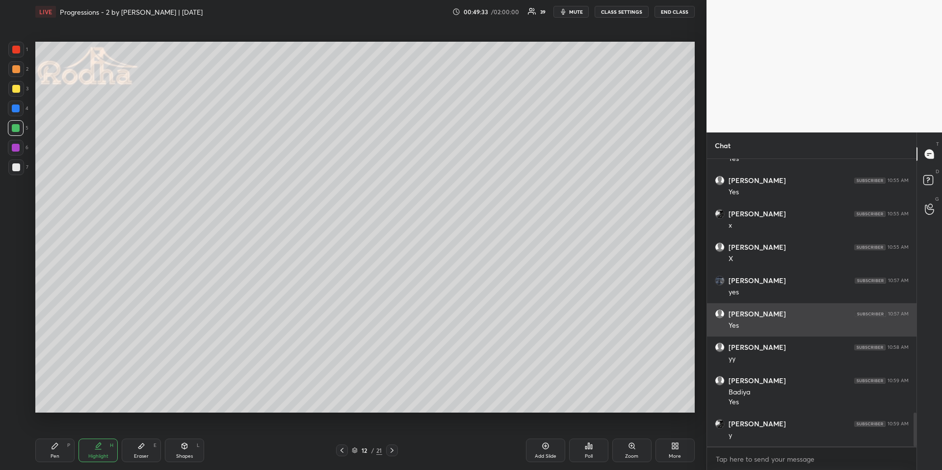
scroll to position [2198, 0]
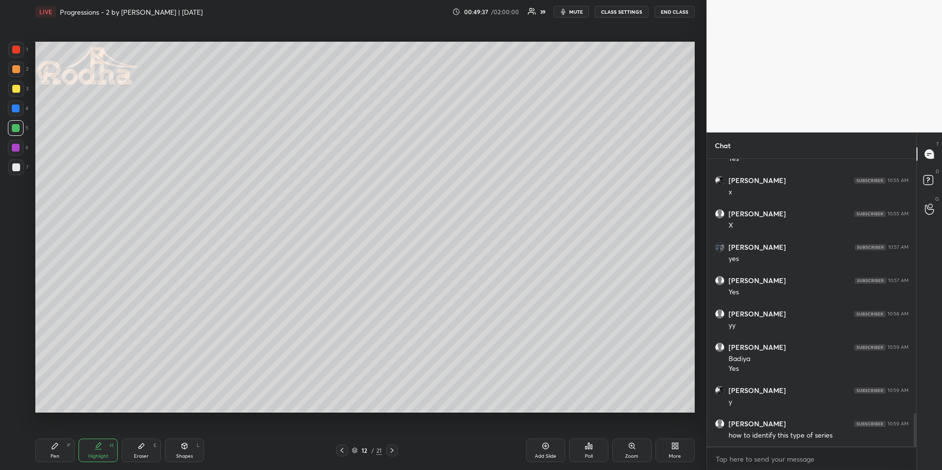
click at [340, 403] on icon at bounding box center [342, 450] width 8 height 8
click at [94, 403] on div "Highlight" at bounding box center [98, 456] width 20 height 5
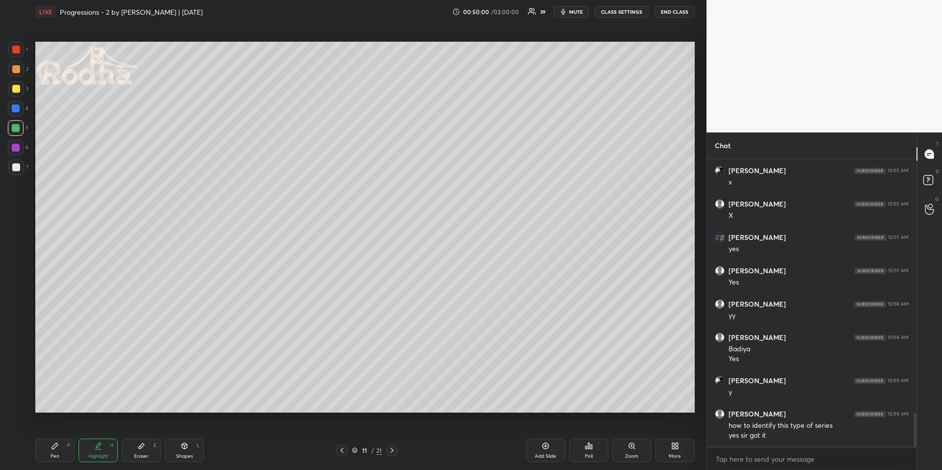
click at [393, 403] on icon at bounding box center [392, 450] width 8 height 8
click at [392, 403] on icon at bounding box center [392, 450] width 8 height 8
drag, startPoint x: 52, startPoint y: 450, endPoint x: 47, endPoint y: 427, distance: 23.8
click at [52, 403] on div "Pen P" at bounding box center [54, 451] width 39 height 24
click at [345, 403] on div at bounding box center [342, 450] width 12 height 12
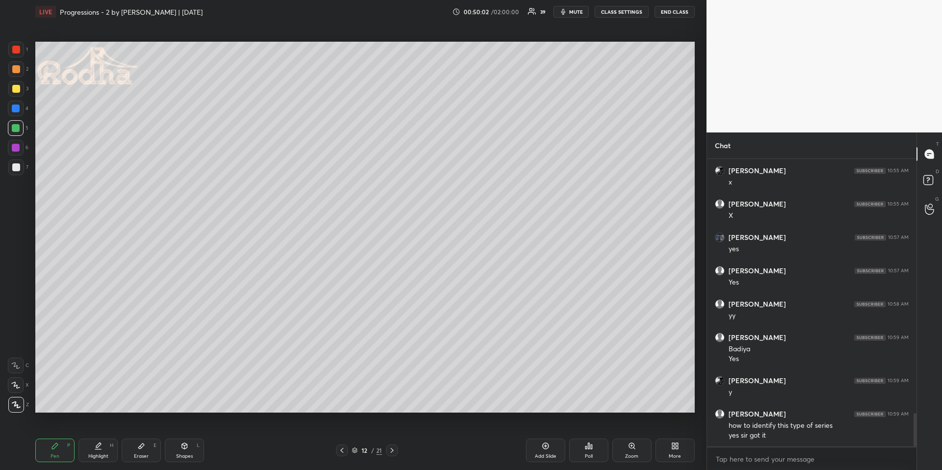
click at [345, 403] on icon at bounding box center [342, 450] width 8 height 8
click at [344, 403] on icon at bounding box center [342, 450] width 8 height 8
click at [344, 403] on div at bounding box center [342, 450] width 12 height 12
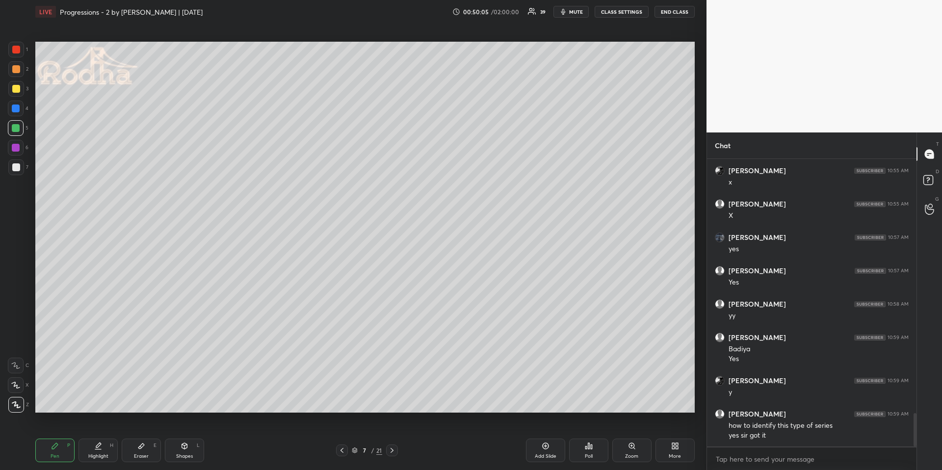
click at [392, 403] on icon at bounding box center [392, 450] width 8 height 8
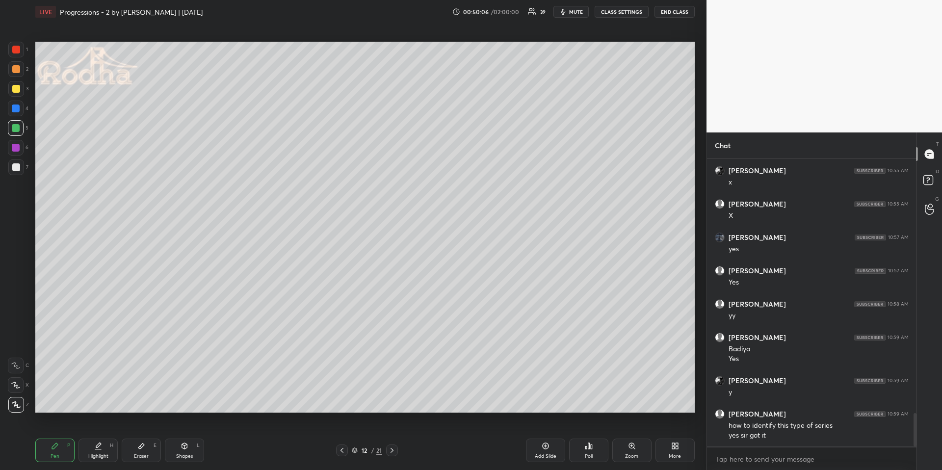
click at [339, 403] on icon at bounding box center [342, 450] width 8 height 8
click at [20, 171] on div at bounding box center [16, 167] width 16 height 16
drag, startPoint x: 140, startPoint y: 448, endPoint x: 140, endPoint y: 429, distance: 19.1
click at [140, 403] on icon at bounding box center [141, 445] width 6 height 5
click at [41, 403] on div "Pen P" at bounding box center [54, 451] width 39 height 24
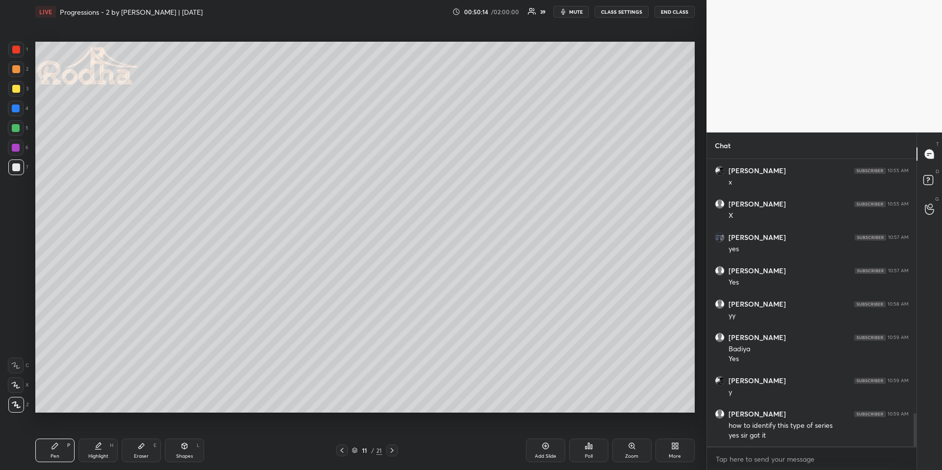
click at [392, 403] on icon at bounding box center [392, 450] width 8 height 8
drag, startPoint x: 393, startPoint y: 449, endPoint x: 389, endPoint y: 439, distance: 10.9
click at [392, 403] on icon at bounding box center [392, 450] width 8 height 8
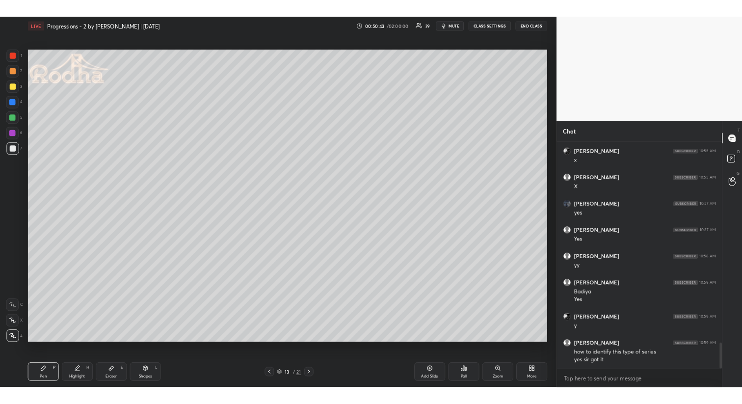
scroll to position [2241, 0]
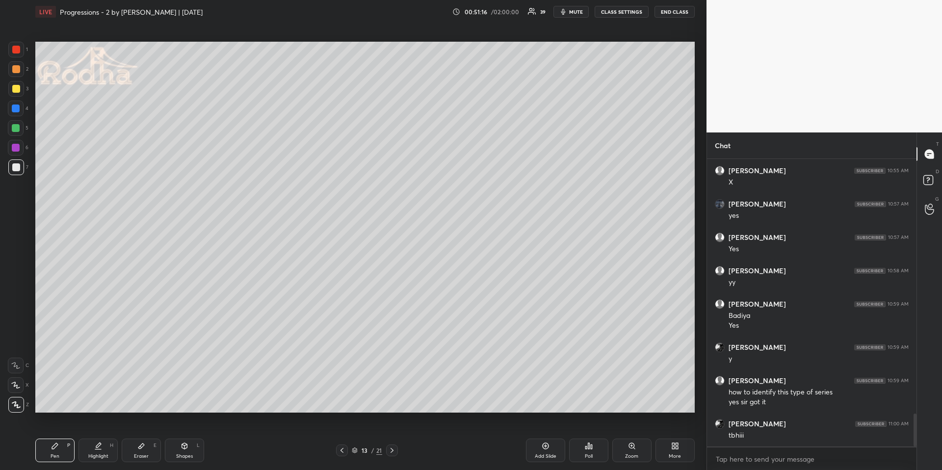
drag, startPoint x: 21, startPoint y: 88, endPoint x: 6, endPoint y: 111, distance: 27.8
click at [21, 88] on div at bounding box center [16, 89] width 16 height 16
click at [15, 70] on div at bounding box center [16, 69] width 8 height 8
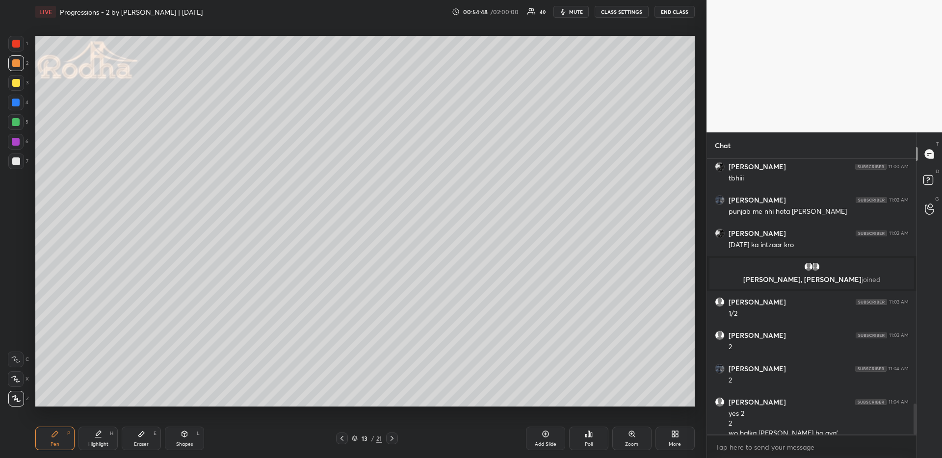
scroll to position [2201, 0]
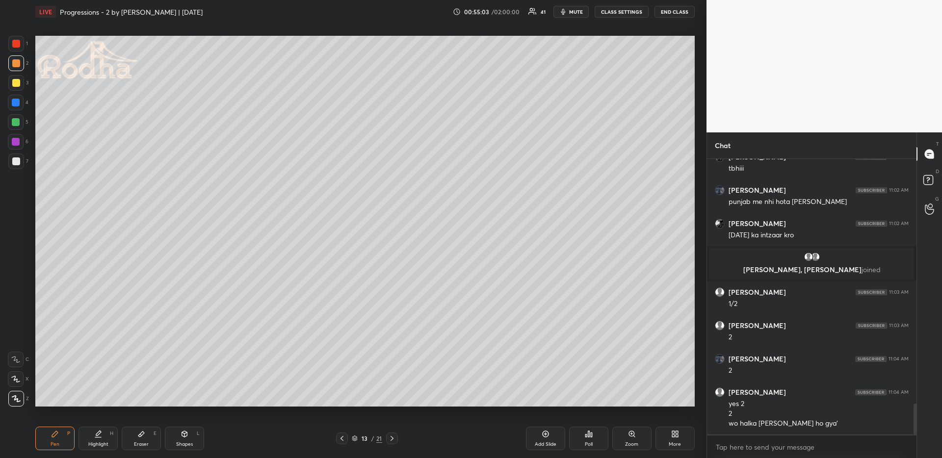
drag, startPoint x: 97, startPoint y: 438, endPoint x: 97, endPoint y: 429, distance: 8.8
click at [96, 403] on div "Highlight H" at bounding box center [97, 439] width 39 height 24
click at [54, 403] on div "Pen P Highlight H Eraser E Shapes L 13 / 21 Add Slide Poll Zoom More" at bounding box center [364, 438] width 659 height 39
click at [55, 403] on icon at bounding box center [55, 434] width 8 height 8
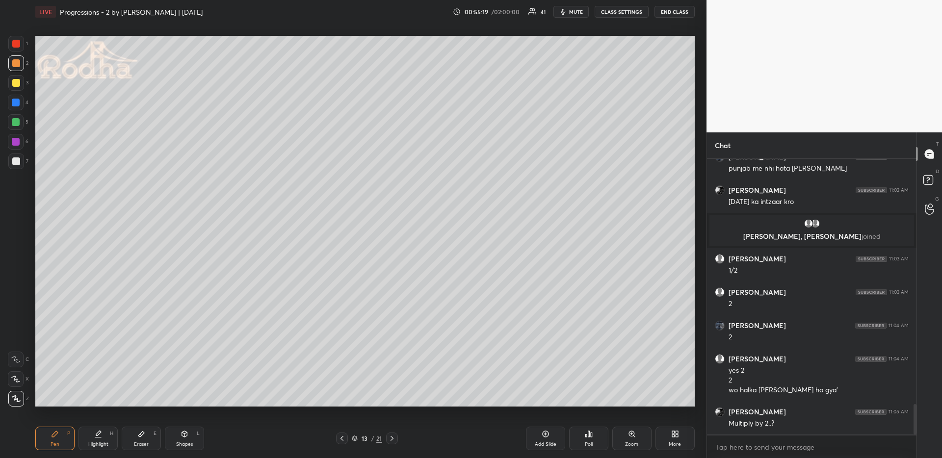
drag, startPoint x: 92, startPoint y: 438, endPoint x: 86, endPoint y: 410, distance: 28.0
click at [93, 403] on div "Highlight H" at bounding box center [97, 439] width 39 height 24
click at [67, 403] on div "Pen P" at bounding box center [54, 439] width 39 height 24
click at [17, 100] on div at bounding box center [16, 103] width 8 height 8
click at [20, 61] on div at bounding box center [16, 63] width 16 height 16
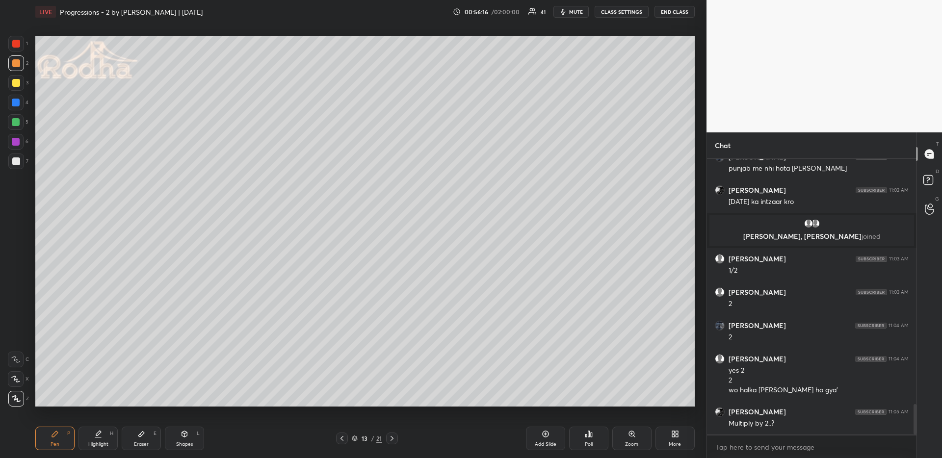
scroll to position [2267, 0]
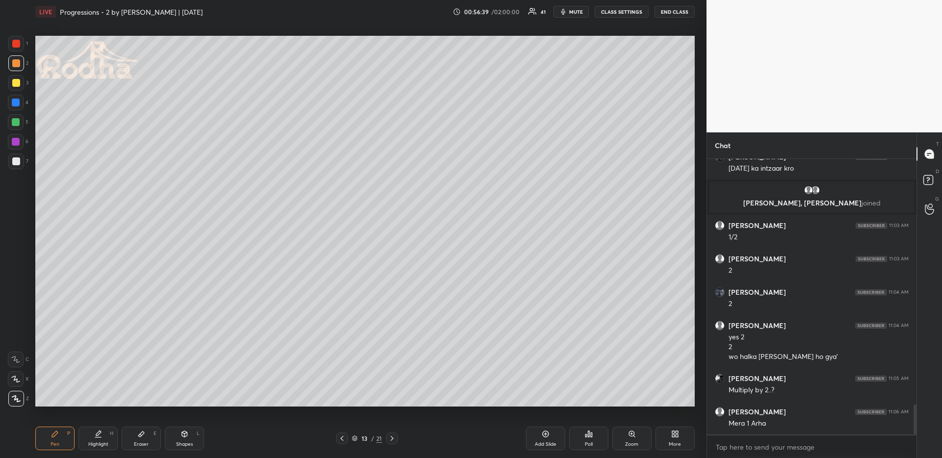
click at [12, 124] on div at bounding box center [16, 122] width 16 height 16
click at [15, 61] on div at bounding box center [16, 63] width 8 height 8
click at [186, 403] on div "Pen P Highlight H Eraser E Shapes L 13 / 21 Add Slide Poll Zoom More" at bounding box center [364, 438] width 659 height 39
click at [184, 403] on icon at bounding box center [185, 434] width 8 height 8
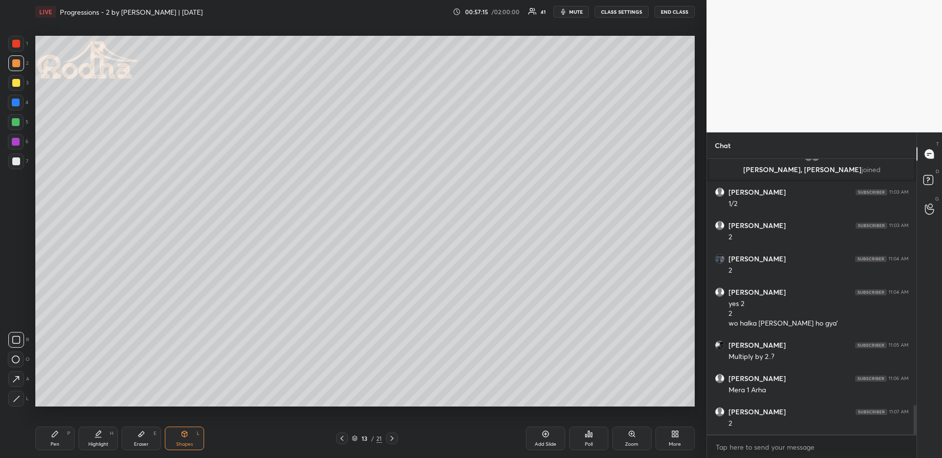
click at [14, 398] on icon at bounding box center [16, 398] width 7 height 7
click at [169, 403] on div "Shapes L" at bounding box center [184, 439] width 39 height 24
click at [18, 381] on icon at bounding box center [16, 379] width 10 height 10
click at [63, 403] on div "Pen P" at bounding box center [54, 439] width 39 height 24
drag, startPoint x: 16, startPoint y: 122, endPoint x: 13, endPoint y: 131, distance: 9.8
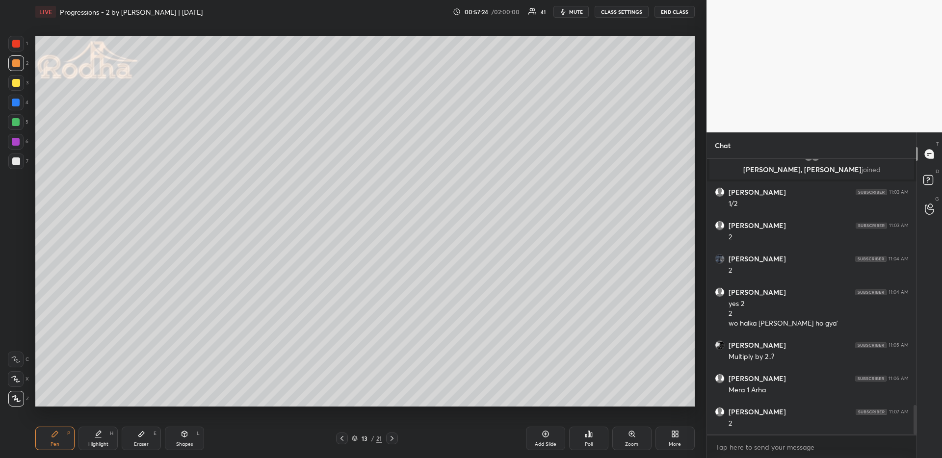
click at [15, 123] on div at bounding box center [16, 122] width 8 height 8
click at [181, 403] on div "Shapes" at bounding box center [184, 444] width 17 height 5
drag, startPoint x: 52, startPoint y: 435, endPoint x: 47, endPoint y: 418, distance: 17.1
click at [52, 403] on icon at bounding box center [55, 434] width 6 height 6
click at [18, 381] on icon at bounding box center [15, 379] width 9 height 7
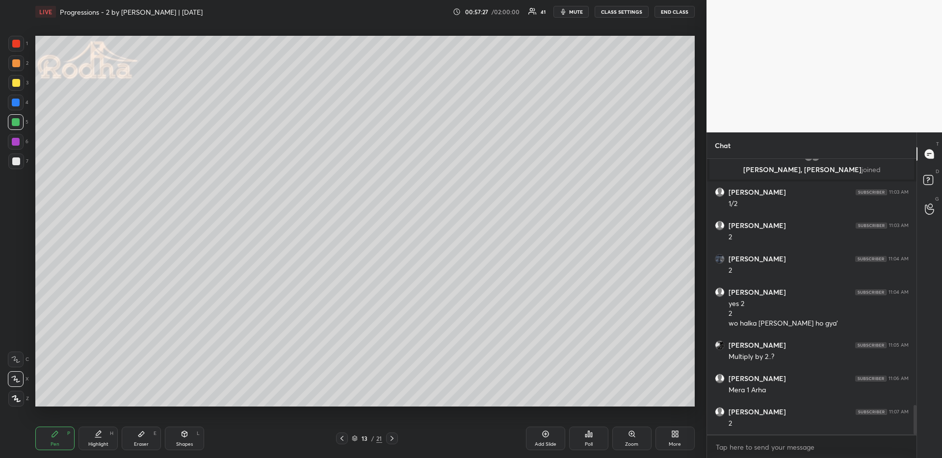
click at [174, 403] on div "Shapes L" at bounding box center [184, 439] width 39 height 24
click at [14, 376] on icon at bounding box center [16, 379] width 10 height 10
click at [567, 14] on icon "button" at bounding box center [563, 12] width 8 height 8
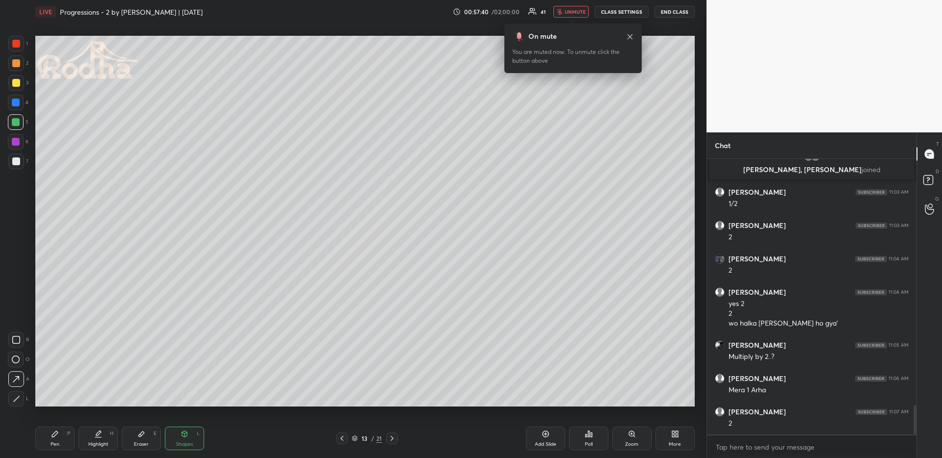
click at [565, 11] on button "unmute" at bounding box center [570, 12] width 35 height 12
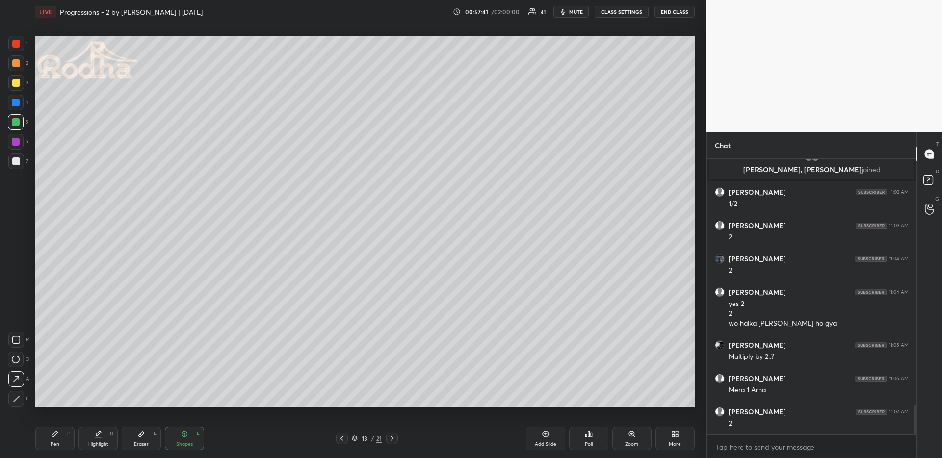
click at [44, 403] on div "Pen P" at bounding box center [54, 439] width 39 height 24
drag, startPoint x: 18, startPoint y: 63, endPoint x: 17, endPoint y: 72, distance: 8.9
click at [19, 63] on div at bounding box center [16, 63] width 8 height 8
click at [20, 400] on div at bounding box center [16, 399] width 16 height 16
click at [88, 403] on div "Highlight H" at bounding box center [97, 439] width 39 height 24
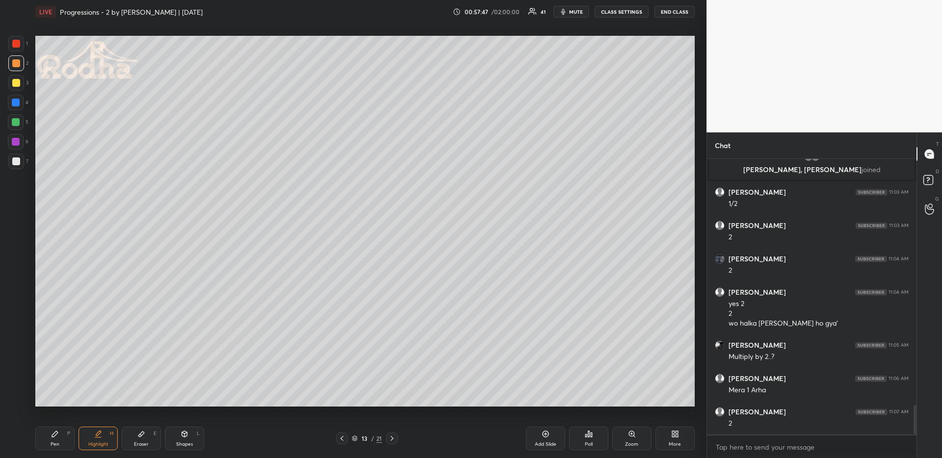
drag, startPoint x: 51, startPoint y: 438, endPoint x: 48, endPoint y: 420, distance: 17.8
click at [51, 403] on div "Pen P" at bounding box center [54, 439] width 39 height 24
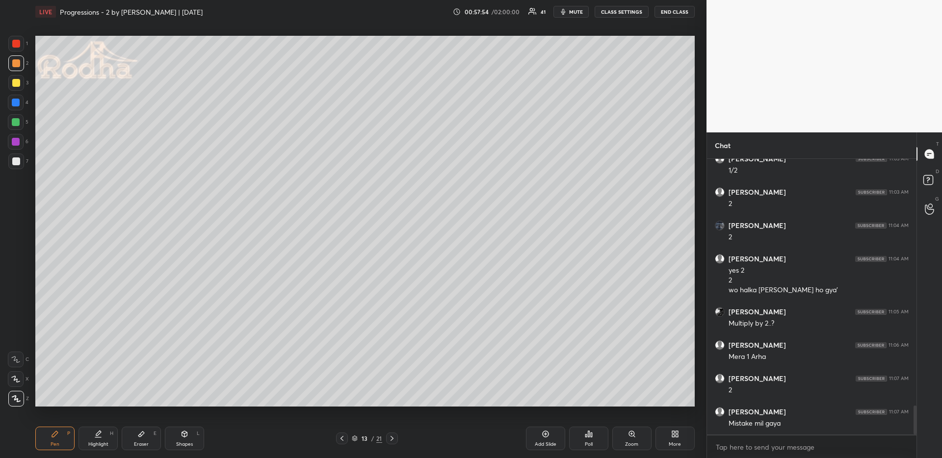
drag, startPoint x: 97, startPoint y: 445, endPoint x: 100, endPoint y: 438, distance: 8.1
click at [97, 403] on div "Highlight" at bounding box center [98, 444] width 20 height 5
click at [48, 403] on div "Pen P" at bounding box center [54, 439] width 39 height 24
click at [103, 403] on div "Highlight" at bounding box center [98, 444] width 20 height 5
drag, startPoint x: 50, startPoint y: 436, endPoint x: 45, endPoint y: 407, distance: 29.4
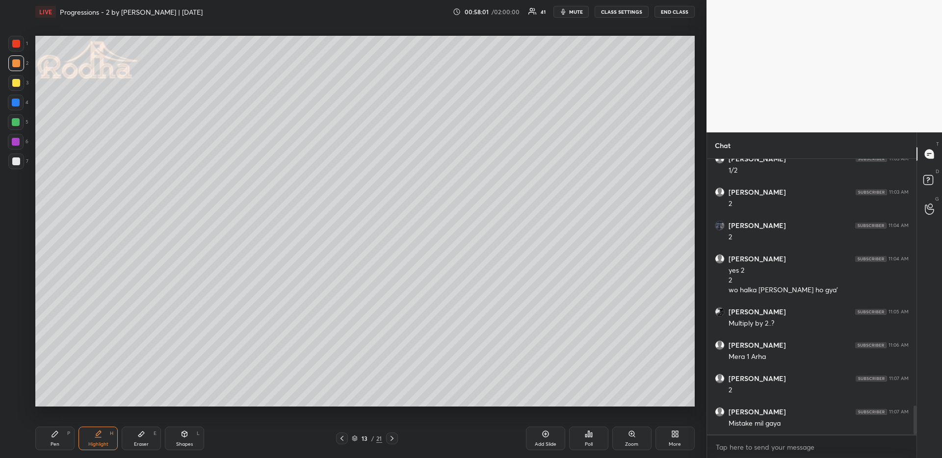
click at [51, 403] on div "Pen P" at bounding box center [54, 439] width 39 height 24
click at [18, 124] on div at bounding box center [16, 122] width 8 height 8
click at [575, 11] on span "mute" at bounding box center [576, 11] width 14 height 7
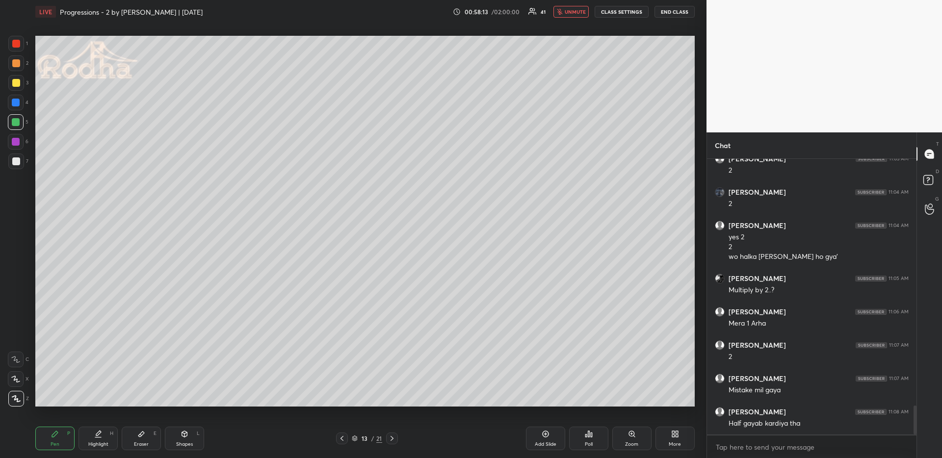
click at [574, 9] on span "unmute" at bounding box center [575, 11] width 21 height 7
drag, startPoint x: 20, startPoint y: 62, endPoint x: 14, endPoint y: 95, distance: 33.3
click at [20, 63] on div at bounding box center [16, 63] width 16 height 16
drag, startPoint x: 14, startPoint y: 103, endPoint x: 1, endPoint y: 119, distance: 20.6
click at [15, 103] on div at bounding box center [16, 103] width 8 height 8
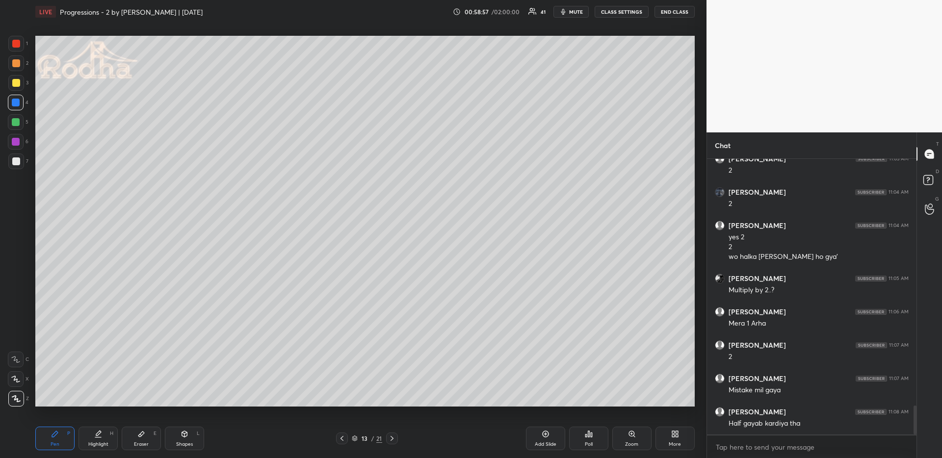
click at [392, 403] on icon at bounding box center [391, 438] width 3 height 5
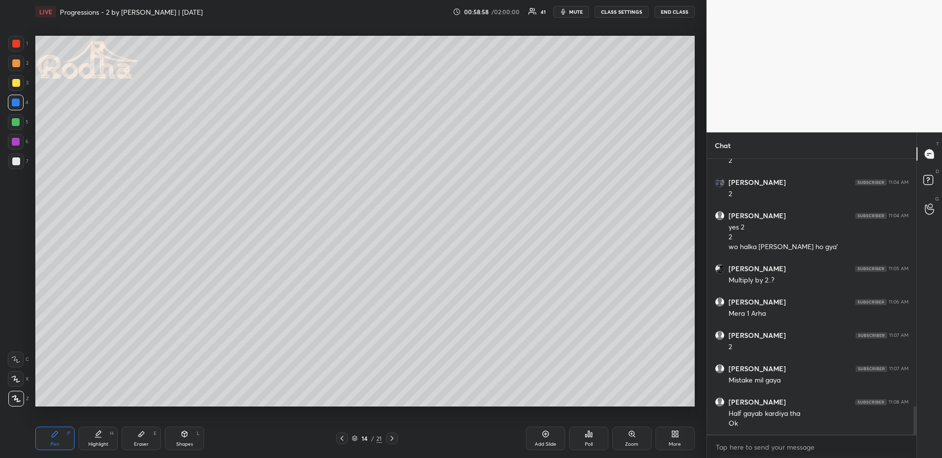
drag, startPoint x: 19, startPoint y: 61, endPoint x: 4, endPoint y: 93, distance: 34.5
click at [19, 62] on div at bounding box center [16, 63] width 16 height 16
click at [340, 403] on icon at bounding box center [342, 439] width 8 height 8
click at [392, 403] on icon at bounding box center [392, 439] width 8 height 8
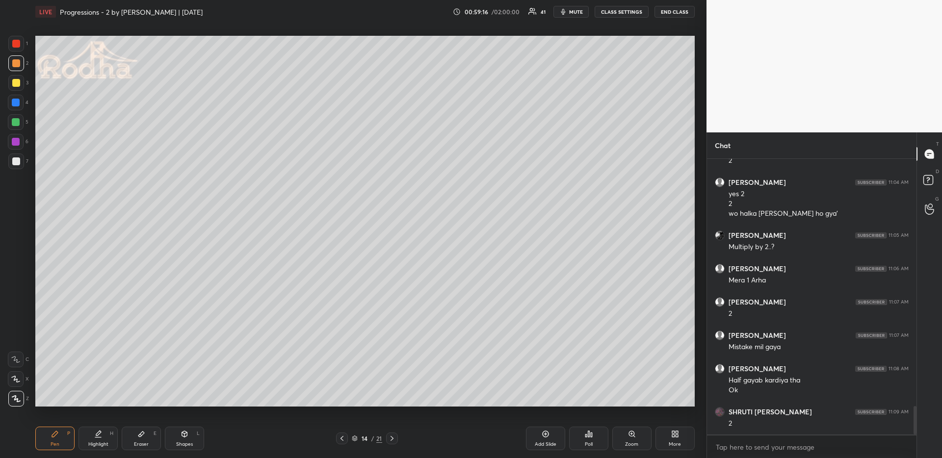
click at [340, 403] on icon at bounding box center [342, 439] width 8 height 8
click at [392, 403] on icon at bounding box center [392, 439] width 8 height 8
click at [128, 403] on div "Eraser E" at bounding box center [141, 439] width 39 height 24
click at [60, 403] on div "Pen P" at bounding box center [54, 439] width 39 height 24
click at [341, 403] on icon at bounding box center [342, 439] width 8 height 8
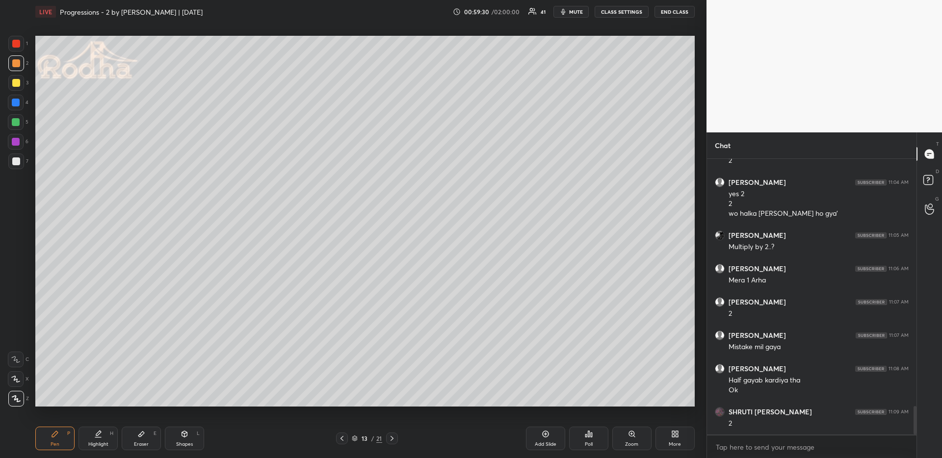
click at [394, 403] on icon at bounding box center [392, 439] width 8 height 8
click at [343, 403] on icon at bounding box center [342, 439] width 8 height 8
click at [391, 403] on icon at bounding box center [392, 439] width 8 height 8
click at [138, 403] on div "Eraser E" at bounding box center [141, 439] width 39 height 24
drag, startPoint x: 61, startPoint y: 436, endPoint x: 59, endPoint y: 410, distance: 26.6
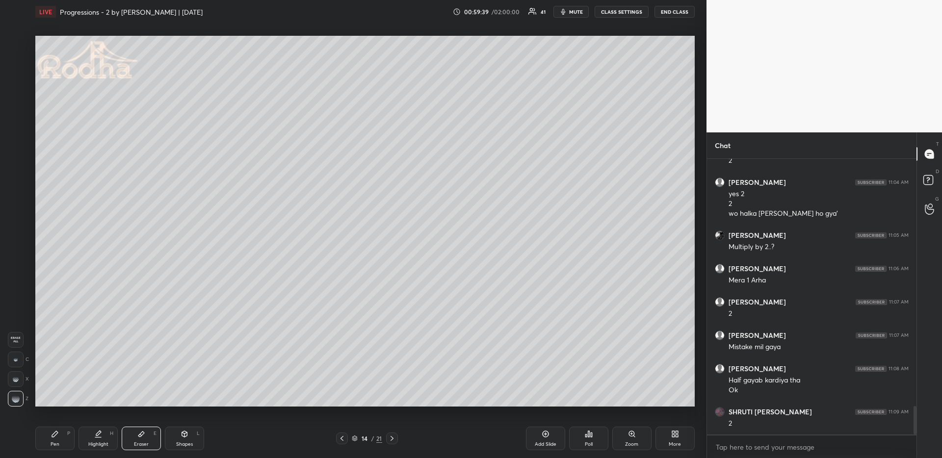
click at [60, 403] on div "Pen P" at bounding box center [54, 439] width 39 height 24
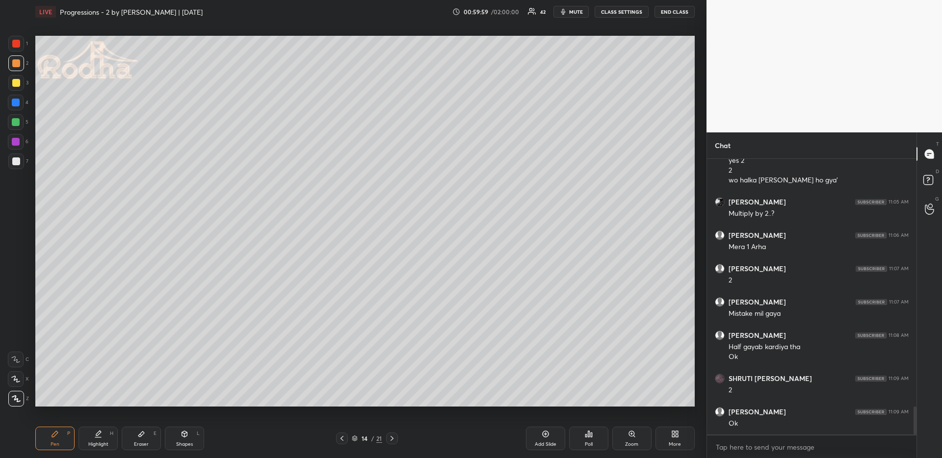
click at [342, 403] on icon at bounding box center [342, 439] width 8 height 8
click at [397, 403] on div at bounding box center [392, 439] width 12 height 12
click at [396, 403] on div at bounding box center [392, 439] width 12 height 12
drag, startPoint x: 59, startPoint y: 434, endPoint x: 57, endPoint y: 416, distance: 17.8
click at [59, 403] on div "Pen P" at bounding box center [54, 439] width 39 height 24
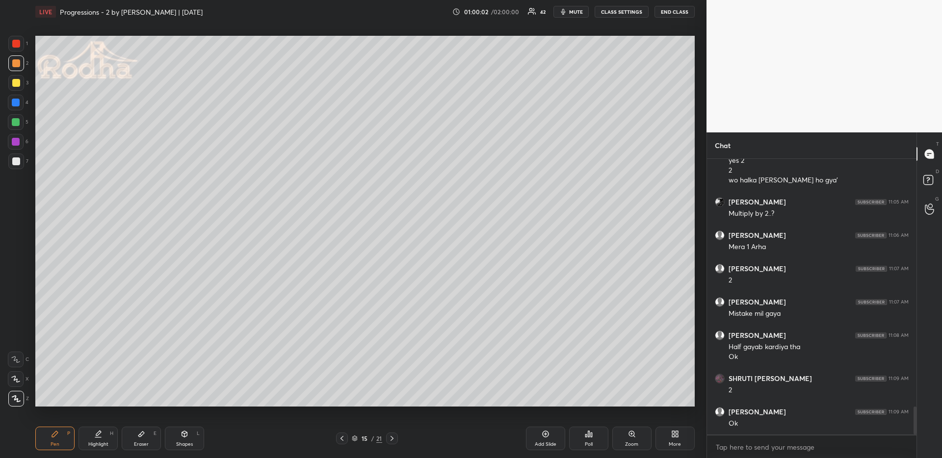
drag, startPoint x: 13, startPoint y: 158, endPoint x: 28, endPoint y: 145, distance: 20.1
click at [13, 158] on div at bounding box center [16, 161] width 8 height 8
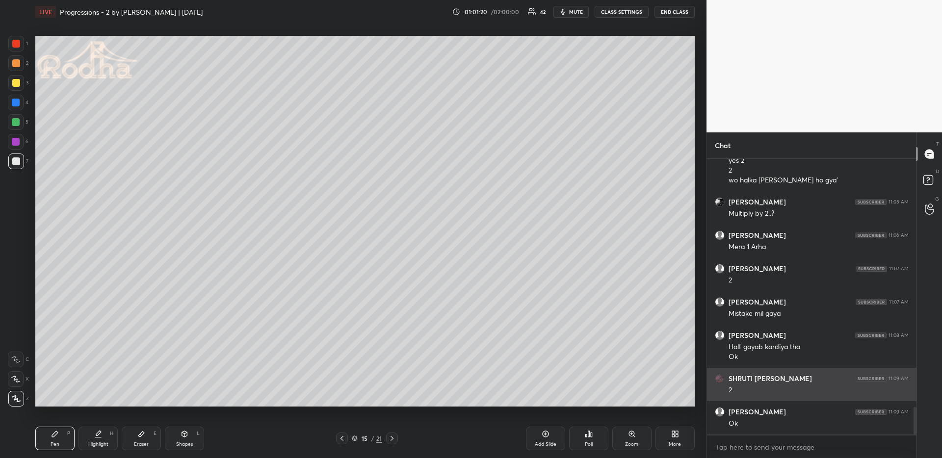
scroll to position [2495, 0]
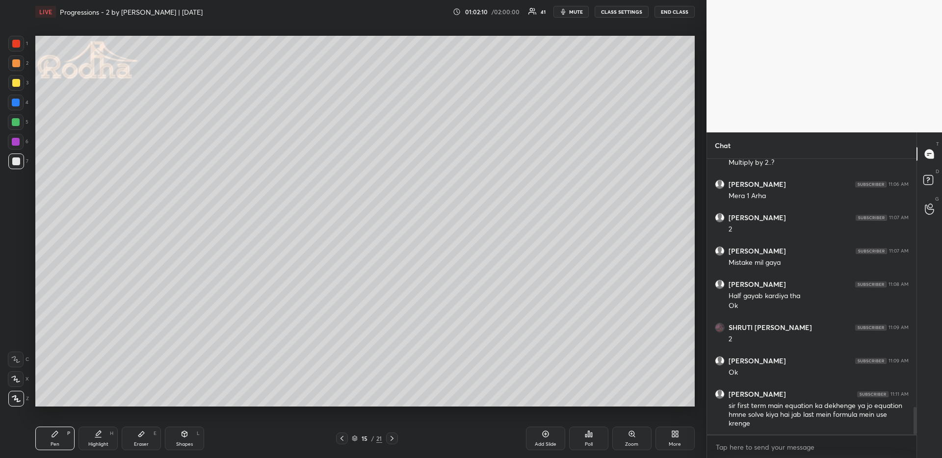
click at [338, 403] on icon at bounding box center [342, 439] width 8 height 8
click at [339, 403] on icon at bounding box center [342, 439] width 8 height 8
drag, startPoint x: 103, startPoint y: 439, endPoint x: 109, endPoint y: 419, distance: 20.5
click at [103, 403] on div "Highlight H" at bounding box center [97, 439] width 39 height 24
click at [341, 403] on icon at bounding box center [341, 438] width 3 height 5
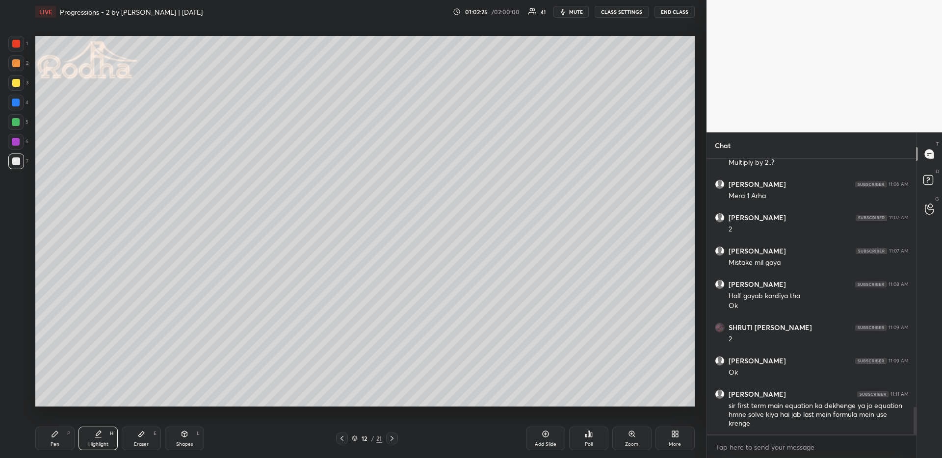
click at [341, 403] on icon at bounding box center [341, 438] width 3 height 5
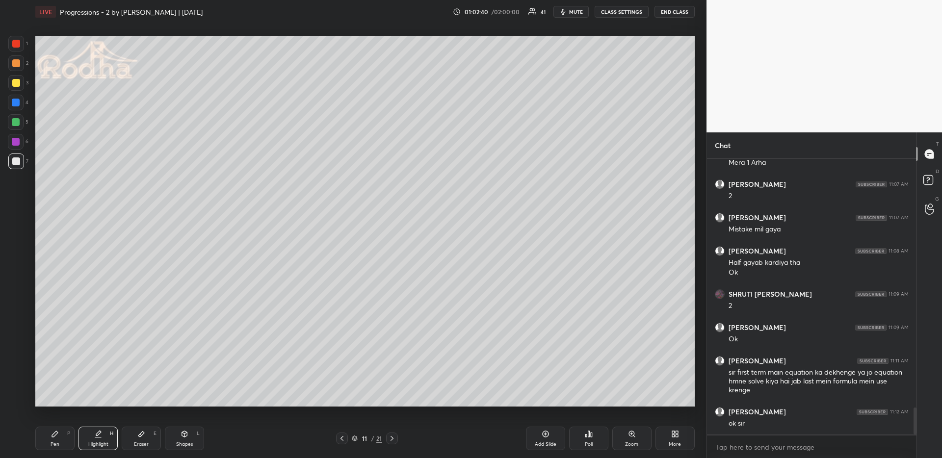
click at [389, 403] on icon at bounding box center [392, 439] width 8 height 8
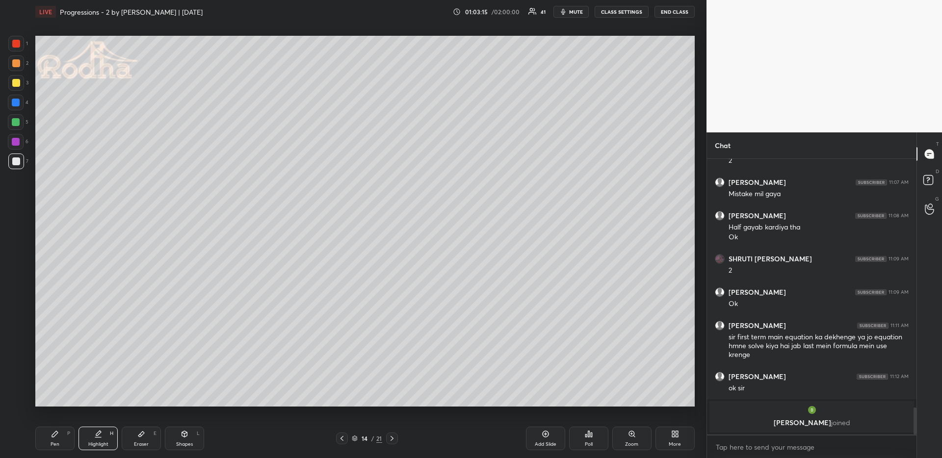
scroll to position [2472, 0]
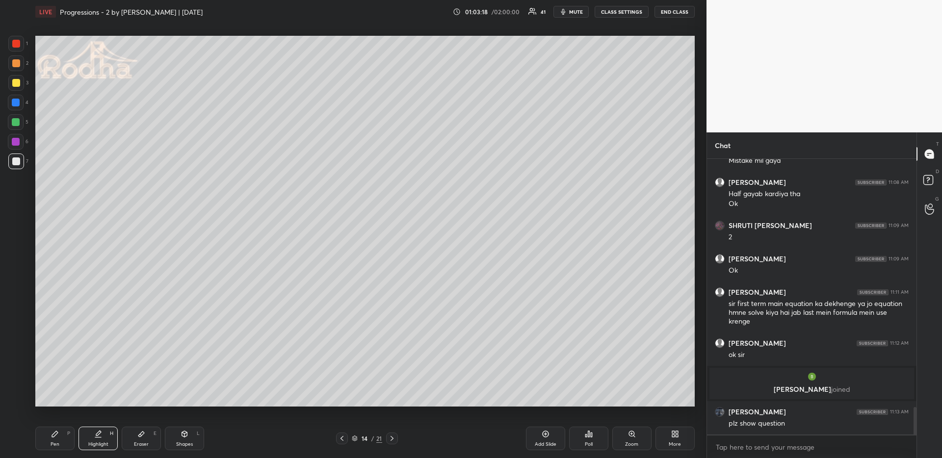
click at [392, 403] on icon at bounding box center [392, 439] width 8 height 8
click at [18, 78] on div at bounding box center [16, 83] width 16 height 16
drag, startPoint x: 56, startPoint y: 437, endPoint x: 53, endPoint y: 427, distance: 9.8
click at [56, 403] on icon at bounding box center [55, 434] width 8 height 8
click at [578, 8] on span "mute" at bounding box center [576, 11] width 14 height 7
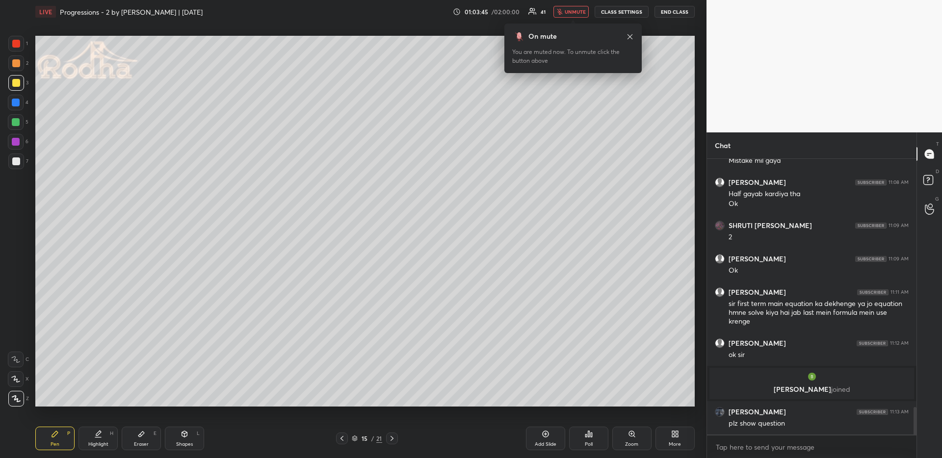
click at [578, 11] on span "unmute" at bounding box center [575, 11] width 21 height 7
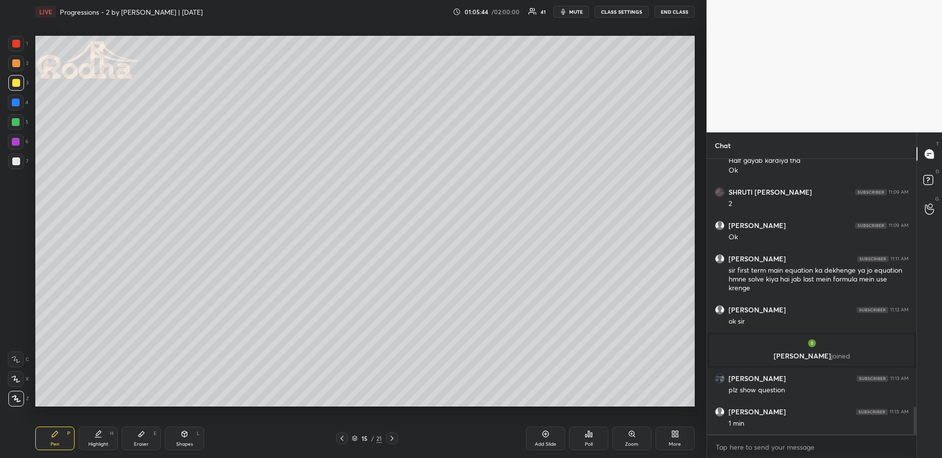
scroll to position [2539, 0]
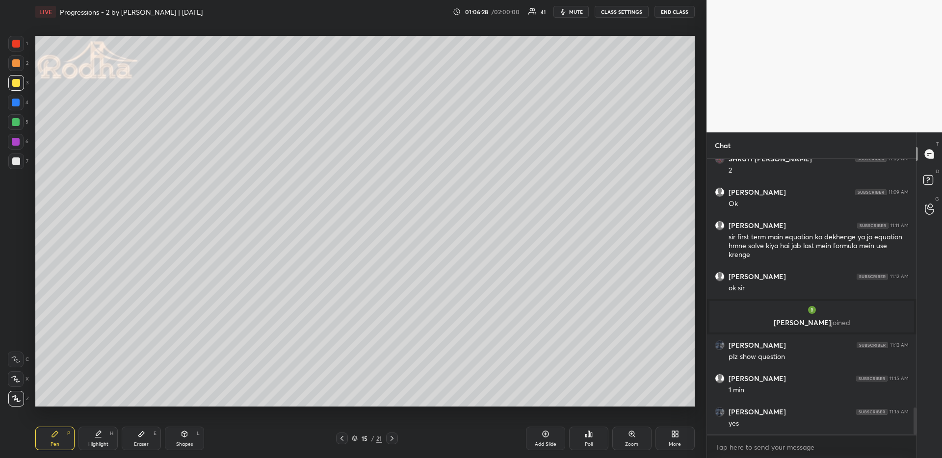
click at [585, 403] on icon at bounding box center [589, 434] width 8 height 8
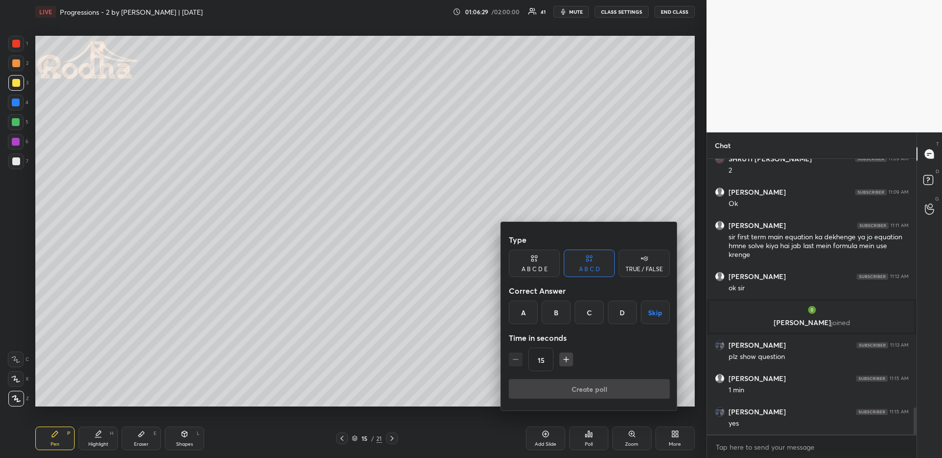
drag, startPoint x: 533, startPoint y: 271, endPoint x: 546, endPoint y: 290, distance: 22.6
click at [534, 271] on div "A B C D E" at bounding box center [534, 269] width 26 height 6
click at [584, 315] on div "C" at bounding box center [576, 313] width 24 height 24
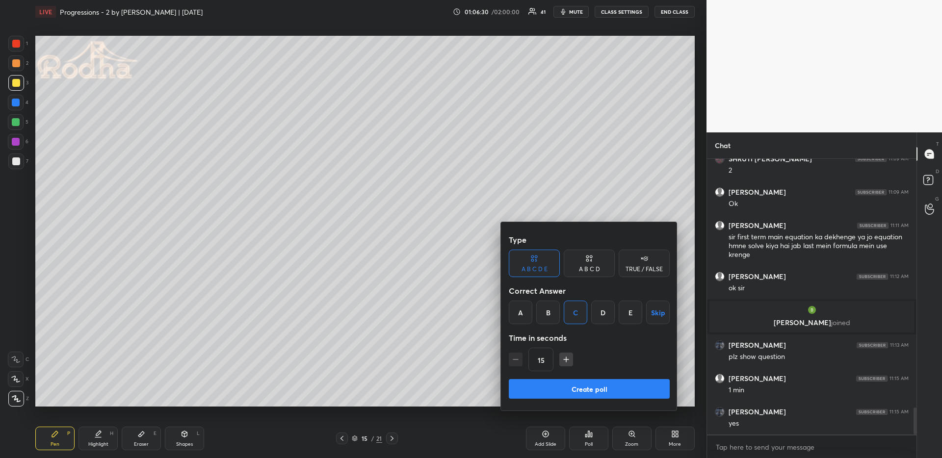
click at [579, 389] on button "Create poll" at bounding box center [589, 389] width 161 height 20
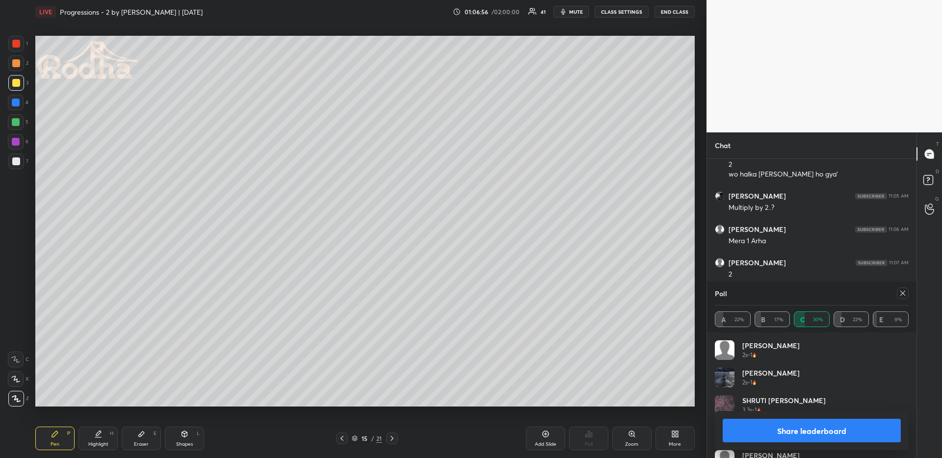
scroll to position [2609, 0]
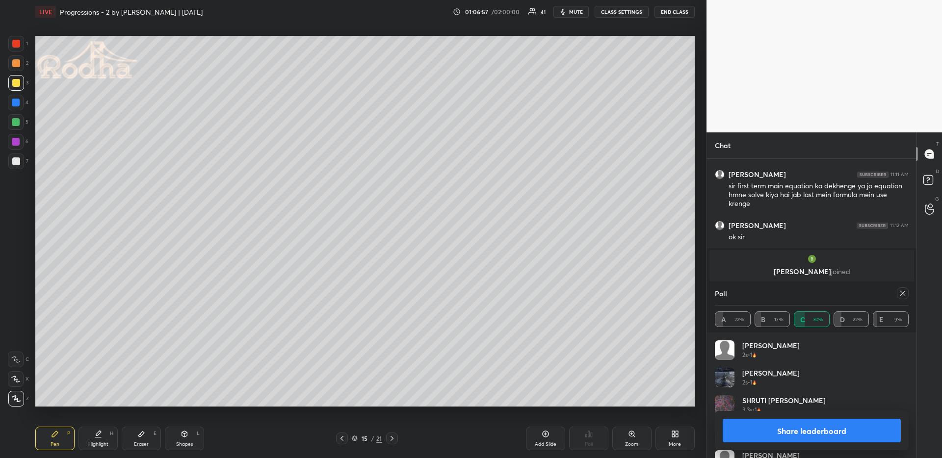
click at [741, 296] on icon at bounding box center [903, 293] width 8 height 8
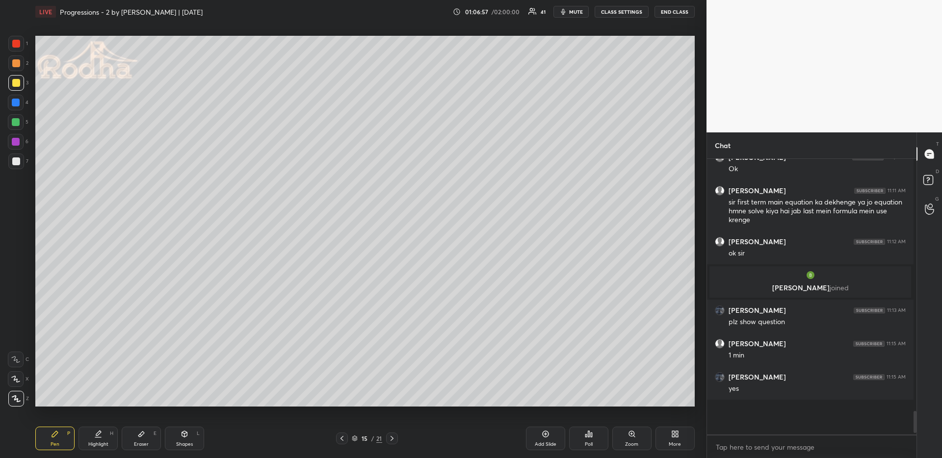
scroll to position [0, 0]
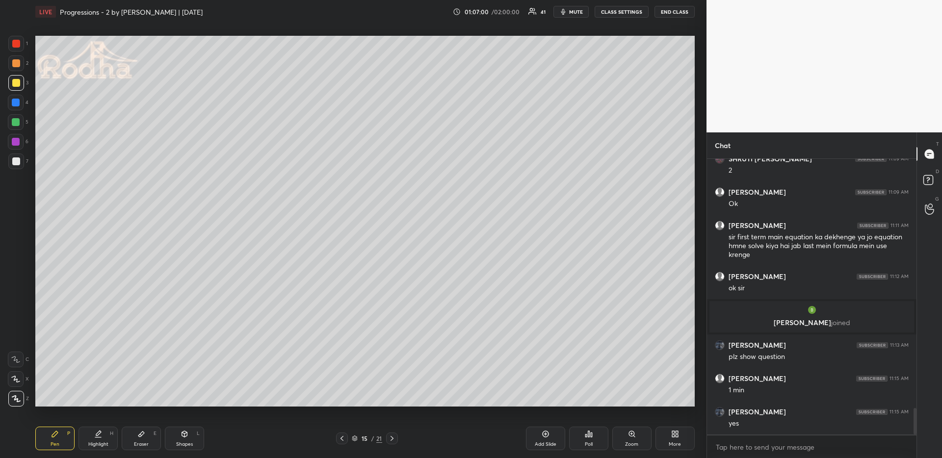
drag, startPoint x: 20, startPoint y: 62, endPoint x: 15, endPoint y: 89, distance: 27.4
click at [21, 62] on div at bounding box center [16, 63] width 16 height 16
click at [147, 403] on div "Eraser E" at bounding box center [141, 439] width 39 height 24
click at [66, 403] on div "Pen P" at bounding box center [54, 439] width 39 height 24
click at [20, 121] on div at bounding box center [16, 122] width 16 height 16
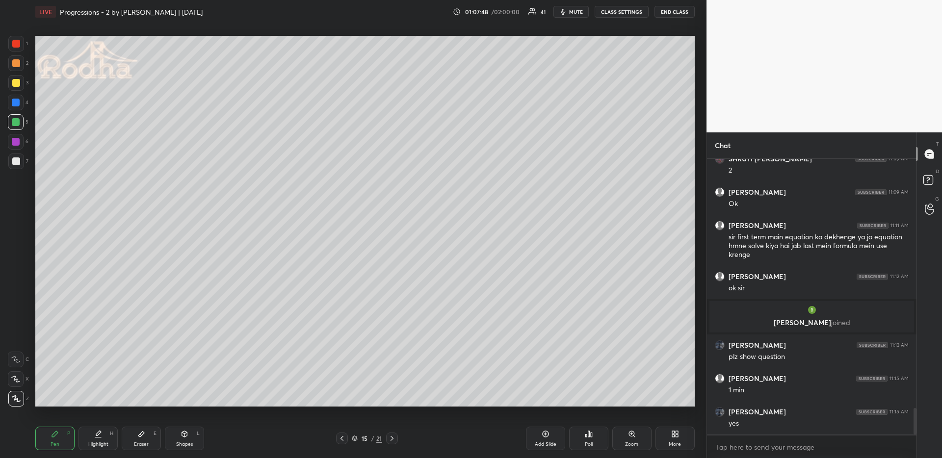
drag, startPoint x: 19, startPoint y: 64, endPoint x: 34, endPoint y: 83, distance: 24.1
click at [19, 64] on div at bounding box center [16, 63] width 8 height 8
drag, startPoint x: 14, startPoint y: 84, endPoint x: 28, endPoint y: 88, distance: 15.4
click at [13, 82] on div at bounding box center [16, 83] width 8 height 8
click at [16, 122] on div at bounding box center [16, 122] width 8 height 8
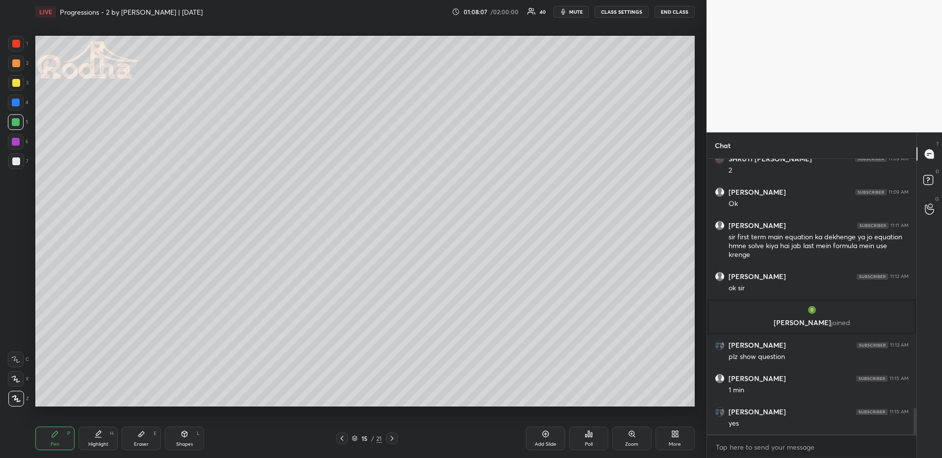
click at [14, 61] on div at bounding box center [16, 63] width 8 height 8
click at [15, 120] on div at bounding box center [16, 122] width 8 height 8
click at [113, 403] on div "Pen P Highlight H Eraser E Shapes L 15 / 21 Add Slide Poll Zoom More" at bounding box center [364, 438] width 659 height 39
click at [100, 403] on div "Highlight" at bounding box center [98, 444] width 20 height 5
click at [61, 403] on div "Pen P" at bounding box center [54, 439] width 39 height 24
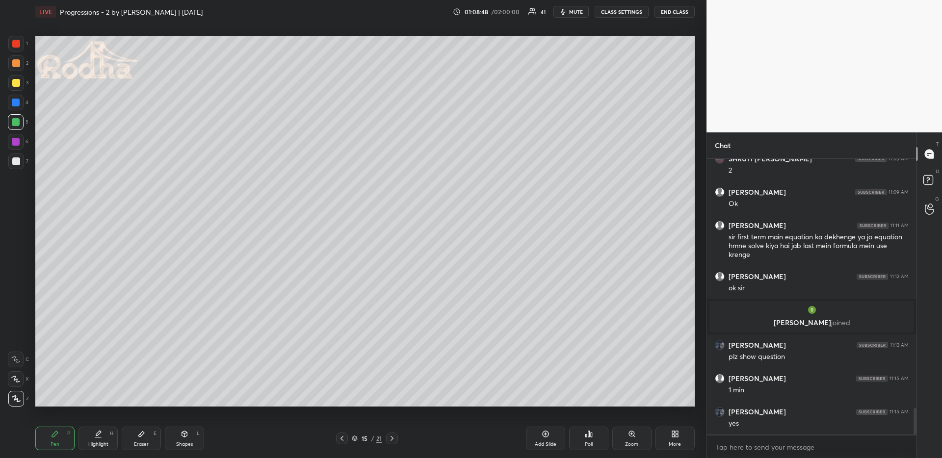
click at [16, 62] on div at bounding box center [16, 63] width 8 height 8
click at [14, 123] on div at bounding box center [16, 122] width 8 height 8
click at [17, 68] on div at bounding box center [16, 63] width 16 height 16
click at [17, 122] on div at bounding box center [16, 122] width 8 height 8
click at [191, 403] on div "Shapes L" at bounding box center [184, 439] width 39 height 24
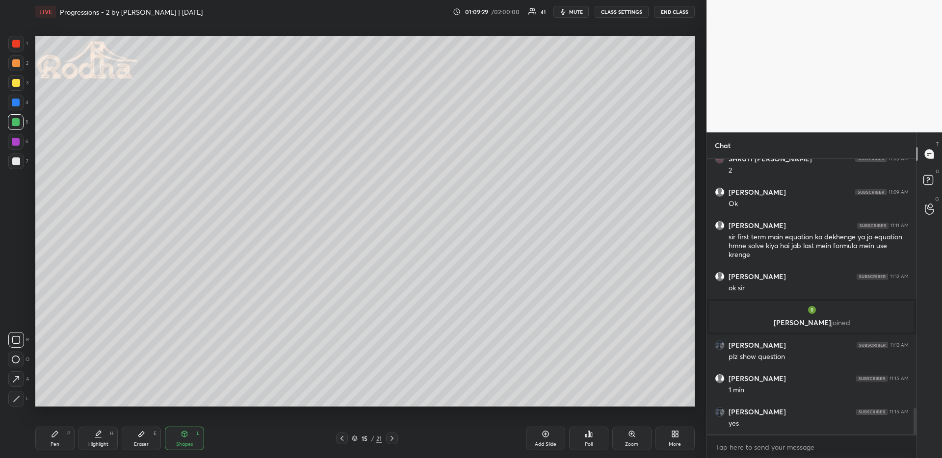
click at [17, 399] on icon at bounding box center [16, 398] width 7 height 7
click at [46, 403] on div "Pen P" at bounding box center [54, 439] width 39 height 24
drag, startPoint x: 11, startPoint y: 63, endPoint x: 2, endPoint y: 77, distance: 16.3
click at [11, 63] on div at bounding box center [16, 63] width 16 height 16
click at [19, 378] on icon at bounding box center [15, 379] width 9 height 7
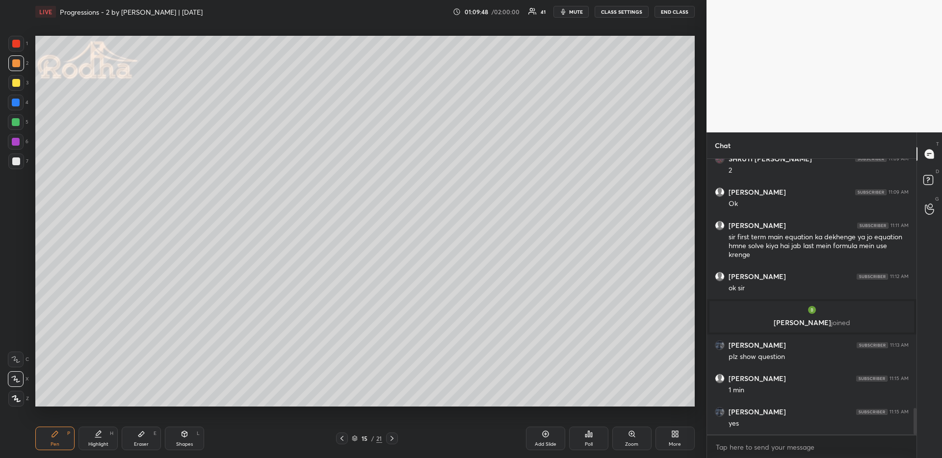
click at [15, 402] on icon at bounding box center [16, 398] width 9 height 7
click at [18, 126] on div at bounding box center [16, 122] width 16 height 16
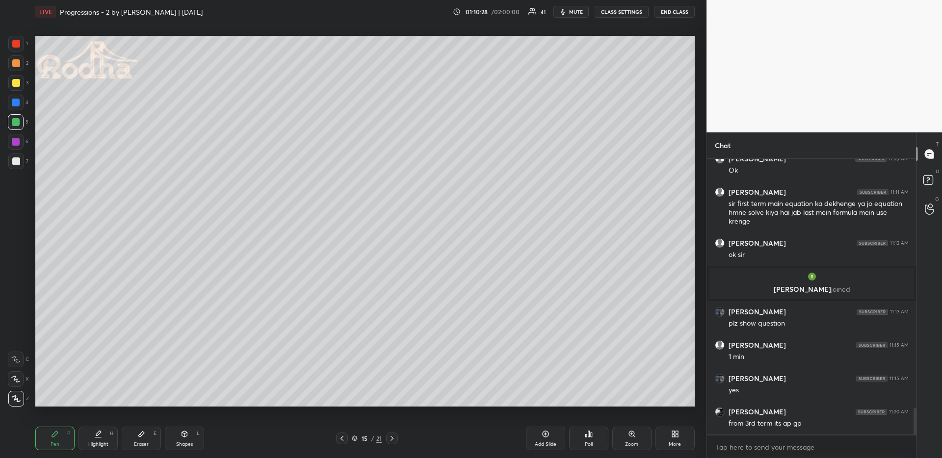
click at [20, 61] on div at bounding box center [16, 63] width 16 height 16
drag, startPoint x: 104, startPoint y: 434, endPoint x: 112, endPoint y: 425, distance: 11.9
click at [104, 403] on div "Highlight H" at bounding box center [97, 439] width 39 height 24
click at [49, 403] on div "Pen P" at bounding box center [54, 439] width 39 height 24
click at [15, 120] on div at bounding box center [16, 122] width 8 height 8
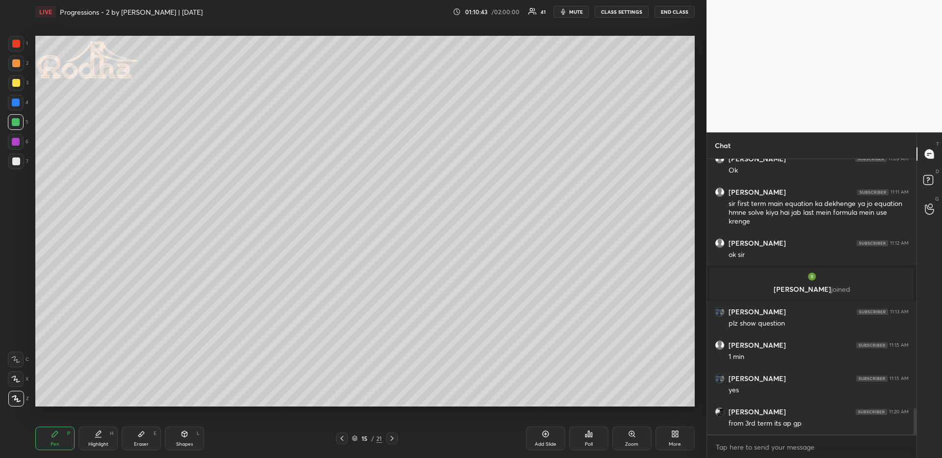
scroll to position [2642, 0]
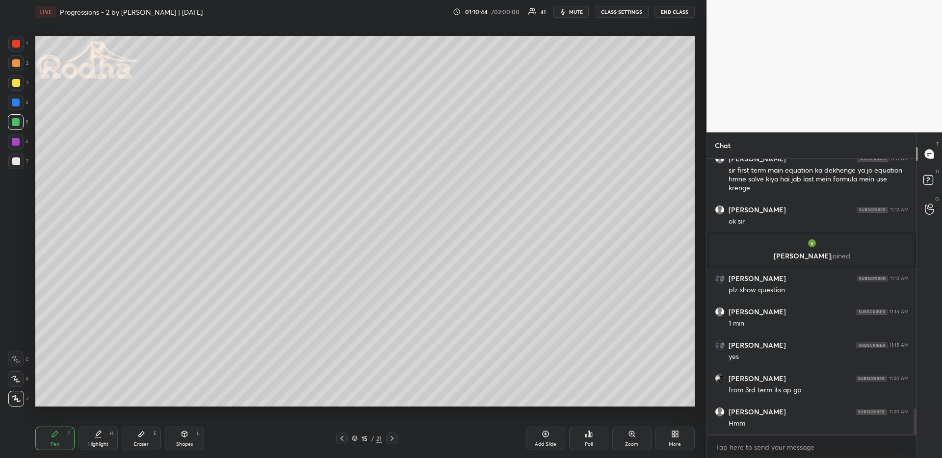
drag, startPoint x: 13, startPoint y: 61, endPoint x: 11, endPoint y: 74, distance: 12.8
click at [13, 61] on div at bounding box center [16, 63] width 8 height 8
click at [140, 403] on icon at bounding box center [141, 434] width 6 height 5
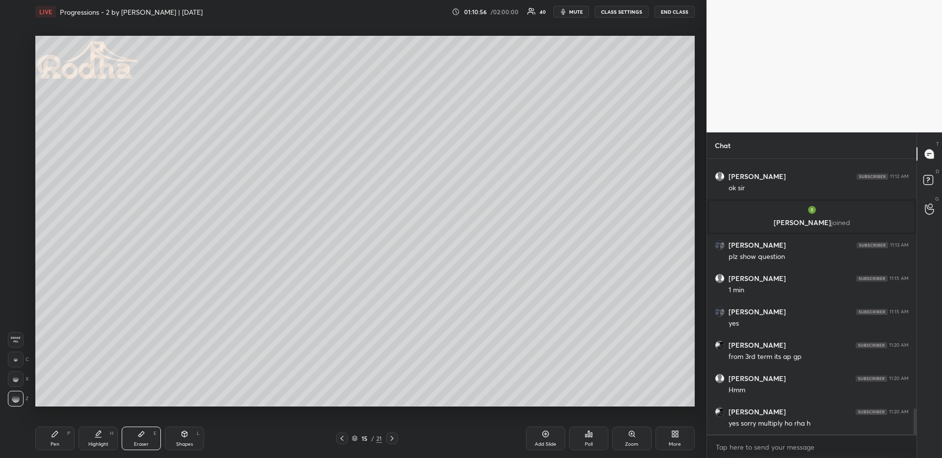
click at [57, 403] on icon at bounding box center [55, 434] width 8 height 8
click at [106, 403] on div "Highlight H" at bounding box center [97, 439] width 39 height 24
drag, startPoint x: 58, startPoint y: 441, endPoint x: 51, endPoint y: 411, distance: 31.3
click at [58, 403] on div "Pen P" at bounding box center [54, 439] width 39 height 24
drag, startPoint x: 19, startPoint y: 50, endPoint x: 19, endPoint y: 55, distance: 5.9
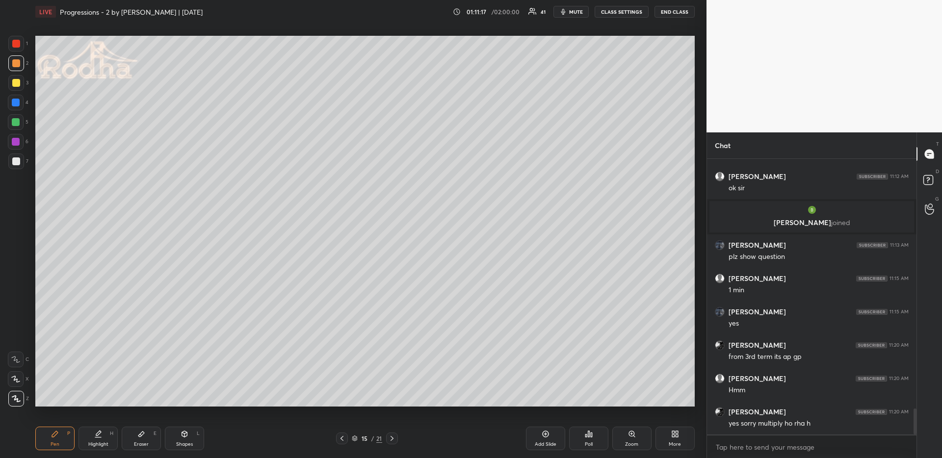
click at [19, 49] on div at bounding box center [16, 44] width 16 height 16
drag, startPoint x: 17, startPoint y: 100, endPoint x: 24, endPoint y: 124, distance: 25.0
click at [16, 100] on div at bounding box center [16, 103] width 8 height 8
click at [95, 403] on div "Highlight" at bounding box center [98, 444] width 20 height 5
click at [392, 403] on icon at bounding box center [392, 439] width 8 height 8
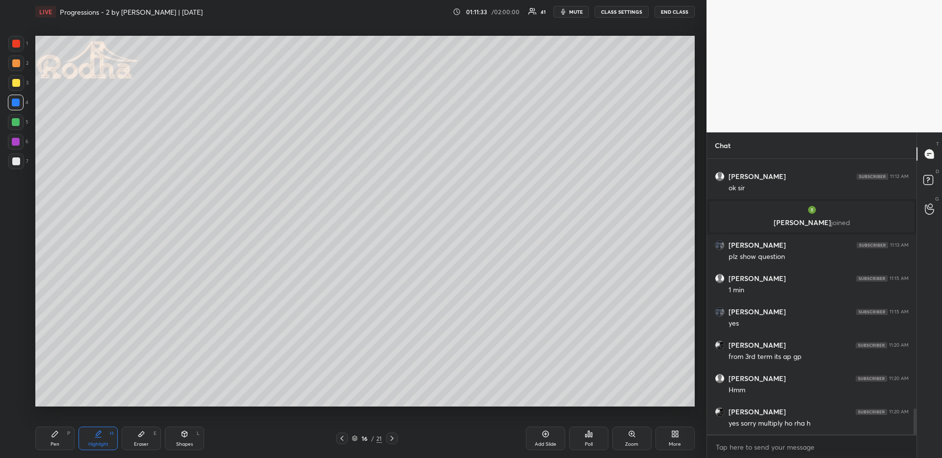
click at [338, 403] on icon at bounding box center [342, 439] width 8 height 8
drag, startPoint x: 65, startPoint y: 437, endPoint x: 56, endPoint y: 409, distance: 29.5
click at [65, 403] on div "Pen P" at bounding box center [54, 439] width 39 height 24
click at [15, 159] on div at bounding box center [16, 161] width 8 height 8
click at [17, 121] on div at bounding box center [16, 122] width 8 height 8
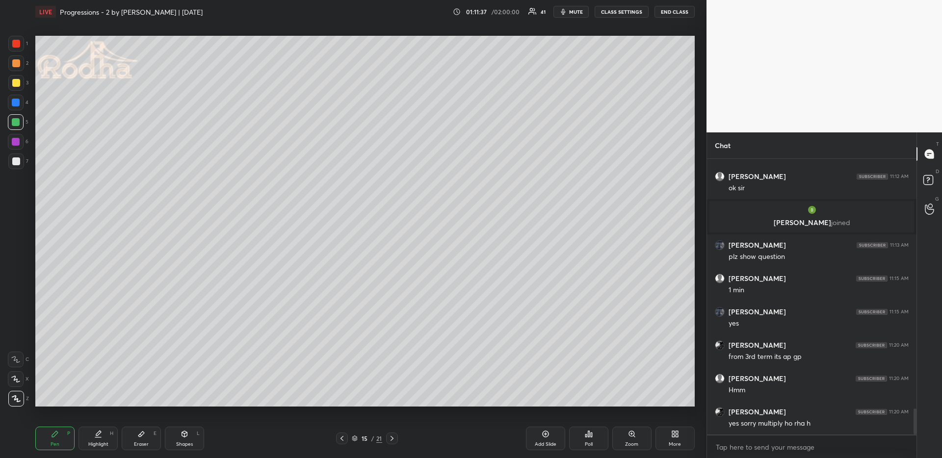
click at [16, 100] on div at bounding box center [16, 103] width 8 height 8
drag, startPoint x: 19, startPoint y: 64, endPoint x: 26, endPoint y: 81, distance: 18.7
click at [20, 62] on div at bounding box center [16, 63] width 16 height 16
click at [18, 377] on icon at bounding box center [15, 379] width 9 height 7
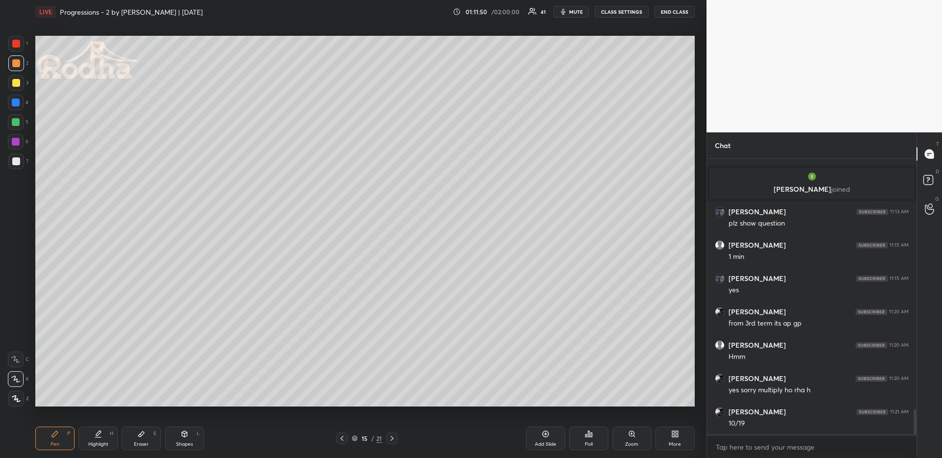
scroll to position [2742, 0]
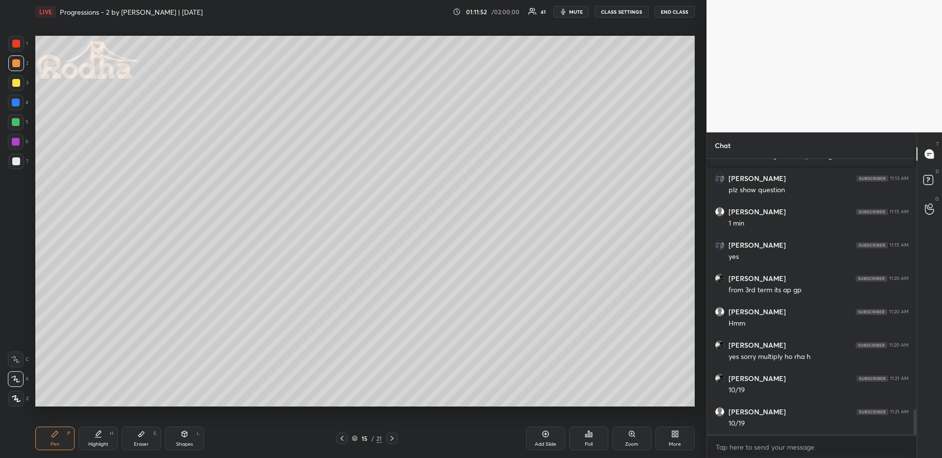
drag, startPoint x: 101, startPoint y: 437, endPoint x: 108, endPoint y: 434, distance: 7.3
click at [99, 403] on icon at bounding box center [98, 434] width 8 height 8
click at [393, 403] on icon at bounding box center [392, 439] width 8 height 8
drag, startPoint x: 46, startPoint y: 439, endPoint x: 43, endPoint y: 431, distance: 8.8
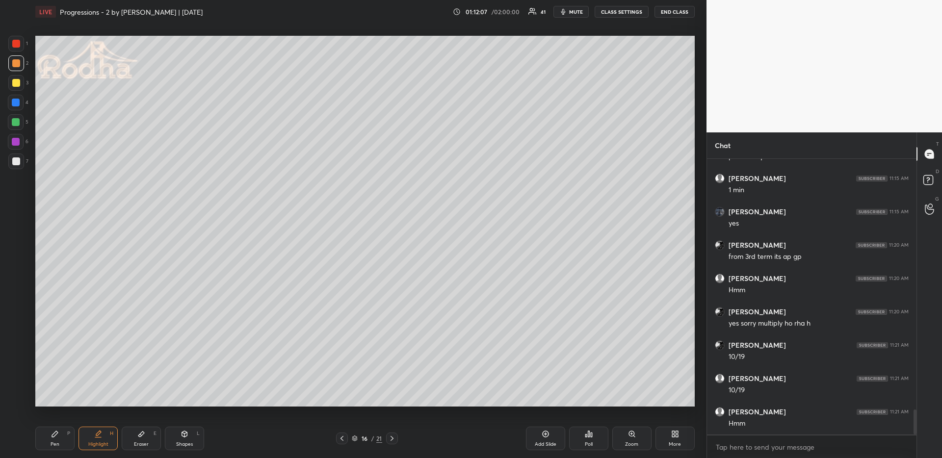
click at [48, 403] on div "Pen P" at bounding box center [54, 439] width 39 height 24
click at [18, 64] on div at bounding box center [16, 63] width 8 height 8
drag, startPoint x: 21, startPoint y: 402, endPoint x: 23, endPoint y: 388, distance: 14.3
click at [22, 400] on div at bounding box center [16, 399] width 16 height 16
click at [336, 403] on div at bounding box center [342, 439] width 12 height 12
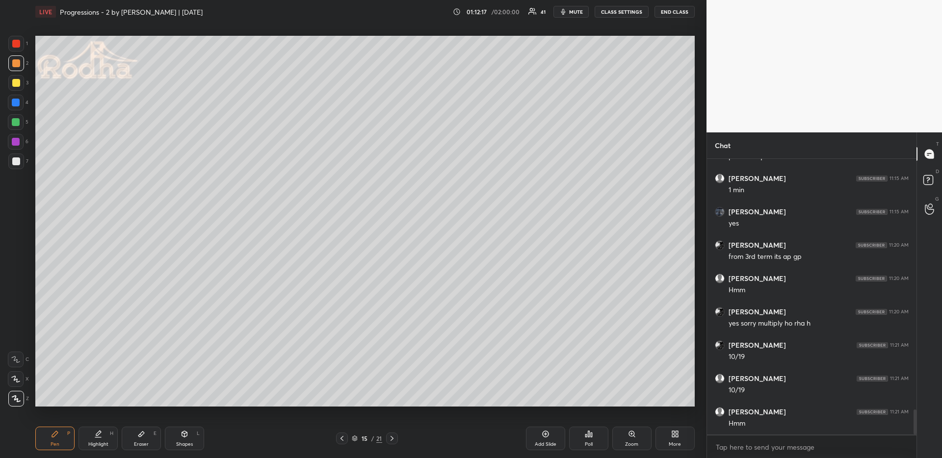
click at [395, 403] on icon at bounding box center [392, 439] width 8 height 8
click at [338, 403] on div "Pen P Highlight H Eraser E Shapes L 16 / 21 Add Slide Poll Zoom More" at bounding box center [364, 438] width 659 height 39
click at [351, 403] on div "16 / 21" at bounding box center [367, 439] width 62 height 12
click at [344, 403] on icon at bounding box center [342, 439] width 8 height 8
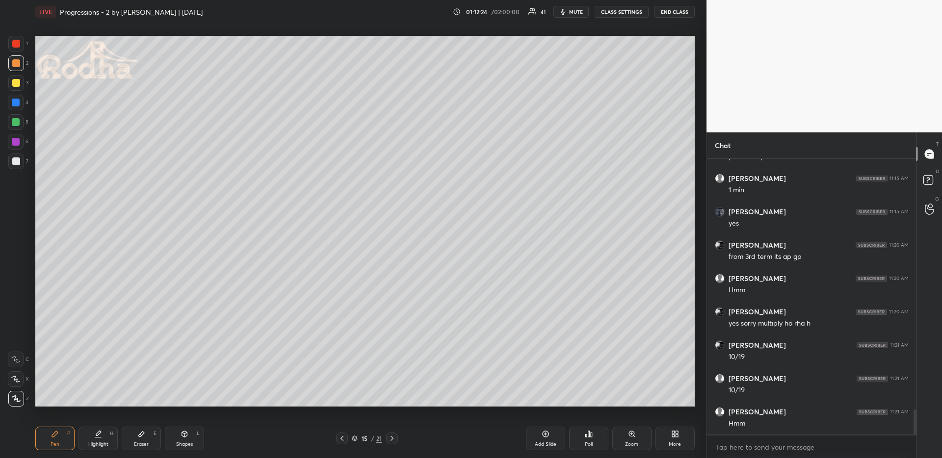
drag, startPoint x: 392, startPoint y: 440, endPoint x: 365, endPoint y: 410, distance: 39.9
click at [393, 403] on icon at bounding box center [392, 439] width 8 height 8
click at [15, 102] on div at bounding box center [16, 103] width 8 height 8
drag, startPoint x: 14, startPoint y: 118, endPoint x: 21, endPoint y: 116, distance: 6.7
click at [14, 120] on div at bounding box center [16, 122] width 8 height 8
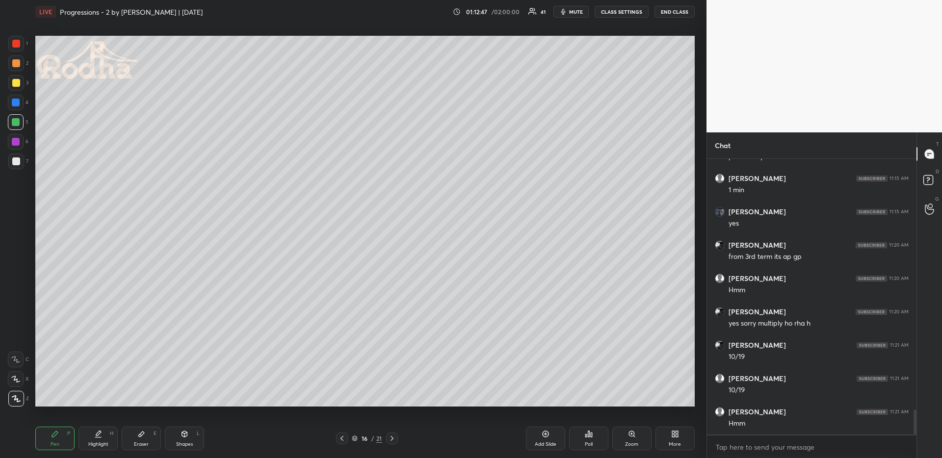
click at [9, 64] on div at bounding box center [16, 63] width 16 height 16
click at [16, 63] on div at bounding box center [16, 63] width 8 height 8
click at [141, 403] on div "Eraser" at bounding box center [141, 444] width 15 height 5
click at [50, 403] on div "Pen P" at bounding box center [54, 439] width 39 height 24
click at [16, 378] on icon at bounding box center [15, 379] width 9 height 7
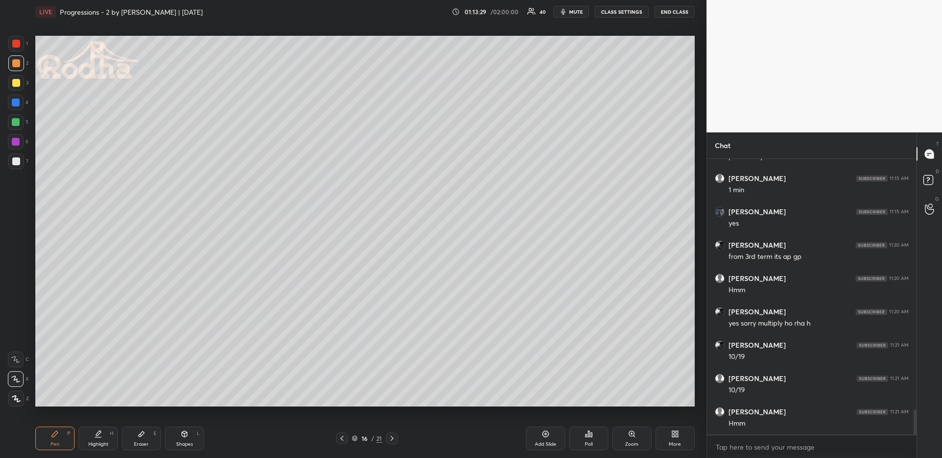
drag, startPoint x: 18, startPoint y: 403, endPoint x: 21, endPoint y: 395, distance: 8.8
click at [18, 401] on div at bounding box center [16, 399] width 16 height 16
click at [135, 403] on div "Eraser E" at bounding box center [141, 439] width 39 height 24
click at [52, 403] on icon at bounding box center [55, 434] width 8 height 8
click at [19, 376] on icon at bounding box center [15, 379] width 9 height 7
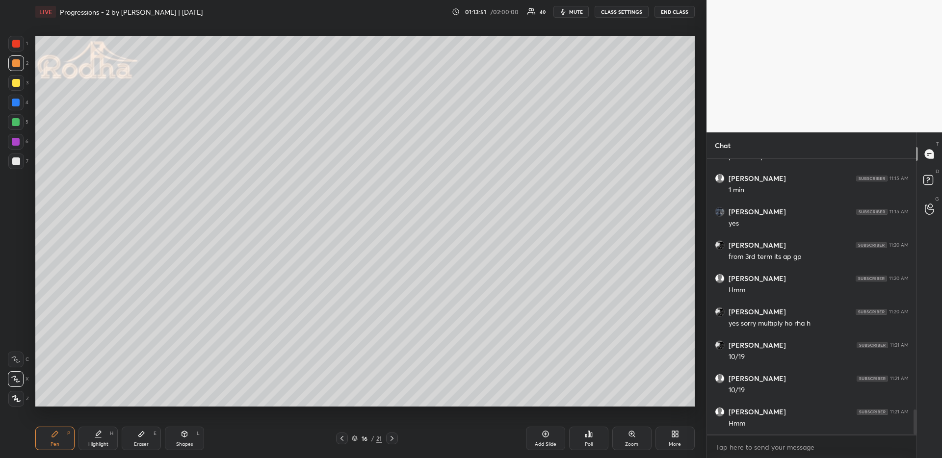
click at [18, 398] on icon at bounding box center [16, 398] width 9 height 7
click at [16, 380] on icon at bounding box center [16, 379] width 8 height 6
click at [13, 397] on icon at bounding box center [16, 398] width 9 height 7
click at [343, 403] on icon at bounding box center [342, 439] width 8 height 8
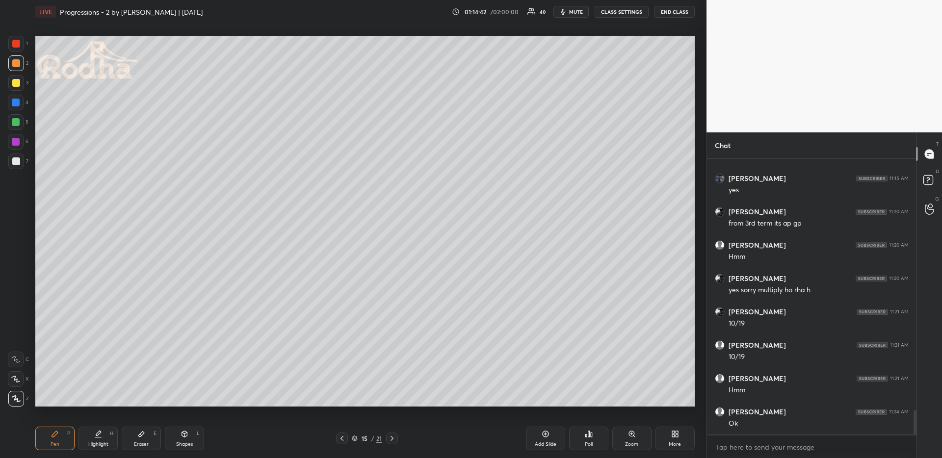
click at [393, 403] on icon at bounding box center [392, 439] width 8 height 8
click at [342, 403] on icon at bounding box center [342, 439] width 8 height 8
click at [393, 403] on icon at bounding box center [392, 439] width 8 height 8
click at [394, 403] on icon at bounding box center [392, 439] width 8 height 8
drag, startPoint x: 58, startPoint y: 435, endPoint x: 58, endPoint y: 416, distance: 18.6
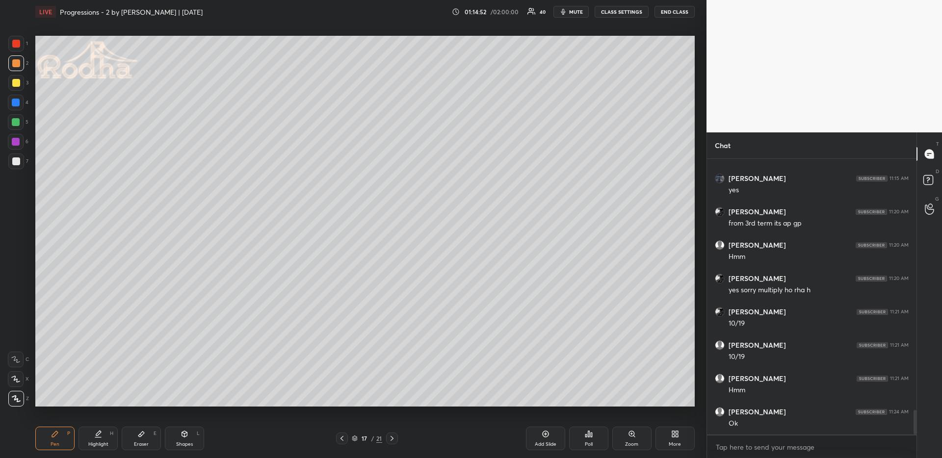
click at [57, 403] on div "Pen P" at bounding box center [54, 439] width 39 height 24
drag, startPoint x: 13, startPoint y: 167, endPoint x: 24, endPoint y: 159, distance: 13.3
click at [13, 167] on div at bounding box center [16, 162] width 16 height 16
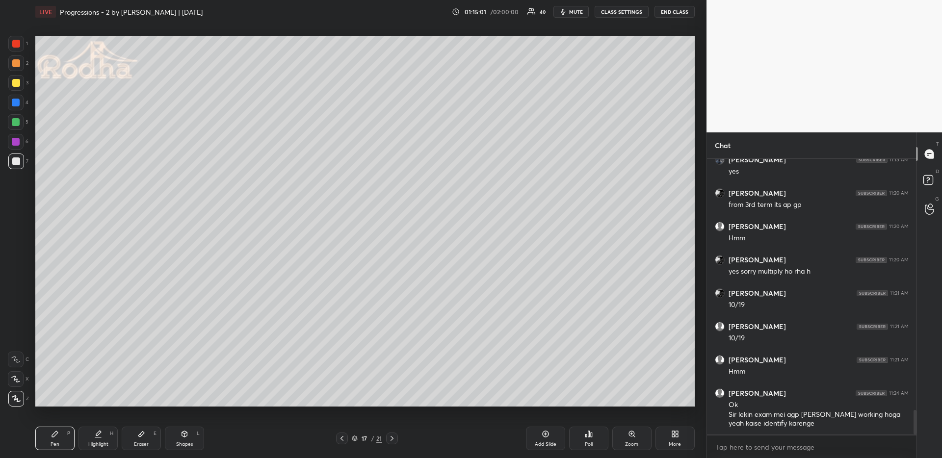
click at [343, 403] on icon at bounding box center [342, 439] width 8 height 8
click at [342, 403] on icon at bounding box center [342, 439] width 8 height 8
click at [99, 403] on div "Highlight H" at bounding box center [97, 439] width 39 height 24
click at [341, 403] on icon at bounding box center [342, 439] width 8 height 8
click at [343, 403] on icon at bounding box center [342, 439] width 8 height 8
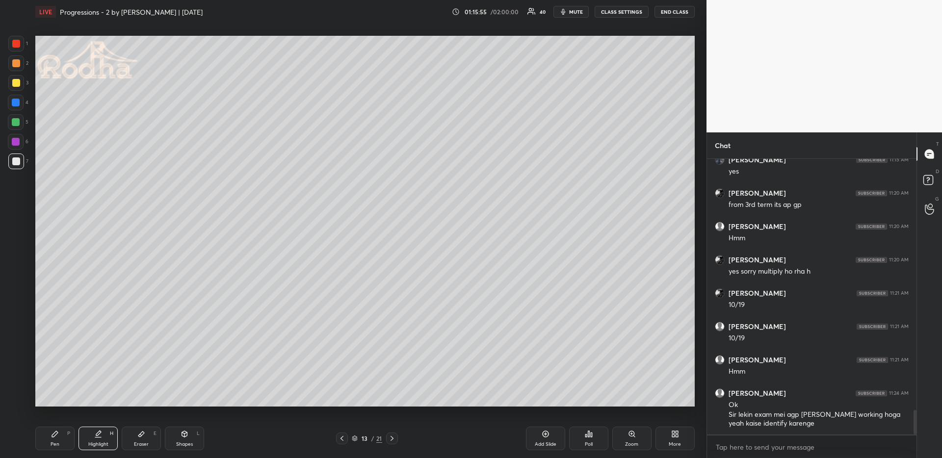
scroll to position [2861, 0]
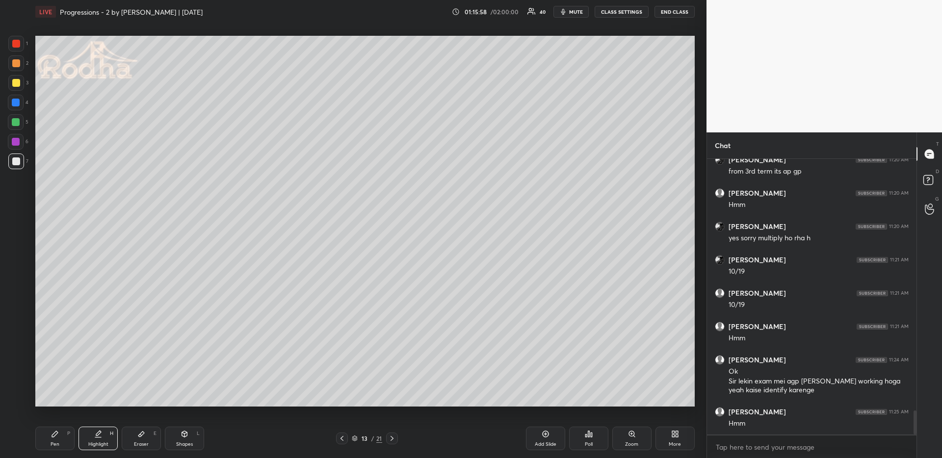
click at [389, 403] on icon at bounding box center [392, 439] width 8 height 8
click at [391, 403] on icon at bounding box center [392, 439] width 8 height 8
click at [391, 403] on icon at bounding box center [391, 438] width 3 height 5
drag, startPoint x: 66, startPoint y: 435, endPoint x: 76, endPoint y: 429, distance: 11.3
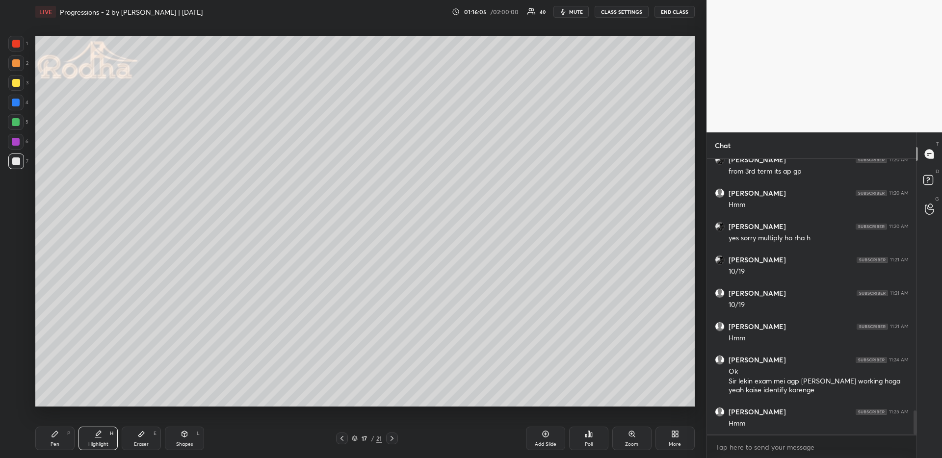
click at [67, 403] on div "P" at bounding box center [68, 433] width 3 height 5
drag, startPoint x: 144, startPoint y: 443, endPoint x: 142, endPoint y: 432, distance: 11.5
click at [144, 403] on div "Eraser" at bounding box center [141, 444] width 15 height 5
drag, startPoint x: 49, startPoint y: 431, endPoint x: 51, endPoint y: 422, distance: 9.0
click at [49, 403] on div "Pen P" at bounding box center [54, 439] width 39 height 24
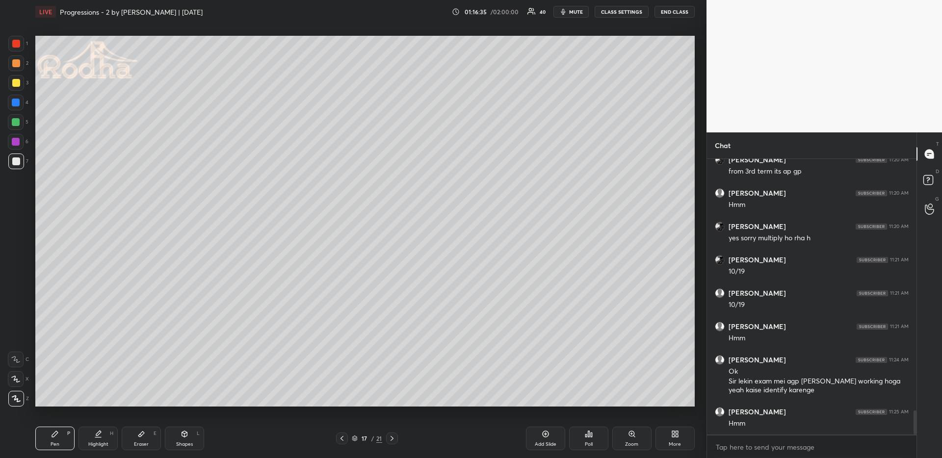
click at [18, 79] on div at bounding box center [16, 83] width 8 height 8
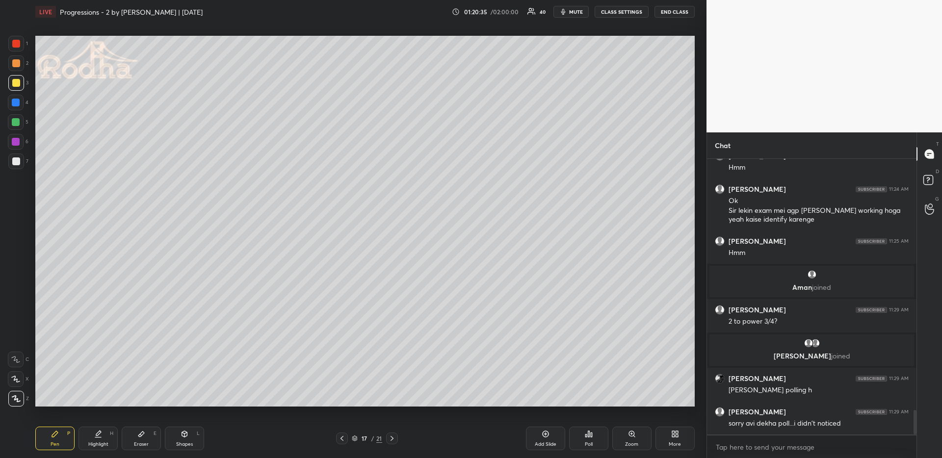
scroll to position [2882, 0]
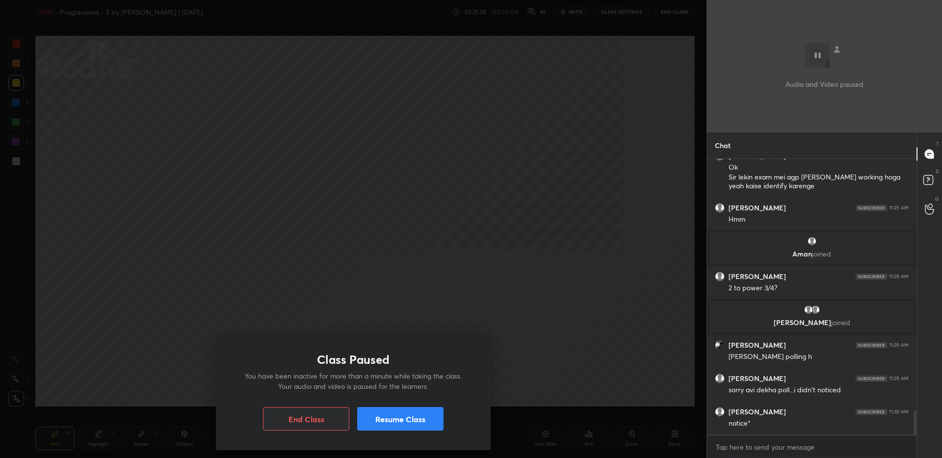
click at [437, 403] on button "Resume Class" at bounding box center [400, 419] width 86 height 24
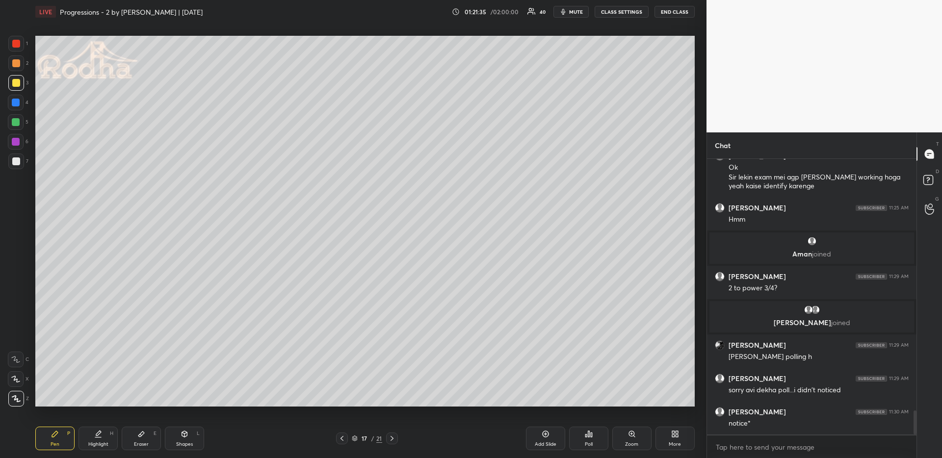
drag, startPoint x: 143, startPoint y: 440, endPoint x: 142, endPoint y: 422, distance: 17.2
click at [141, 403] on div "Eraser E" at bounding box center [141, 439] width 39 height 24
click at [66, 403] on div "Pen P" at bounding box center [54, 439] width 39 height 24
click at [17, 61] on div at bounding box center [16, 63] width 8 height 8
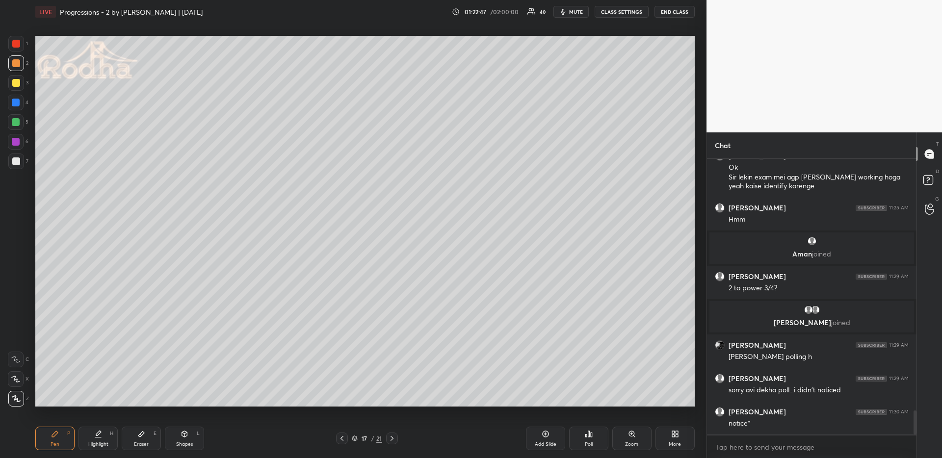
click at [104, 403] on div "Highlight H" at bounding box center [97, 439] width 39 height 24
drag, startPoint x: 55, startPoint y: 439, endPoint x: 59, endPoint y: 410, distance: 29.3
click at [54, 403] on div "Pen P" at bounding box center [54, 439] width 39 height 24
click at [397, 403] on div at bounding box center [392, 439] width 12 height 12
click at [19, 122] on div at bounding box center [16, 122] width 8 height 8
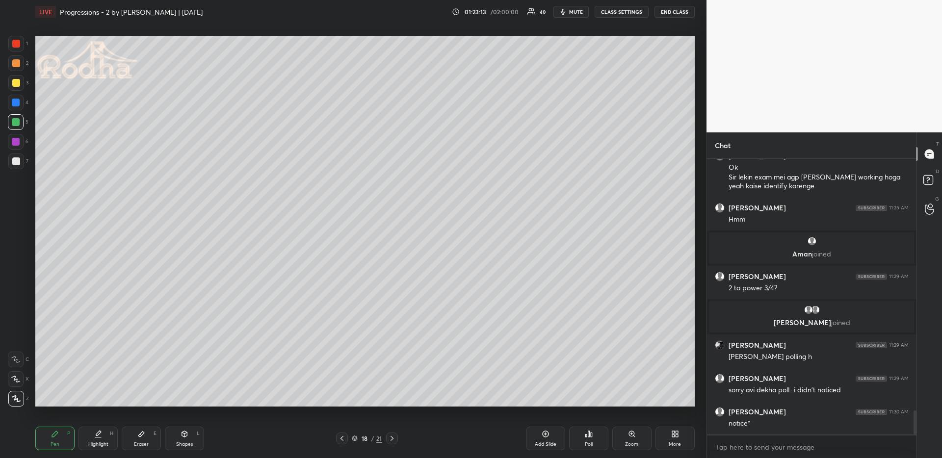
drag, startPoint x: 102, startPoint y: 440, endPoint x: 113, endPoint y: 413, distance: 29.9
click at [102, 403] on div "Highlight H" at bounding box center [97, 439] width 39 height 24
click at [64, 403] on div "Pen P" at bounding box center [54, 439] width 39 height 24
click at [19, 63] on div at bounding box center [16, 63] width 16 height 16
click at [17, 122] on div at bounding box center [16, 122] width 8 height 8
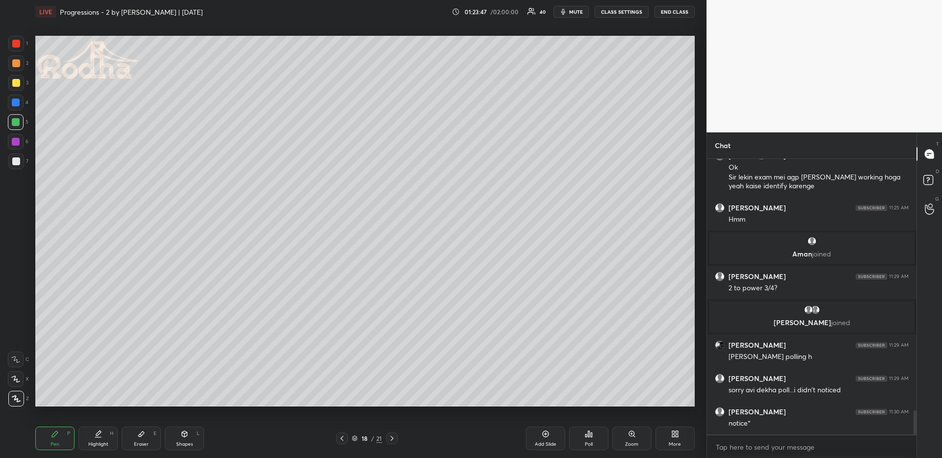
click at [14, 123] on div at bounding box center [16, 122] width 8 height 8
click at [189, 403] on div "Shapes L" at bounding box center [184, 439] width 39 height 24
click at [23, 398] on div "L" at bounding box center [18, 399] width 21 height 16
click at [12, 396] on div at bounding box center [16, 399] width 16 height 16
click at [54, 403] on icon at bounding box center [55, 434] width 6 height 6
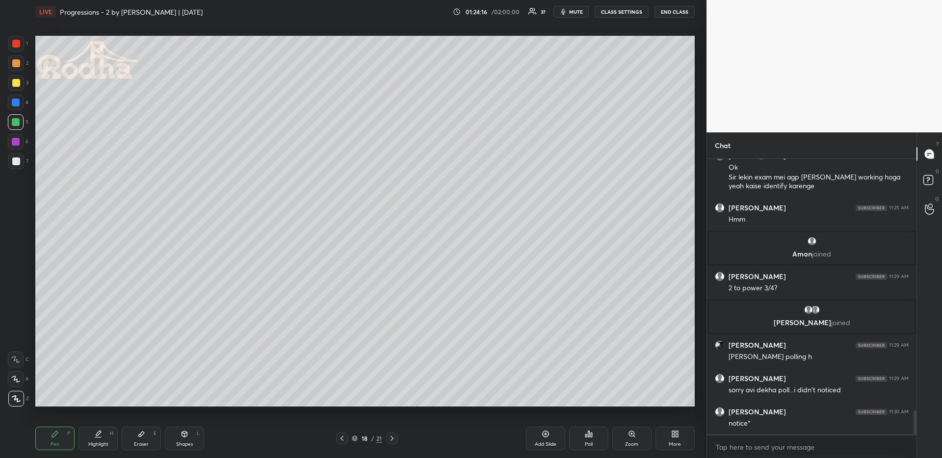
click at [10, 370] on div "C X Z" at bounding box center [18, 377] width 21 height 59
click at [16, 379] on icon at bounding box center [15, 379] width 9 height 7
click at [16, 57] on div at bounding box center [16, 63] width 16 height 16
click at [14, 403] on div at bounding box center [16, 399] width 16 height 16
click at [14, 120] on div at bounding box center [16, 122] width 8 height 8
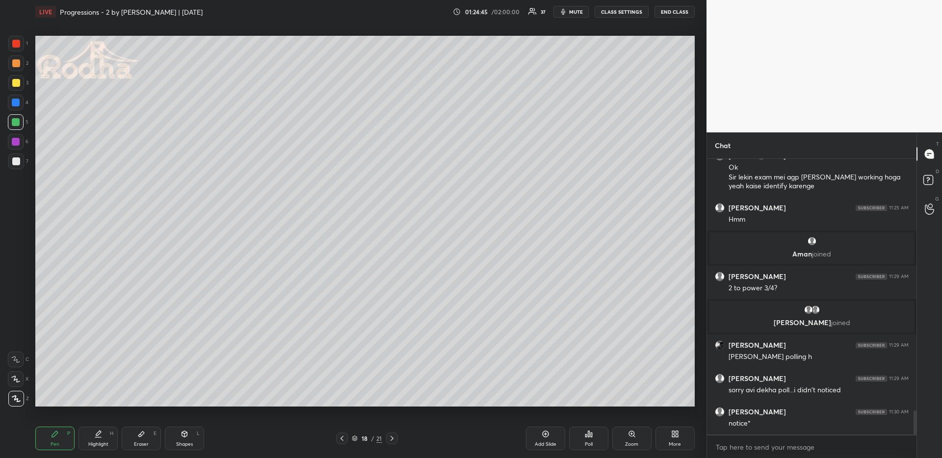
drag, startPoint x: 17, startPoint y: 66, endPoint x: 15, endPoint y: 78, distance: 12.4
click at [17, 66] on div at bounding box center [16, 63] width 8 height 8
click at [22, 373] on div "X" at bounding box center [18, 379] width 21 height 16
click at [18, 379] on icon at bounding box center [15, 379] width 9 height 7
drag, startPoint x: 18, startPoint y: 61, endPoint x: 16, endPoint y: 70, distance: 9.2
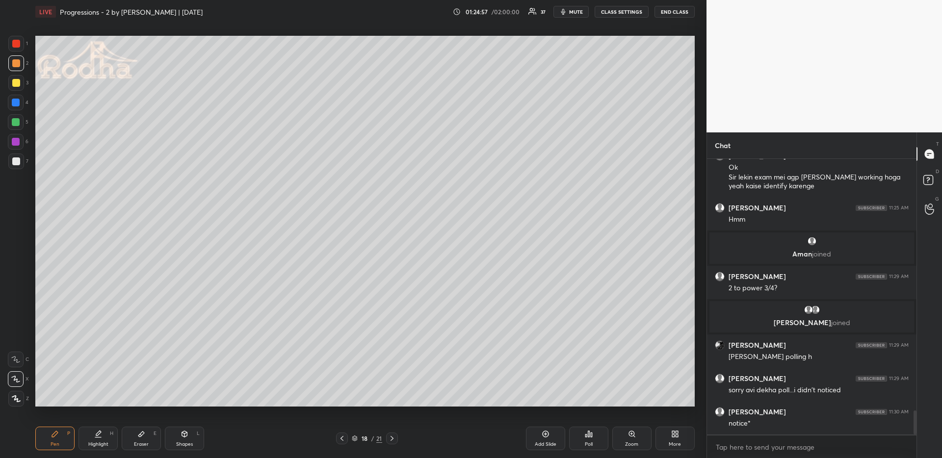
click at [17, 60] on div at bounding box center [16, 63] width 8 height 8
click at [17, 396] on icon at bounding box center [16, 398] width 9 height 7
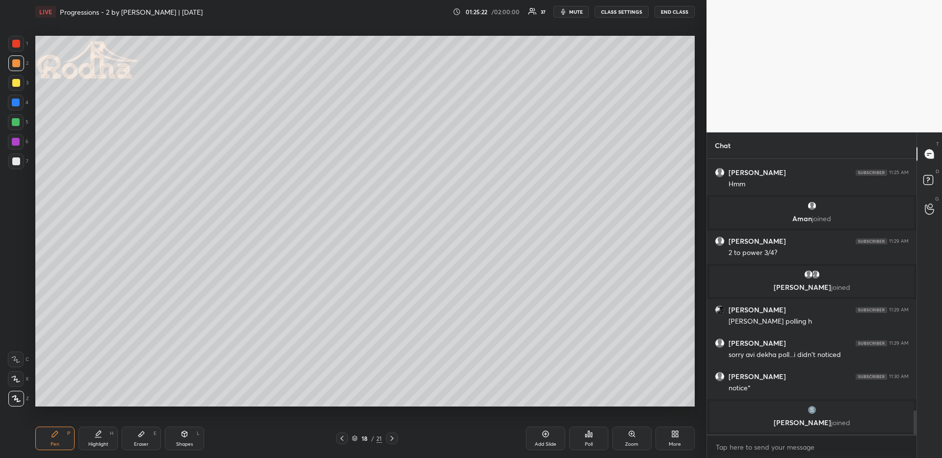
click at [339, 403] on icon at bounding box center [342, 439] width 8 height 8
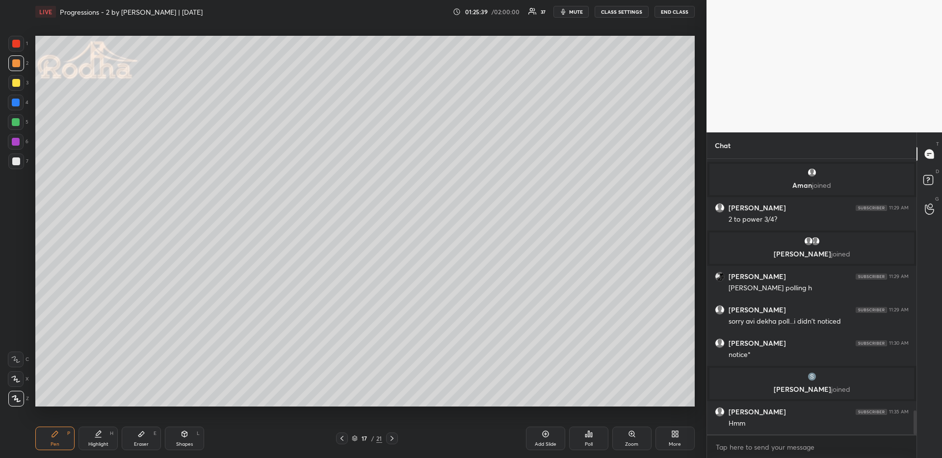
scroll to position [2906, 0]
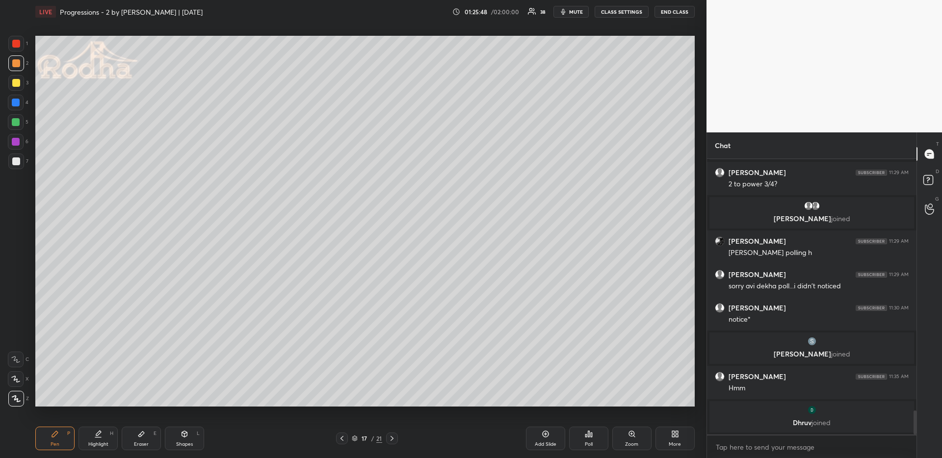
click at [340, 403] on icon at bounding box center [342, 439] width 8 height 8
click at [394, 403] on icon at bounding box center [392, 439] width 8 height 8
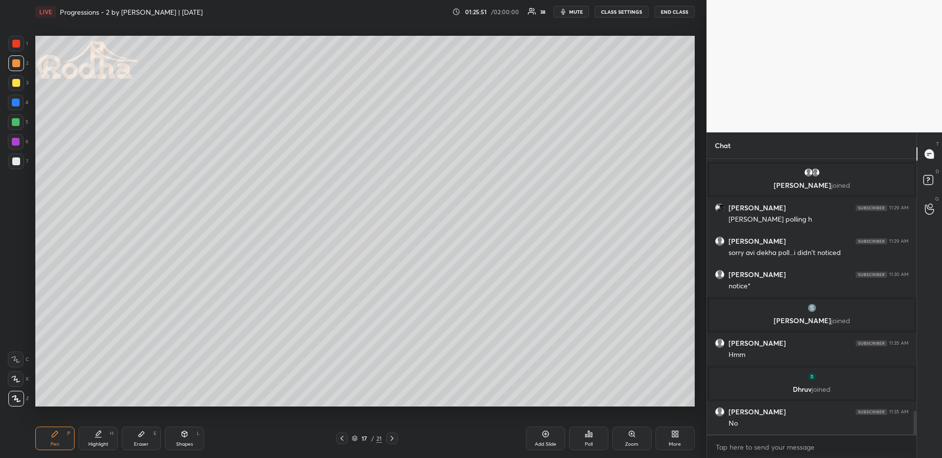
click at [391, 403] on icon at bounding box center [392, 439] width 8 height 8
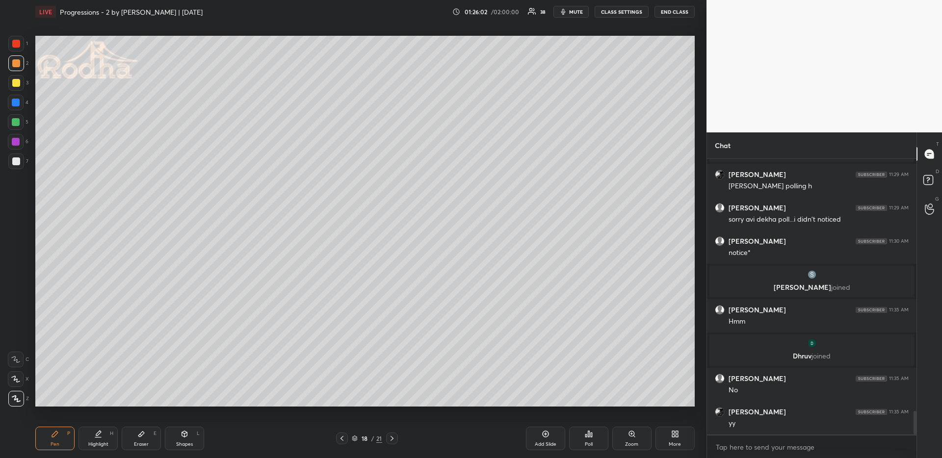
click at [340, 403] on icon at bounding box center [342, 439] width 8 height 8
click at [392, 403] on icon at bounding box center [392, 439] width 8 height 8
click at [392, 403] on icon at bounding box center [391, 438] width 3 height 5
click at [393, 403] on icon at bounding box center [392, 439] width 8 height 8
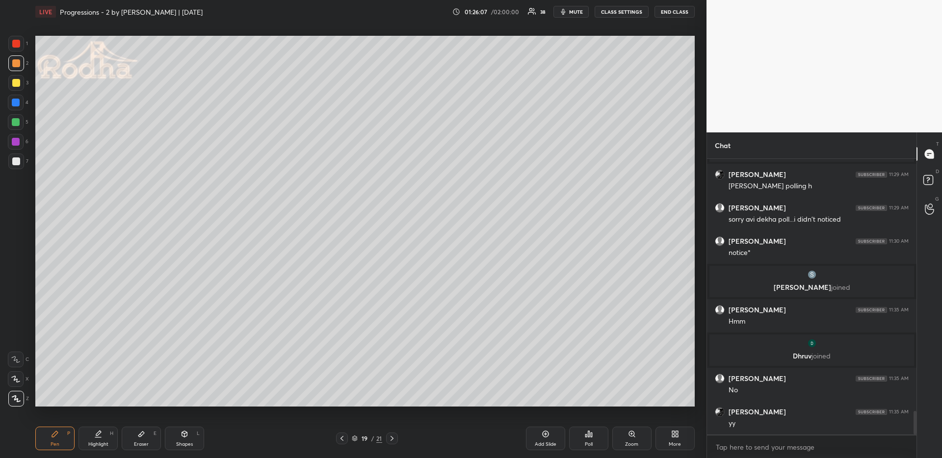
drag, startPoint x: 45, startPoint y: 434, endPoint x: 46, endPoint y: 428, distance: 5.4
click at [44, 403] on div "Pen P" at bounding box center [54, 439] width 39 height 24
drag, startPoint x: 17, startPoint y: 161, endPoint x: 22, endPoint y: 160, distance: 5.0
click at [18, 160] on div at bounding box center [16, 161] width 8 height 8
click at [18, 78] on div at bounding box center [16, 83] width 16 height 16
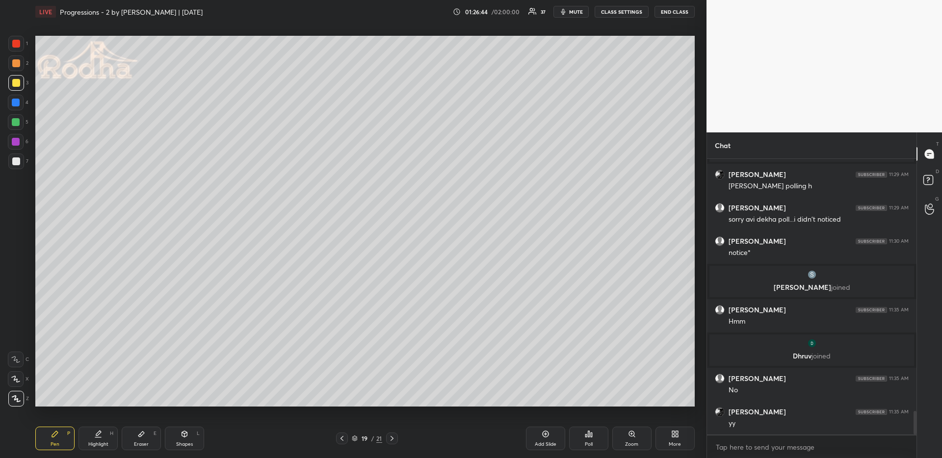
click at [16, 122] on div at bounding box center [16, 122] width 8 height 8
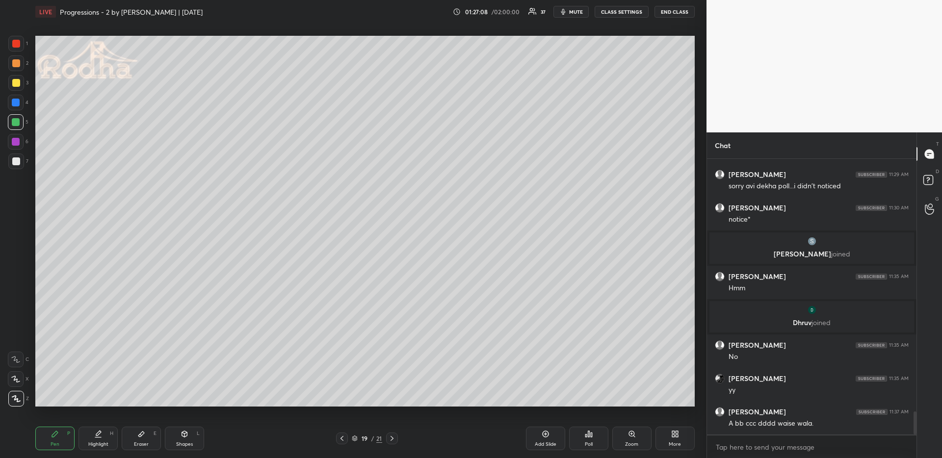
scroll to position [3031, 0]
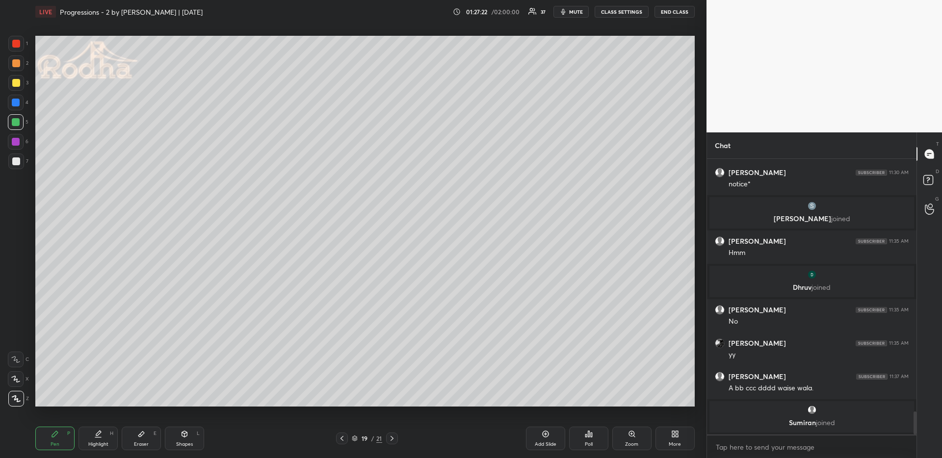
click at [97, 403] on icon at bounding box center [98, 434] width 8 height 8
click at [45, 403] on div "Pen P" at bounding box center [54, 439] width 39 height 24
click at [18, 63] on div at bounding box center [16, 63] width 8 height 8
drag, startPoint x: 16, startPoint y: 122, endPoint x: 26, endPoint y: 124, distance: 10.0
click at [16, 121] on div at bounding box center [16, 122] width 8 height 8
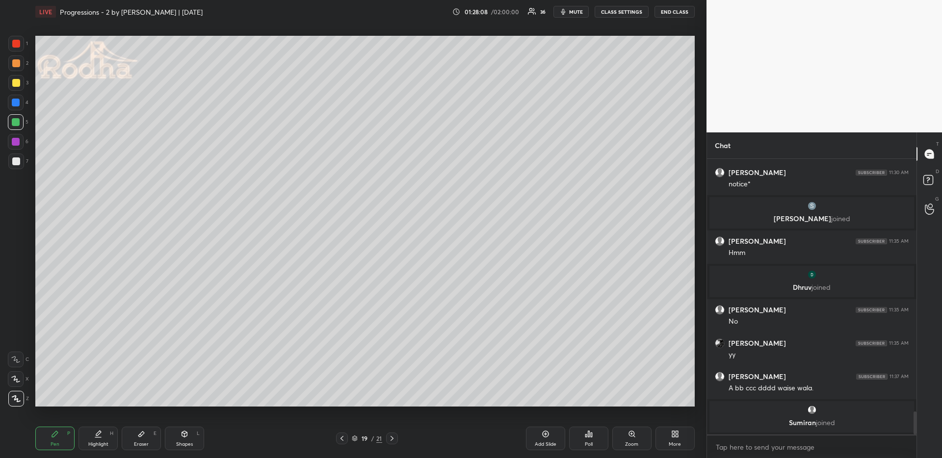
scroll to position [3037, 0]
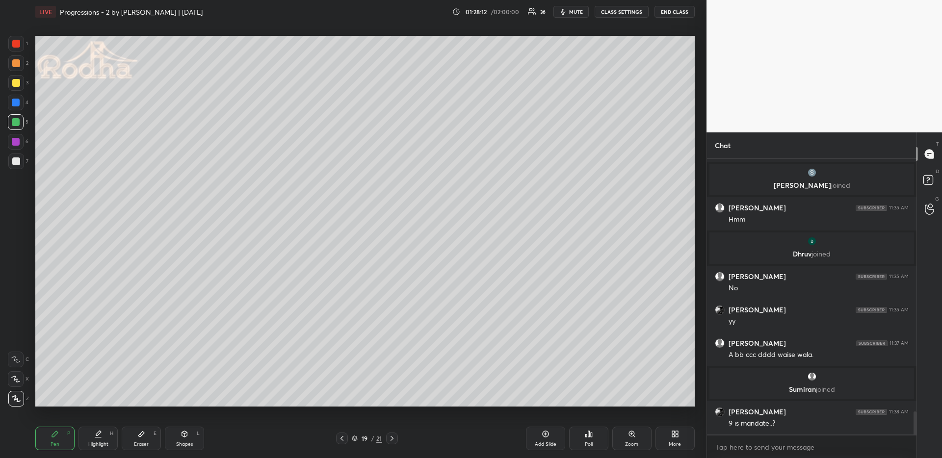
click at [92, 403] on div "Highlight H" at bounding box center [97, 439] width 39 height 24
click at [38, 403] on div "Pen P" at bounding box center [54, 439] width 39 height 24
drag, startPoint x: 143, startPoint y: 438, endPoint x: 154, endPoint y: 409, distance: 30.9
click at [144, 403] on div "Eraser E" at bounding box center [141, 439] width 39 height 24
drag, startPoint x: 49, startPoint y: 432, endPoint x: 52, endPoint y: 425, distance: 7.7
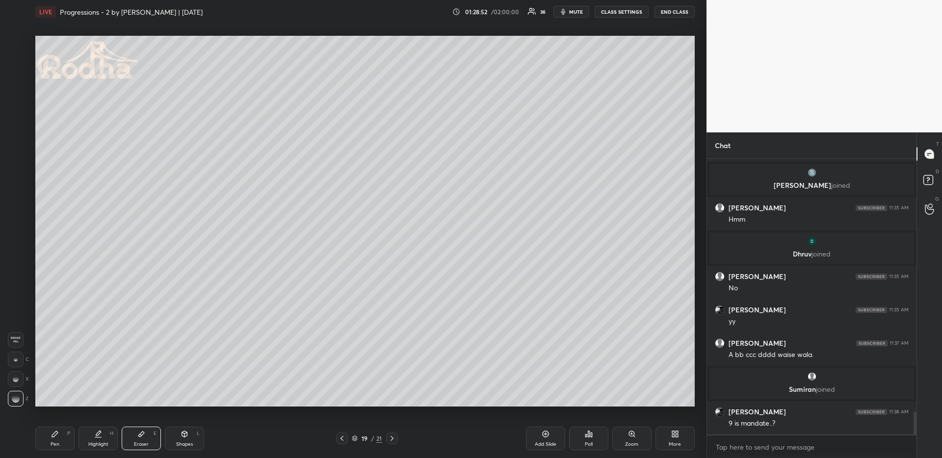
click at [52, 403] on div "Pen P" at bounding box center [54, 439] width 39 height 24
click at [104, 403] on div "Setting up your live class Poll for secs No correct answer Start poll" at bounding box center [364, 221] width 667 height 395
drag, startPoint x: 90, startPoint y: 433, endPoint x: 93, endPoint y: 428, distance: 5.7
click at [90, 403] on div "Highlight H" at bounding box center [97, 439] width 39 height 24
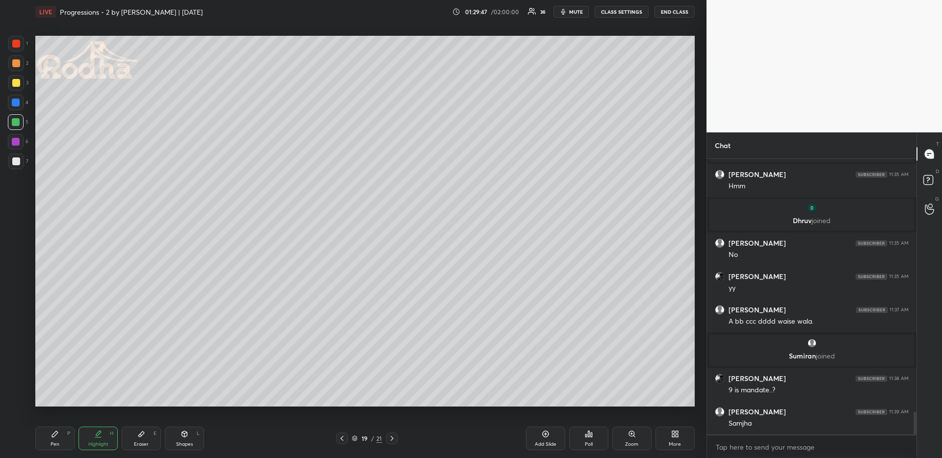
click at [393, 403] on icon at bounding box center [392, 439] width 8 height 8
click at [54, 403] on icon at bounding box center [55, 434] width 6 height 6
click at [344, 403] on icon at bounding box center [342, 439] width 8 height 8
drag, startPoint x: 391, startPoint y: 439, endPoint x: 388, endPoint y: 423, distance: 15.6
click at [391, 403] on icon at bounding box center [392, 439] width 8 height 8
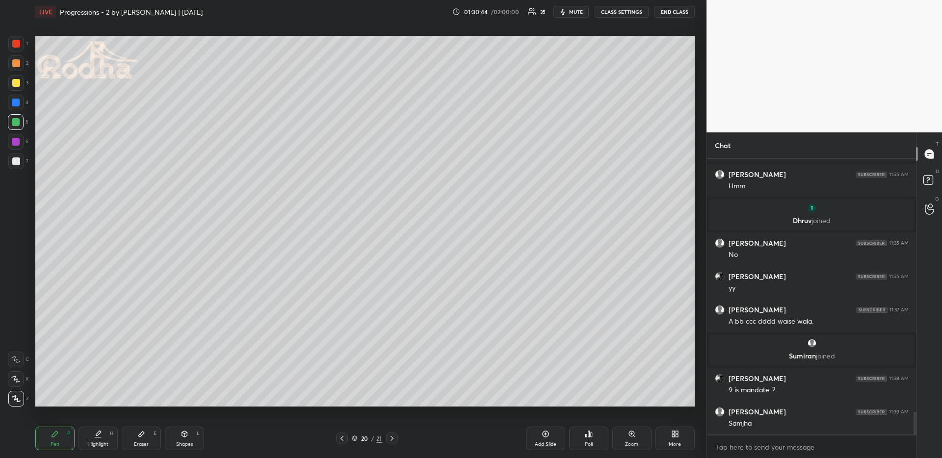
click at [16, 64] on div at bounding box center [16, 63] width 8 height 8
click at [17, 379] on icon at bounding box center [16, 379] width 8 height 6
click at [16, 122] on div at bounding box center [16, 122] width 8 height 8
drag, startPoint x: 17, startPoint y: 405, endPoint x: 22, endPoint y: 394, distance: 11.2
click at [16, 403] on div at bounding box center [16, 399] width 16 height 16
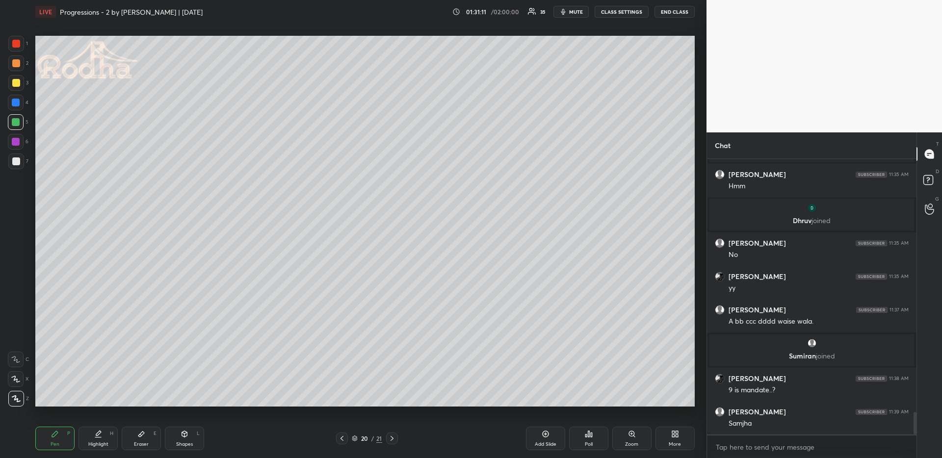
scroll to position [3104, 0]
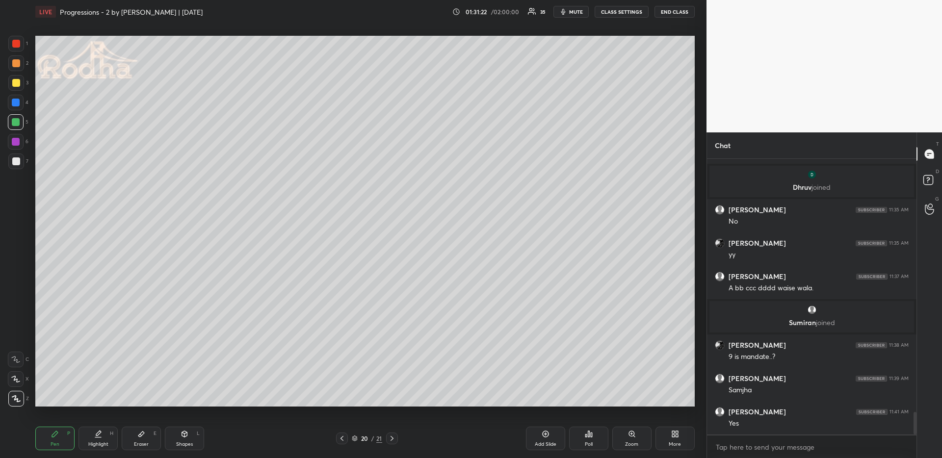
drag, startPoint x: 133, startPoint y: 436, endPoint x: 129, endPoint y: 421, distance: 15.4
click at [135, 403] on div "Eraser E" at bounding box center [141, 439] width 39 height 24
drag, startPoint x: 58, startPoint y: 442, endPoint x: 51, endPoint y: 412, distance: 30.9
click at [58, 403] on div "Pen" at bounding box center [55, 444] width 9 height 5
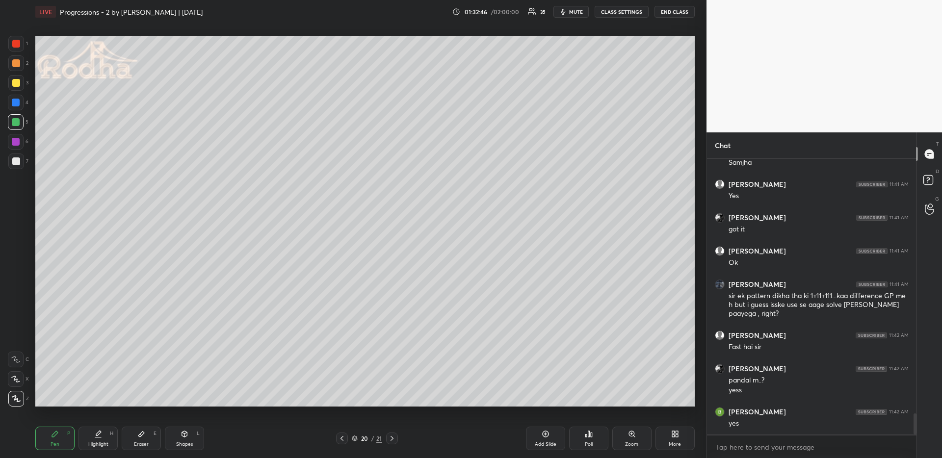
scroll to position [3365, 0]
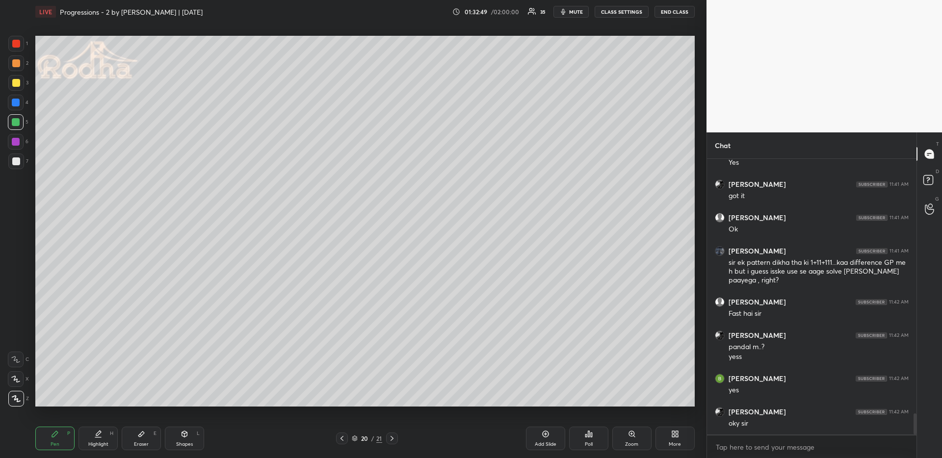
click at [391, 403] on icon at bounding box center [392, 439] width 8 height 8
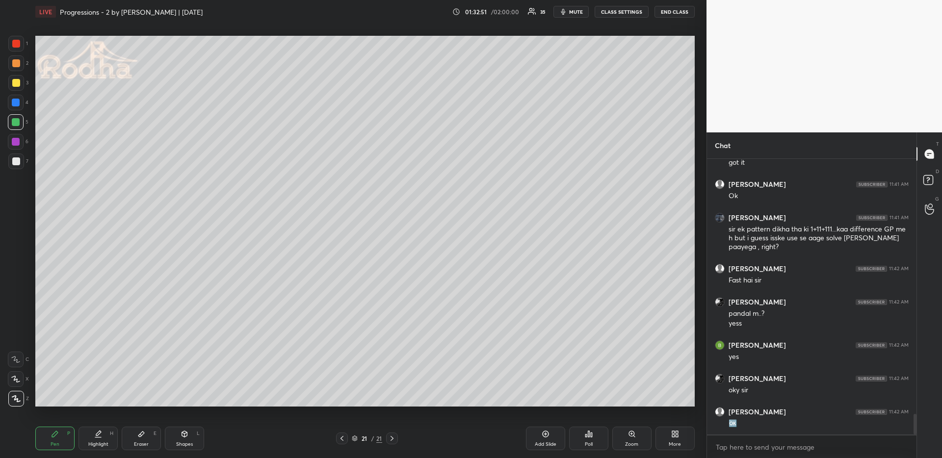
click at [19, 97] on div at bounding box center [16, 103] width 16 height 16
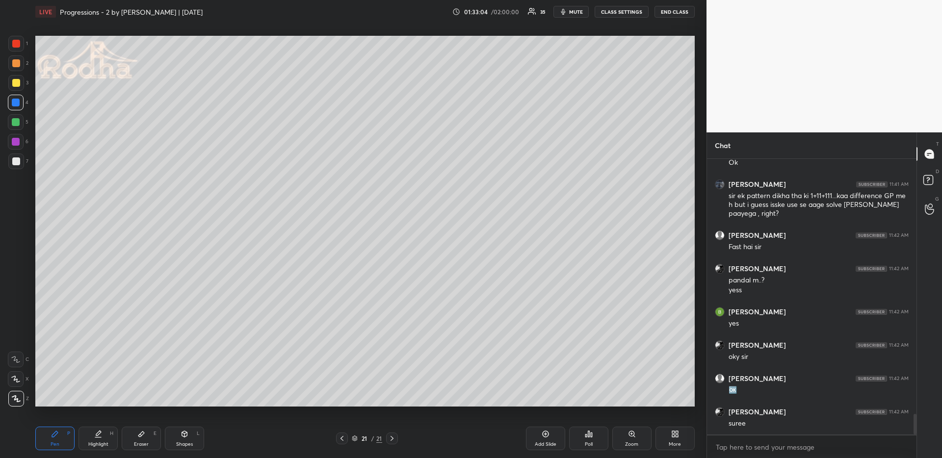
click at [21, 86] on div at bounding box center [16, 83] width 16 height 16
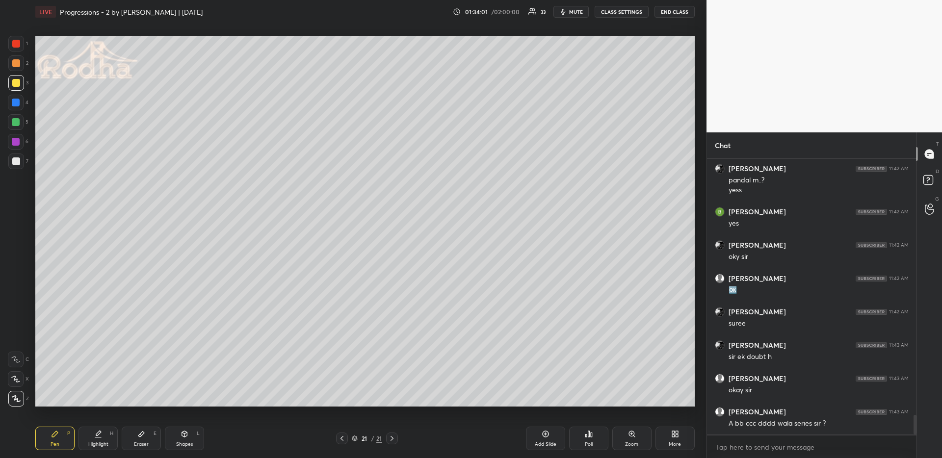
scroll to position [3583, 0]
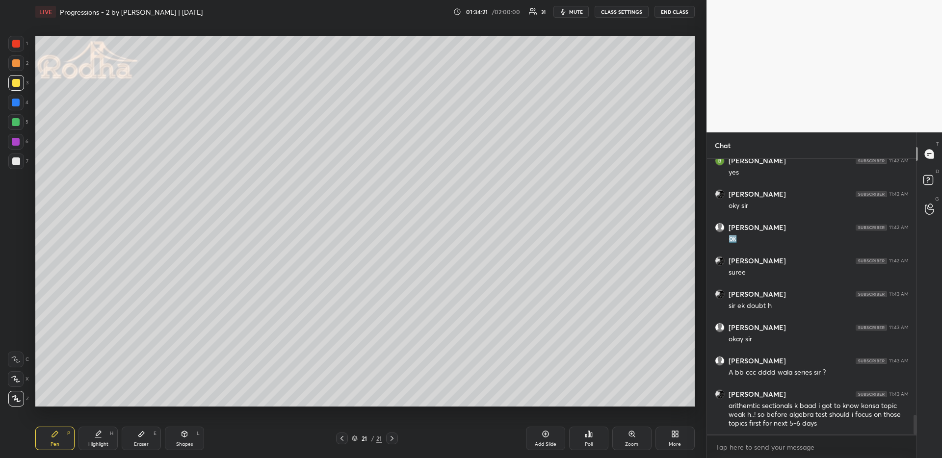
click at [548, 403] on icon at bounding box center [545, 434] width 6 height 6
click at [18, 78] on div at bounding box center [16, 83] width 16 height 16
drag, startPoint x: 19, startPoint y: 104, endPoint x: 30, endPoint y: 103, distance: 11.3
click at [19, 104] on div at bounding box center [16, 103] width 8 height 8
click at [15, 64] on div at bounding box center [16, 63] width 8 height 8
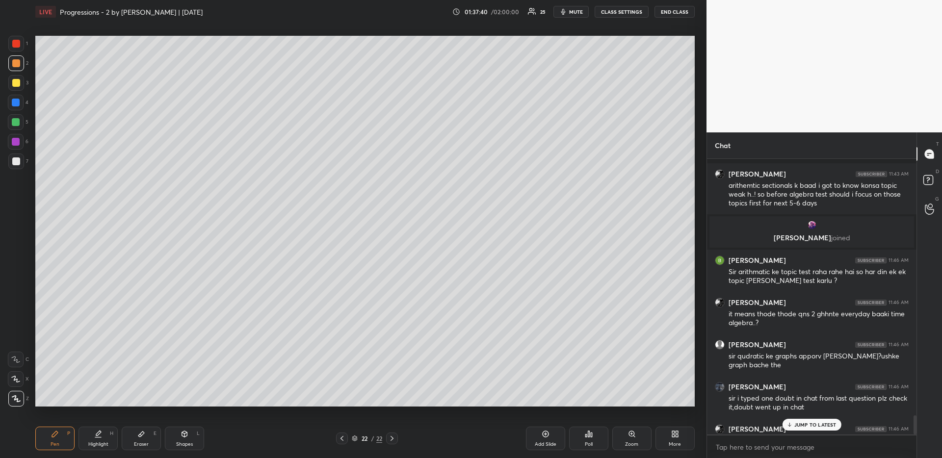
scroll to position [3750, 0]
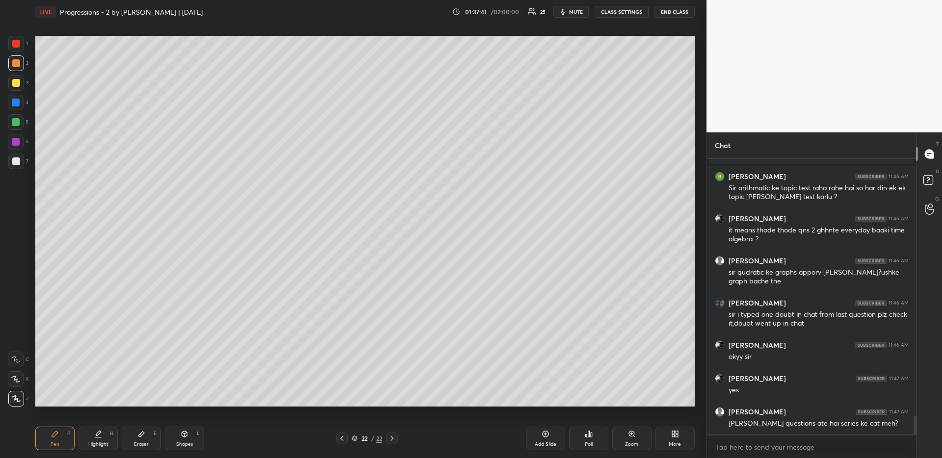
drag, startPoint x: 544, startPoint y: 439, endPoint x: 537, endPoint y: 425, distance: 15.2
click at [544, 403] on div "Add Slide" at bounding box center [545, 439] width 39 height 24
drag, startPoint x: 15, startPoint y: 104, endPoint x: 3, endPoint y: 102, distance: 11.9
click at [15, 104] on div at bounding box center [16, 103] width 8 height 8
click at [18, 75] on div at bounding box center [16, 83] width 16 height 16
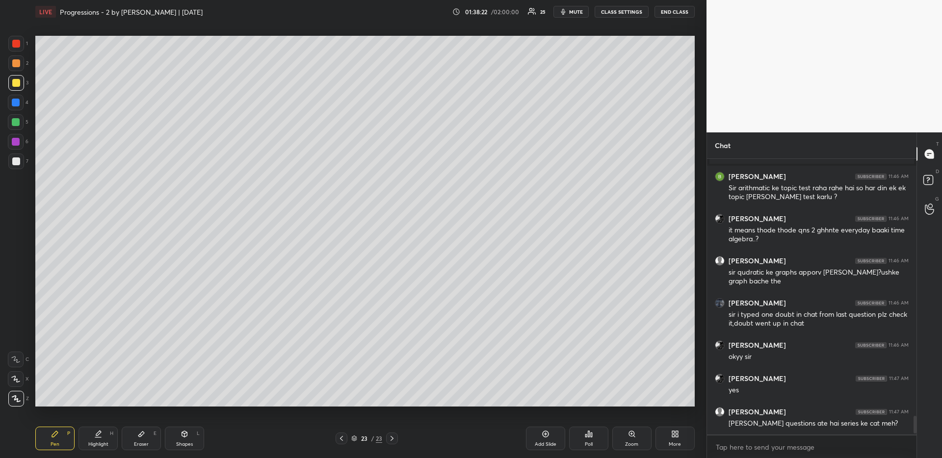
click at [18, 64] on div at bounding box center [16, 63] width 8 height 8
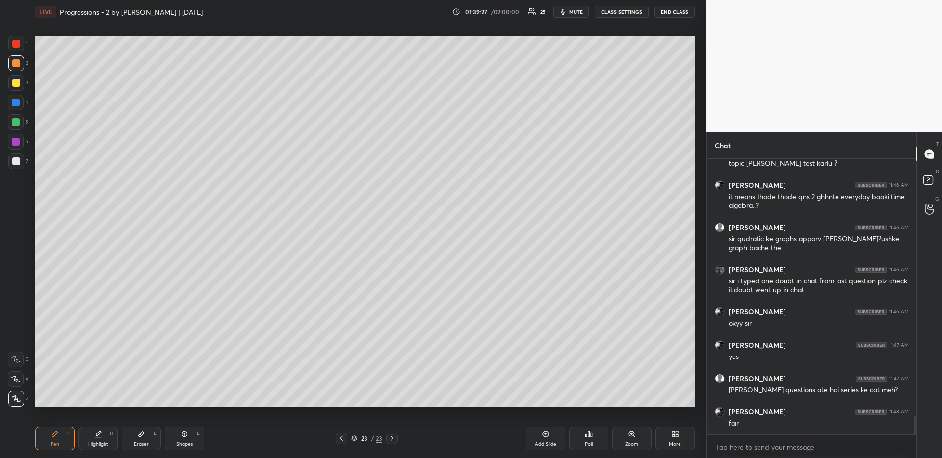
click at [533, 403] on div "Add Slide" at bounding box center [545, 439] width 39 height 24
drag, startPoint x: 19, startPoint y: 103, endPoint x: 26, endPoint y: 105, distance: 6.8
click at [19, 103] on div at bounding box center [16, 103] width 16 height 16
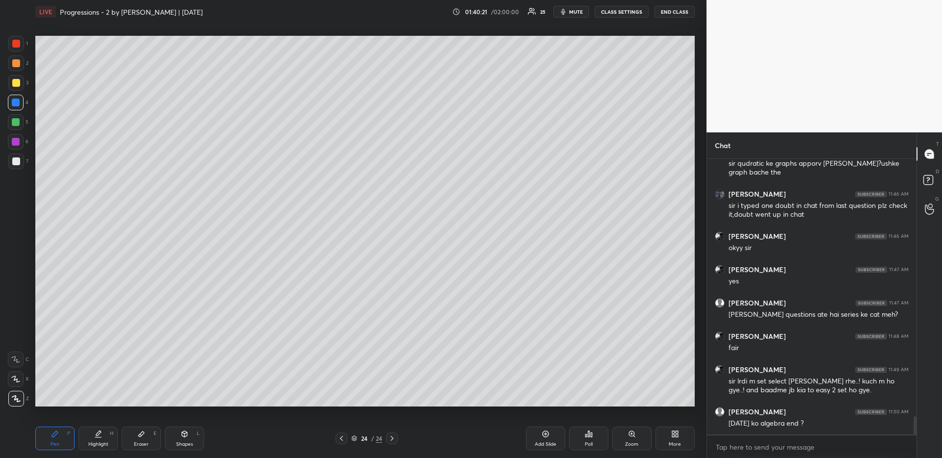
scroll to position [3892, 0]
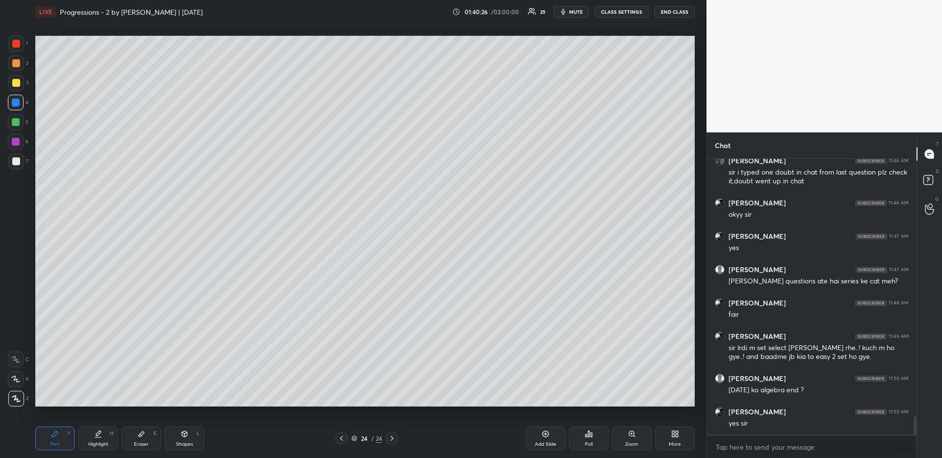
click at [19, 166] on div at bounding box center [16, 162] width 16 height 16
click at [13, 123] on div at bounding box center [16, 122] width 8 height 8
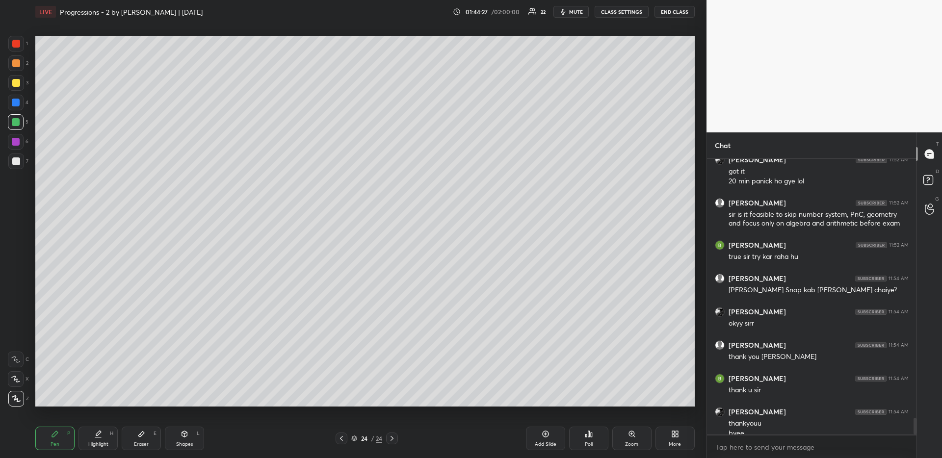
scroll to position [4264, 0]
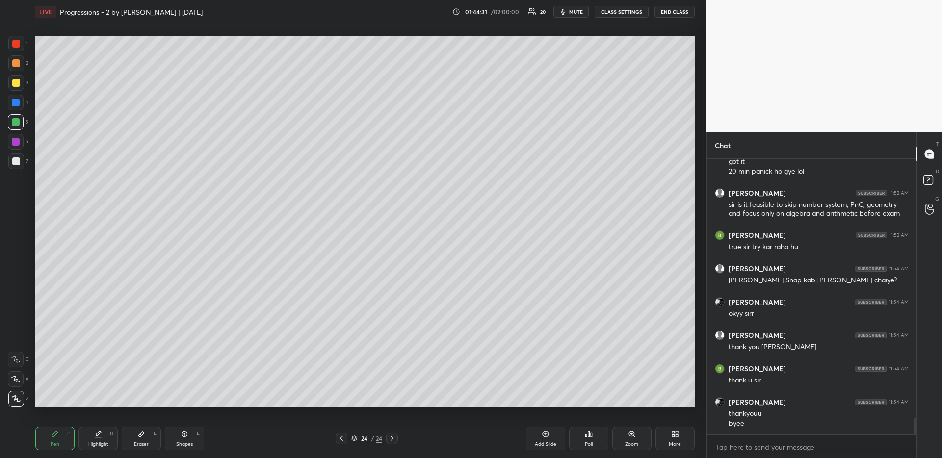
click at [664, 13] on button "END CLASS" at bounding box center [674, 12] width 40 height 12
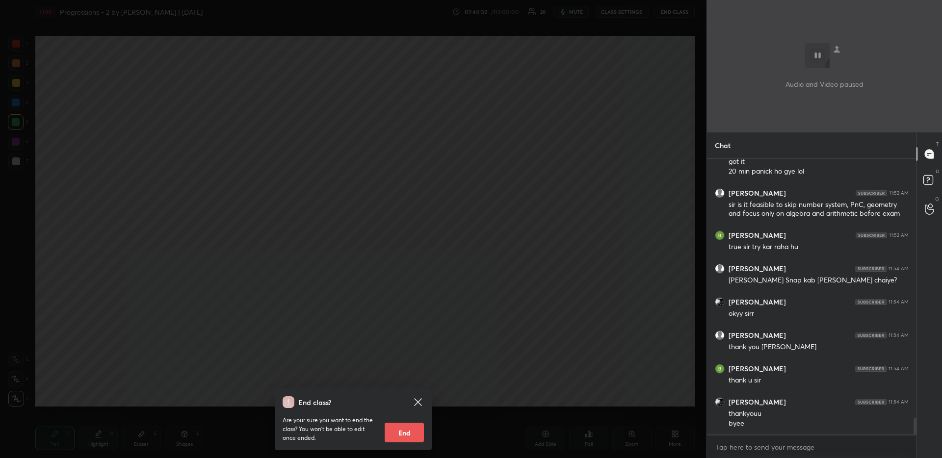
click at [411, 403] on button "End" at bounding box center [404, 433] width 39 height 20
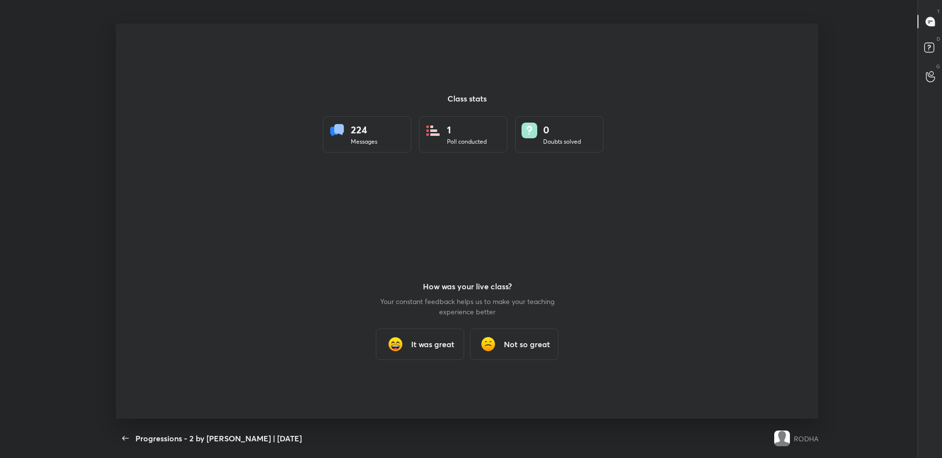
scroll to position [48658, 48185]
